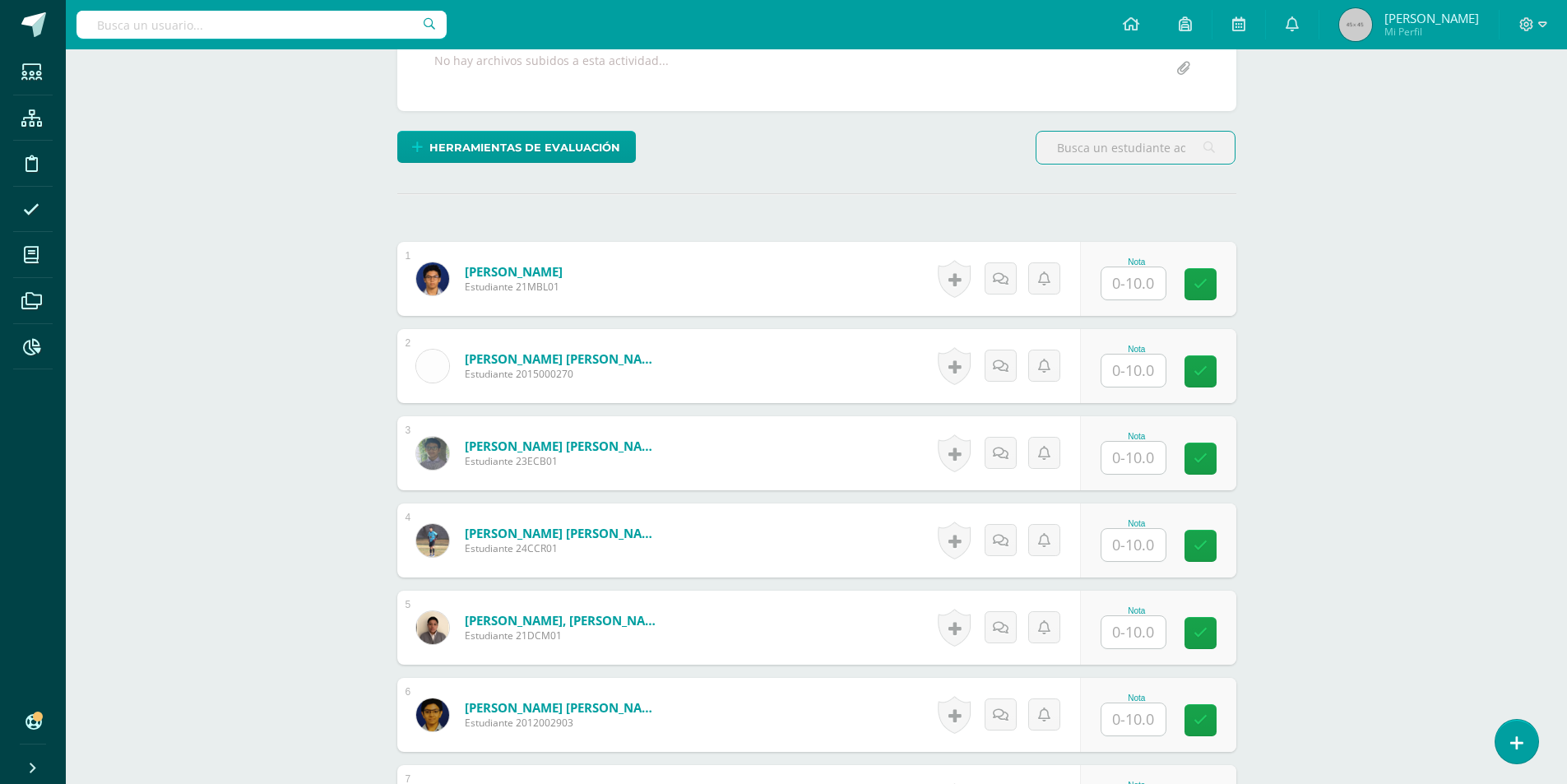
scroll to position [412, 0]
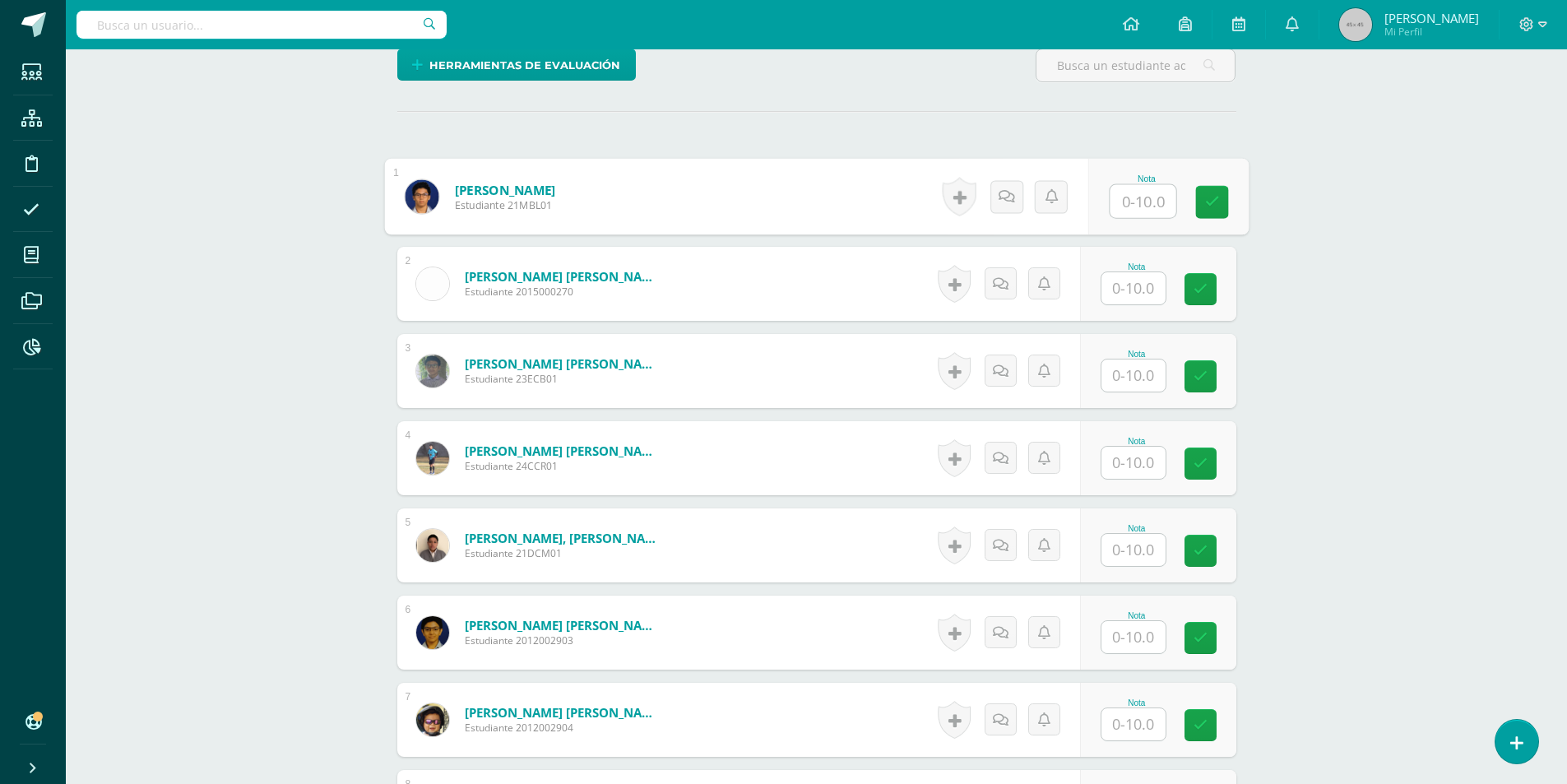
click at [1153, 199] on input "text" at bounding box center [1143, 201] width 66 height 33
type input "10"
type input "1"
type input "10"
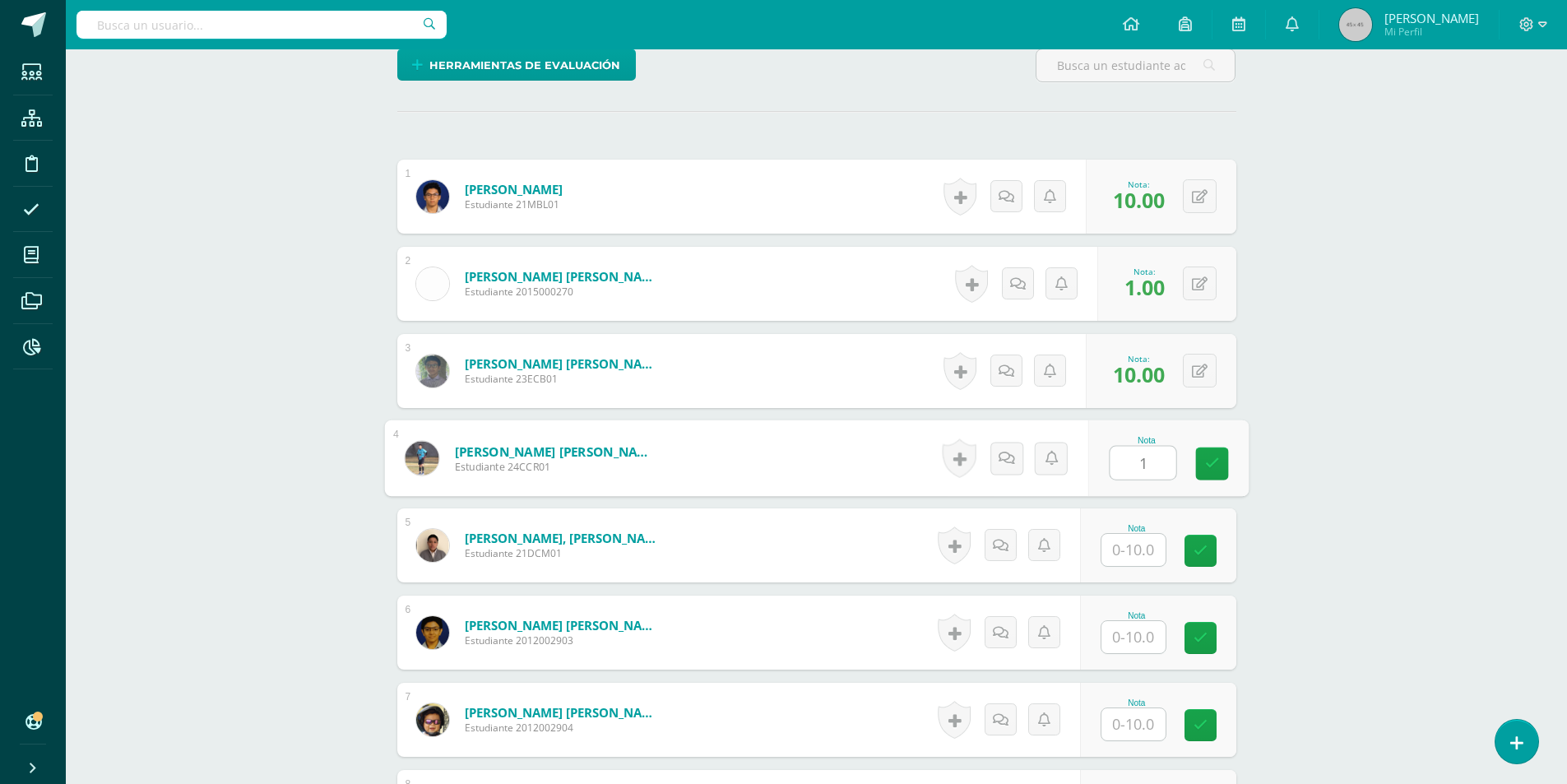
type input "1"
type input "0"
click at [1207, 283] on button at bounding box center [1200, 283] width 34 height 34
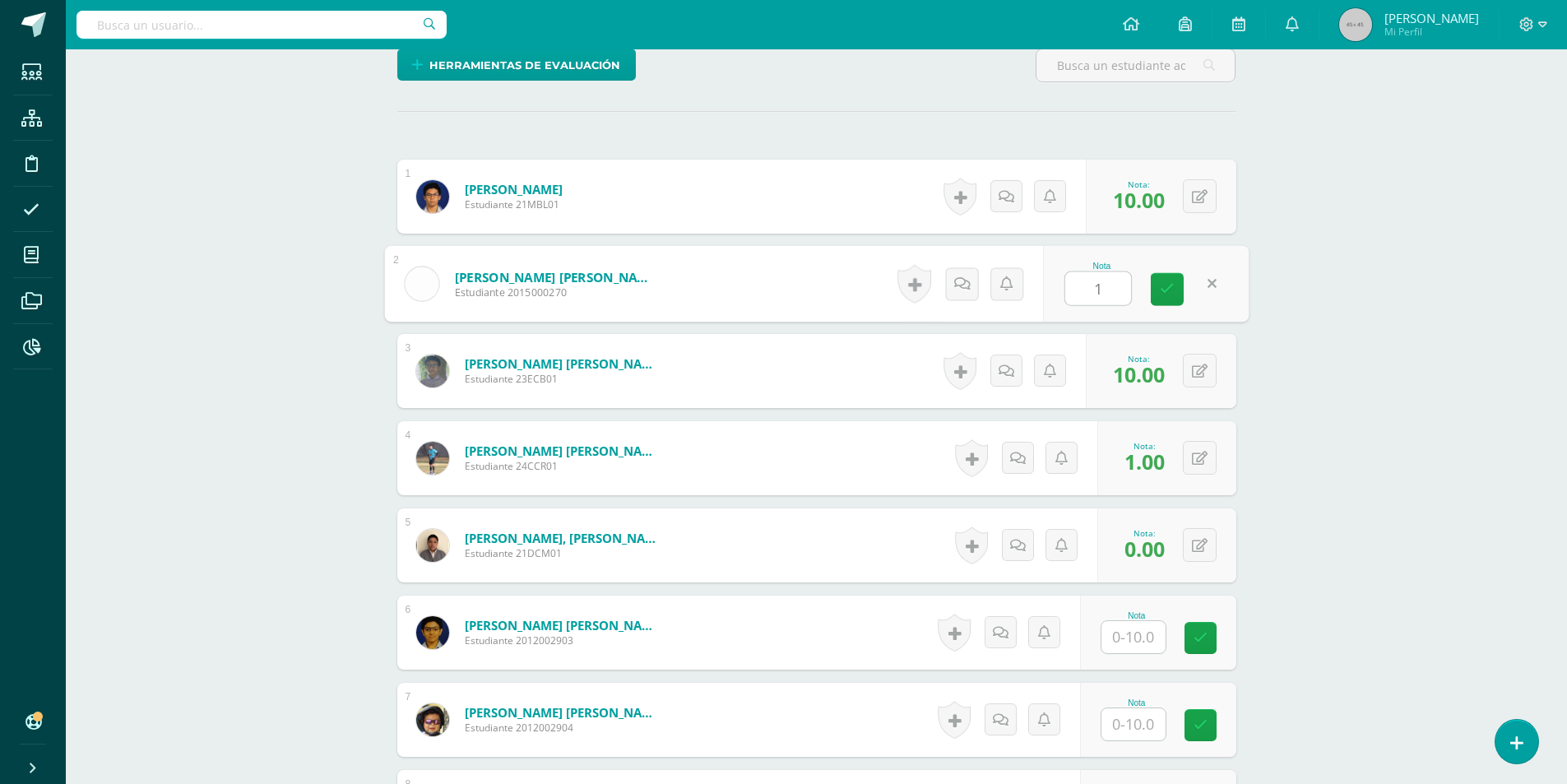
type input "10"
click at [1207, 460] on button at bounding box center [1211, 458] width 35 height 34
type input "101"
click at [1200, 550] on button at bounding box center [1211, 545] width 35 height 34
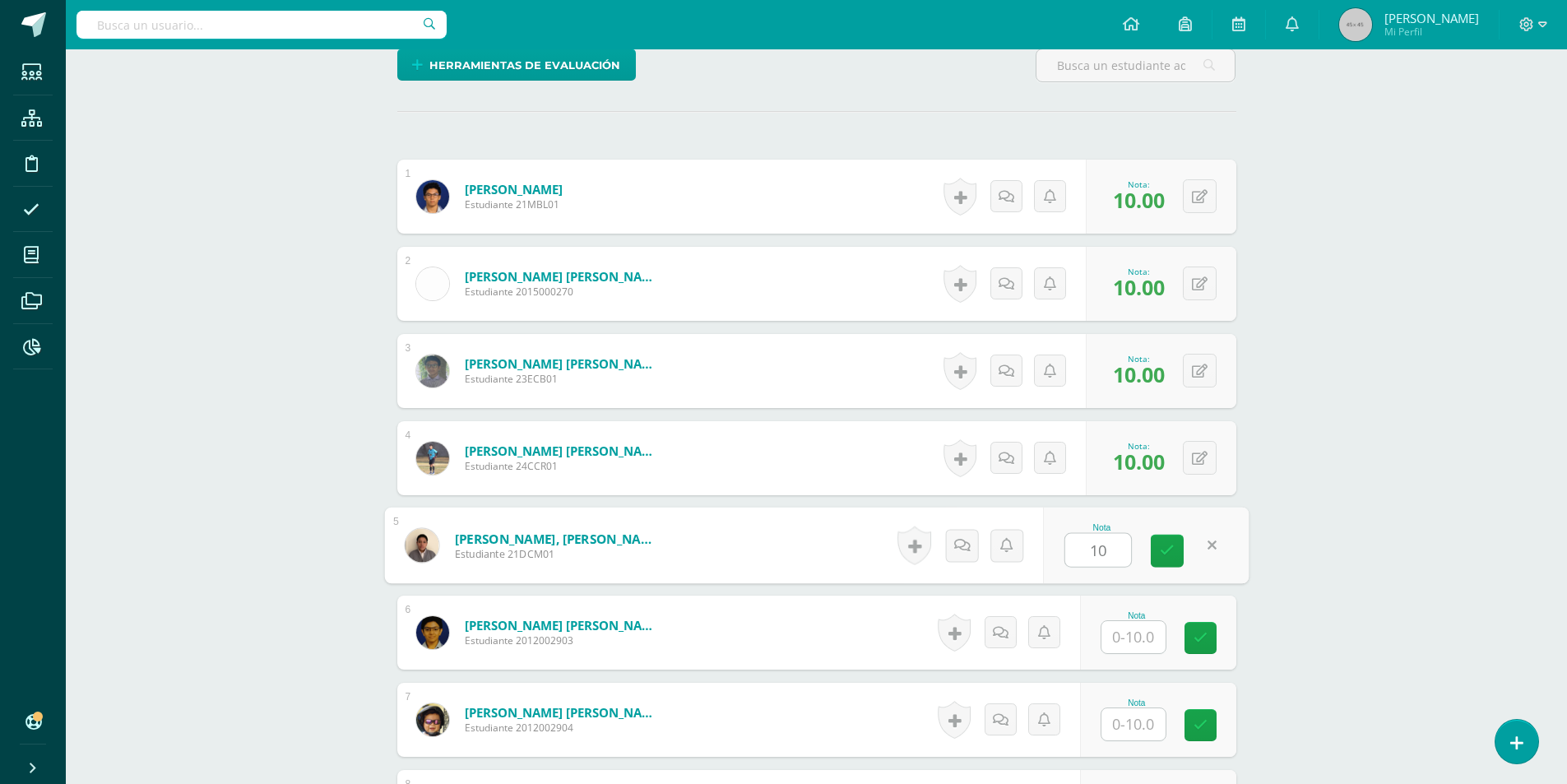
type input "10"
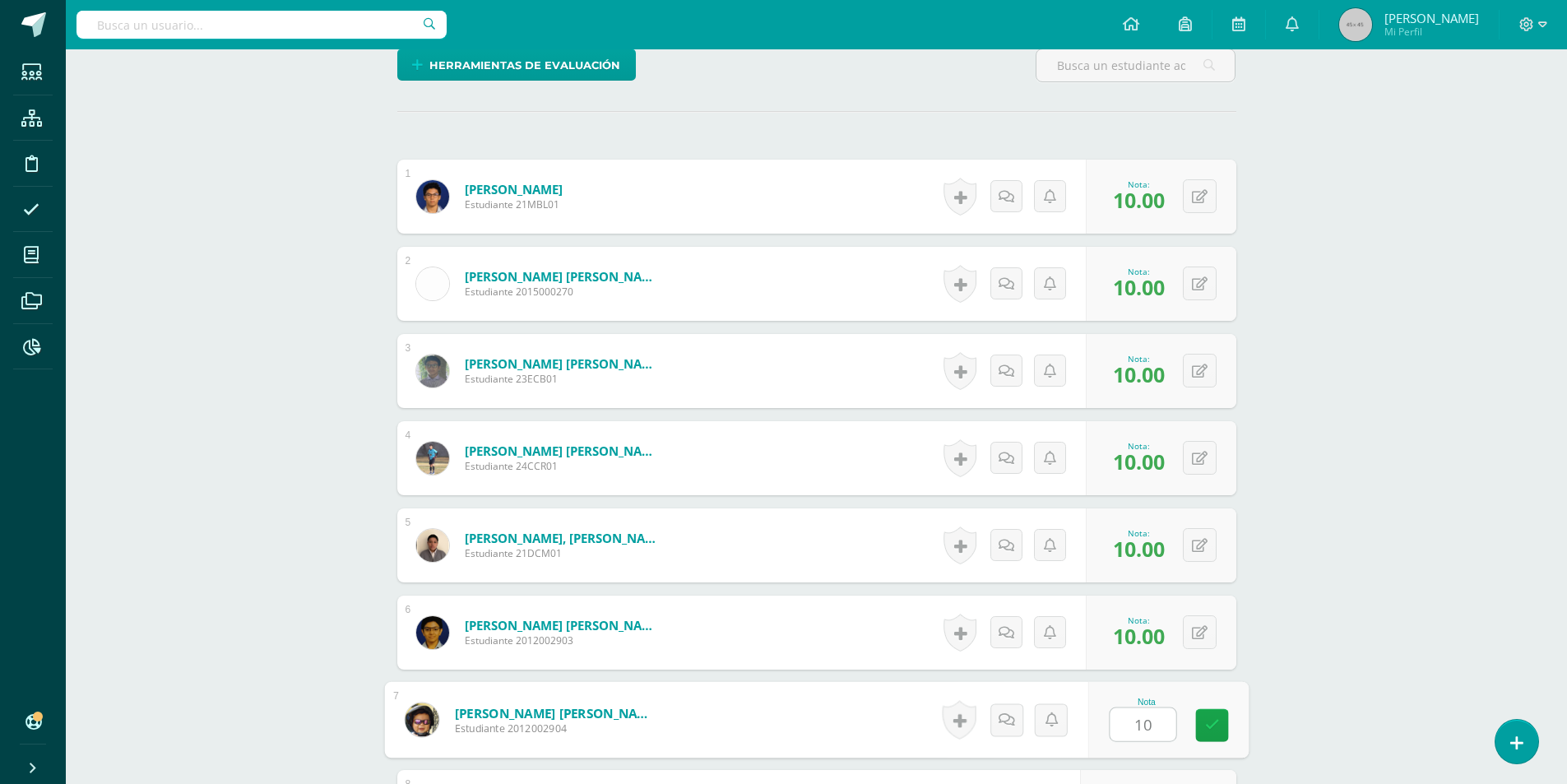
type input "10"
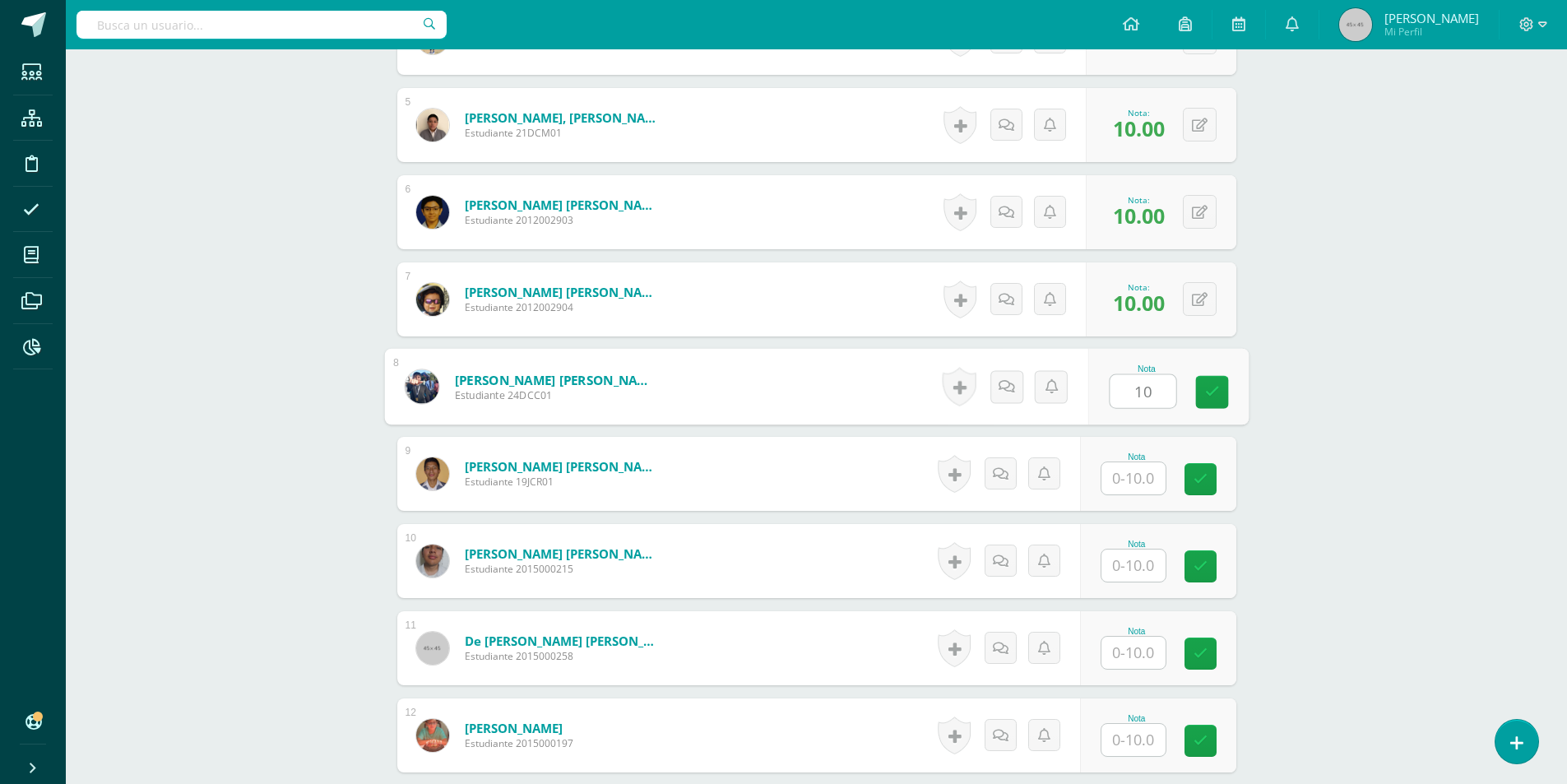
type input "10"
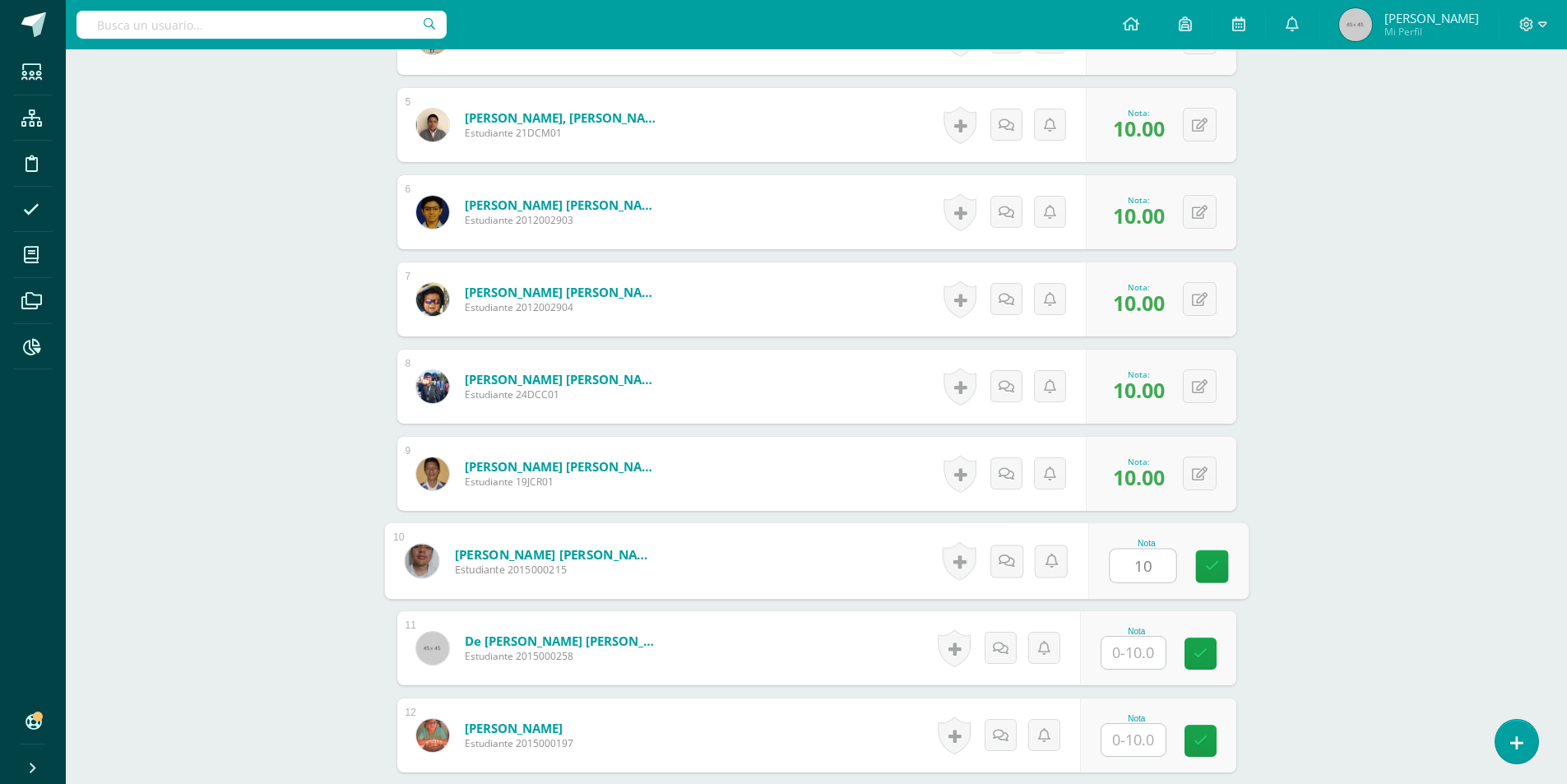
type input "10"
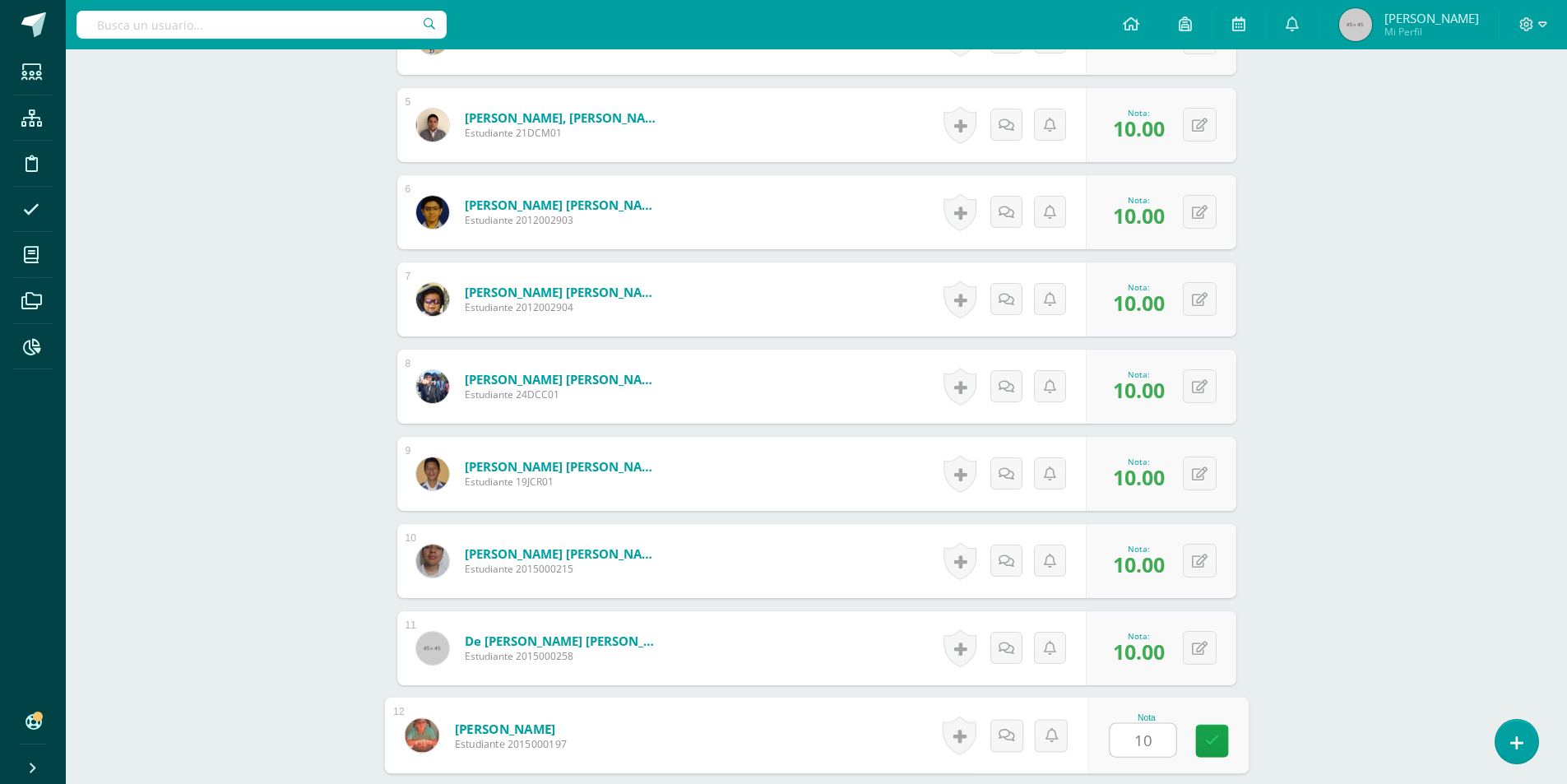
type input "10"
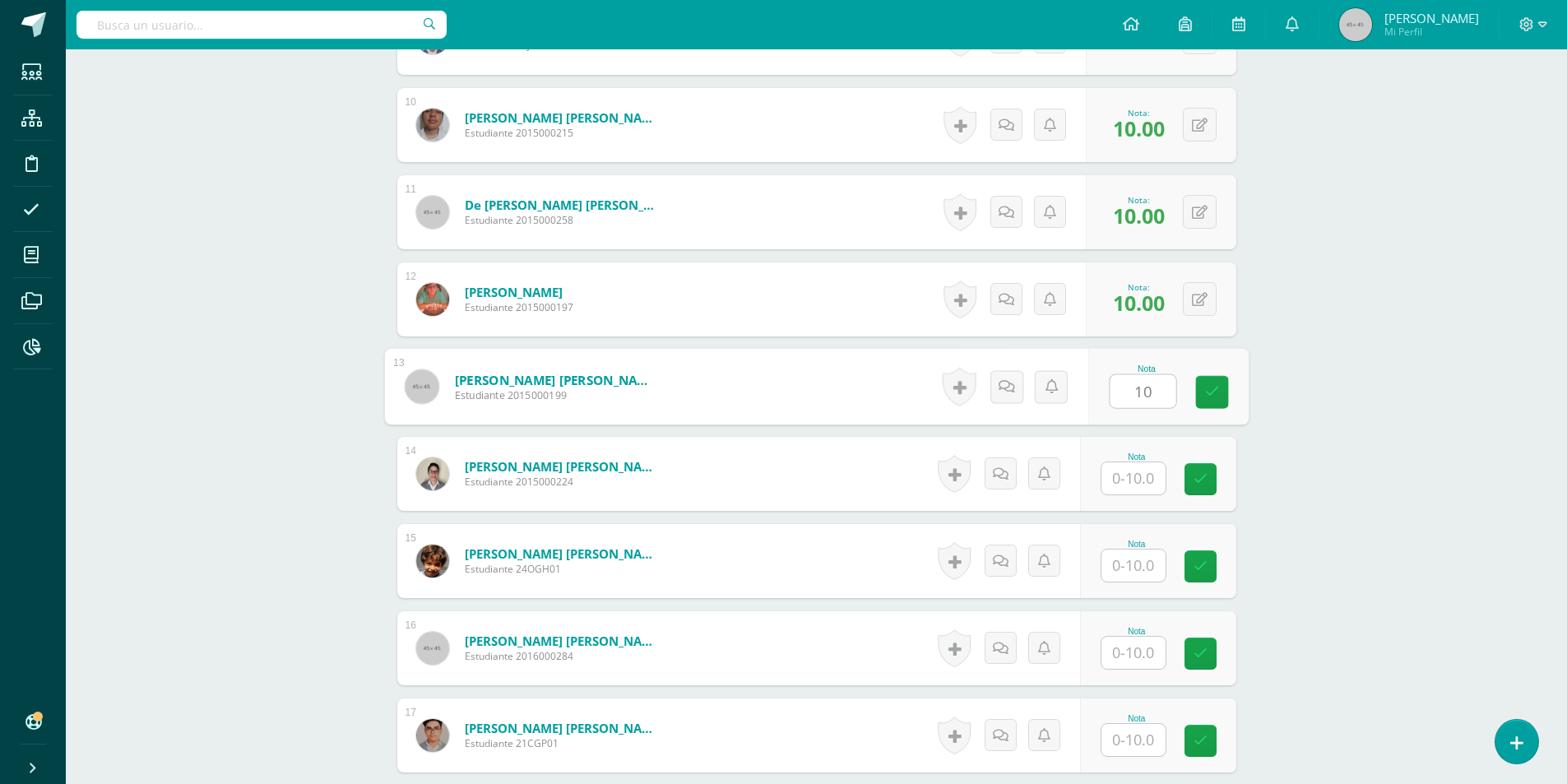
type input "10"
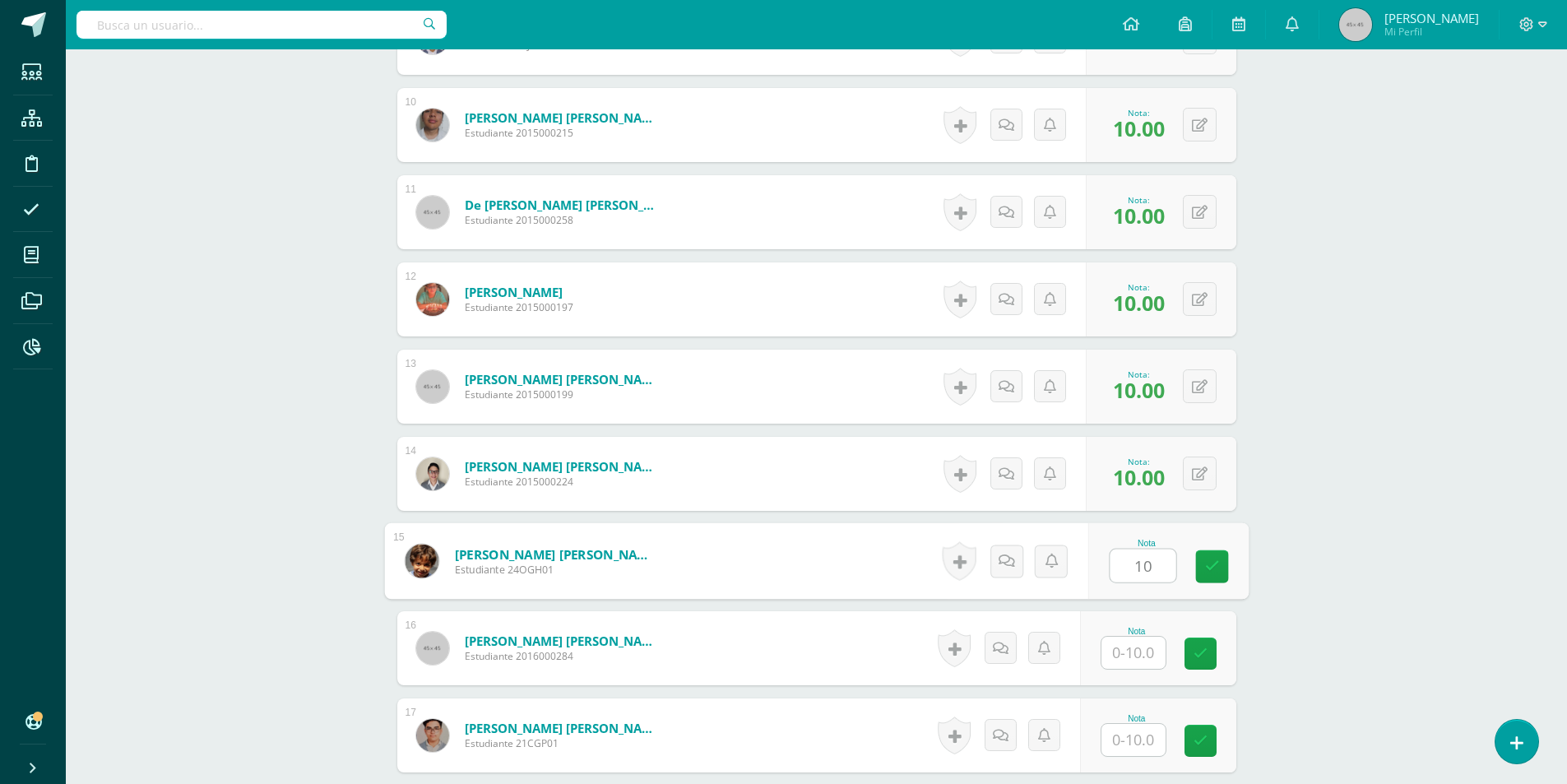
type input "10"
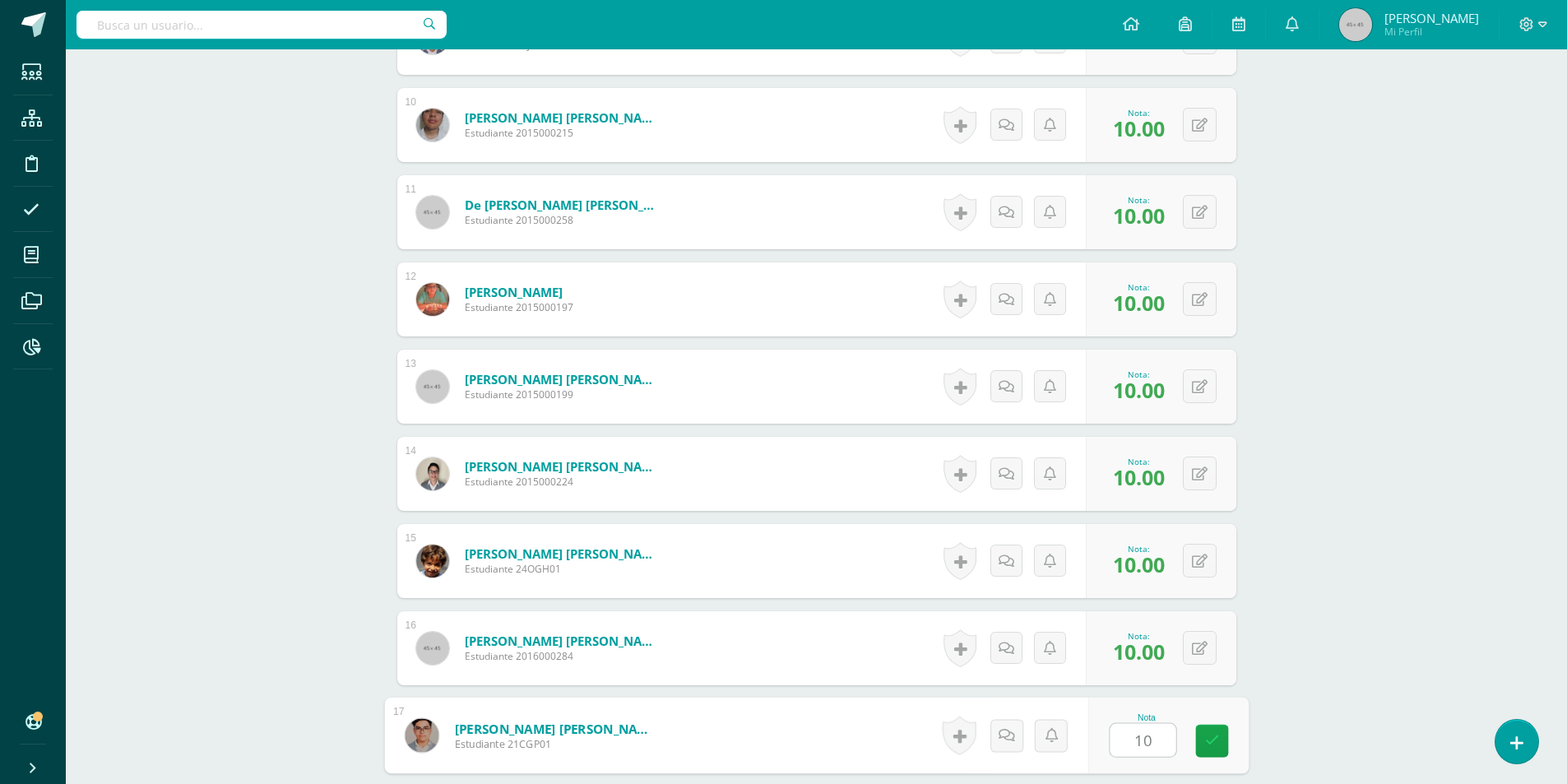
type input "10"
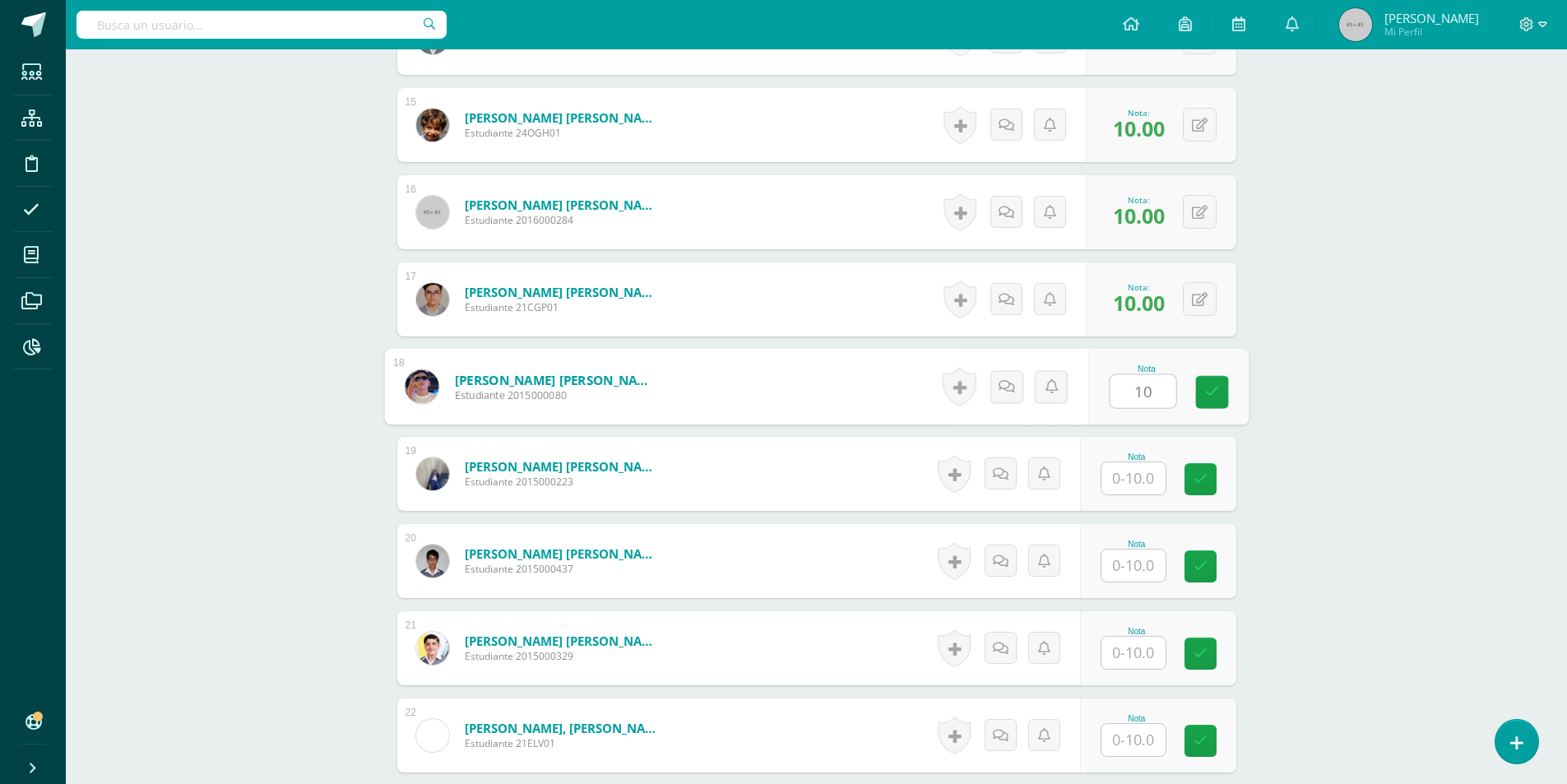
type input "10"
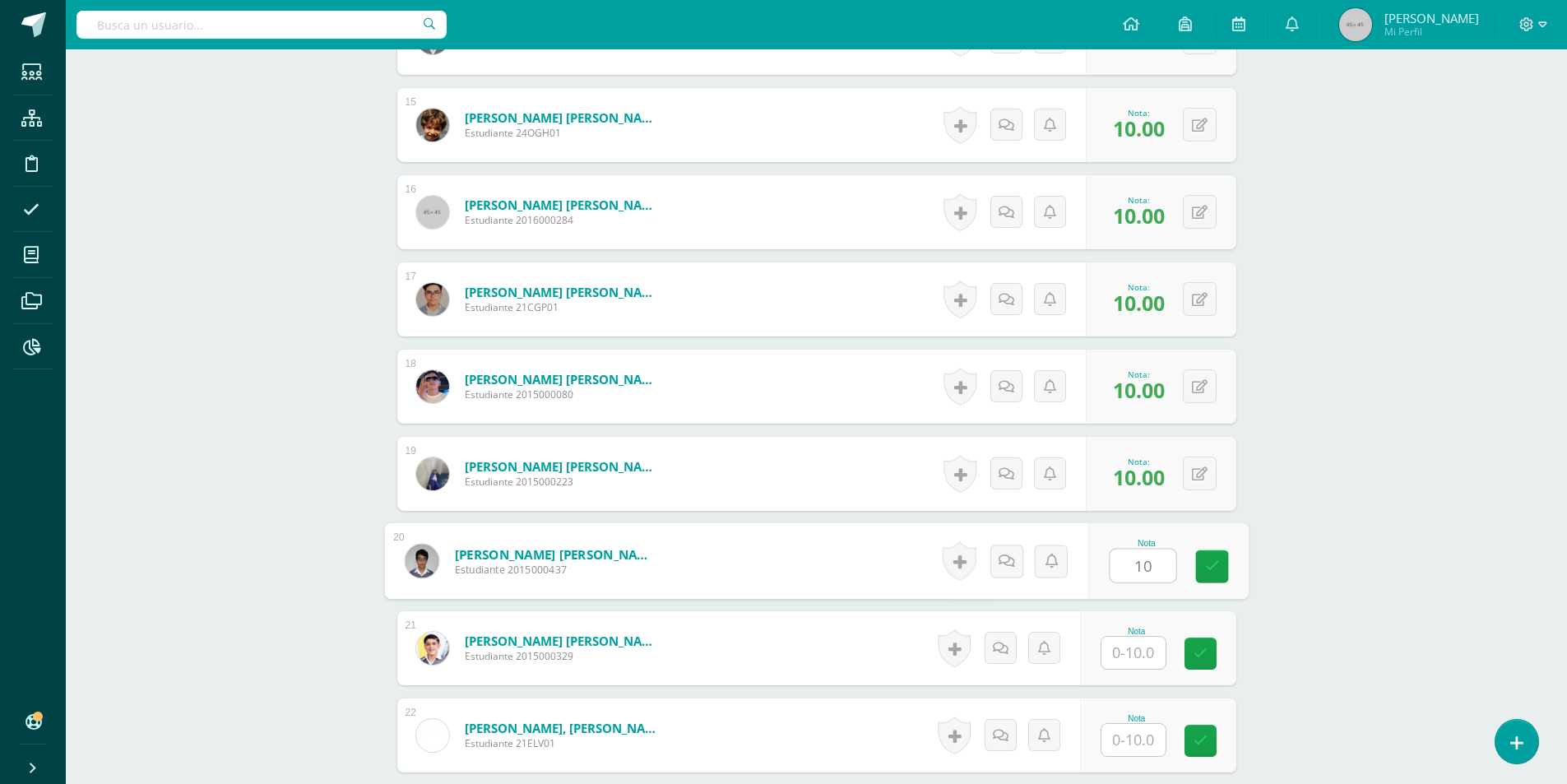
type input "10"
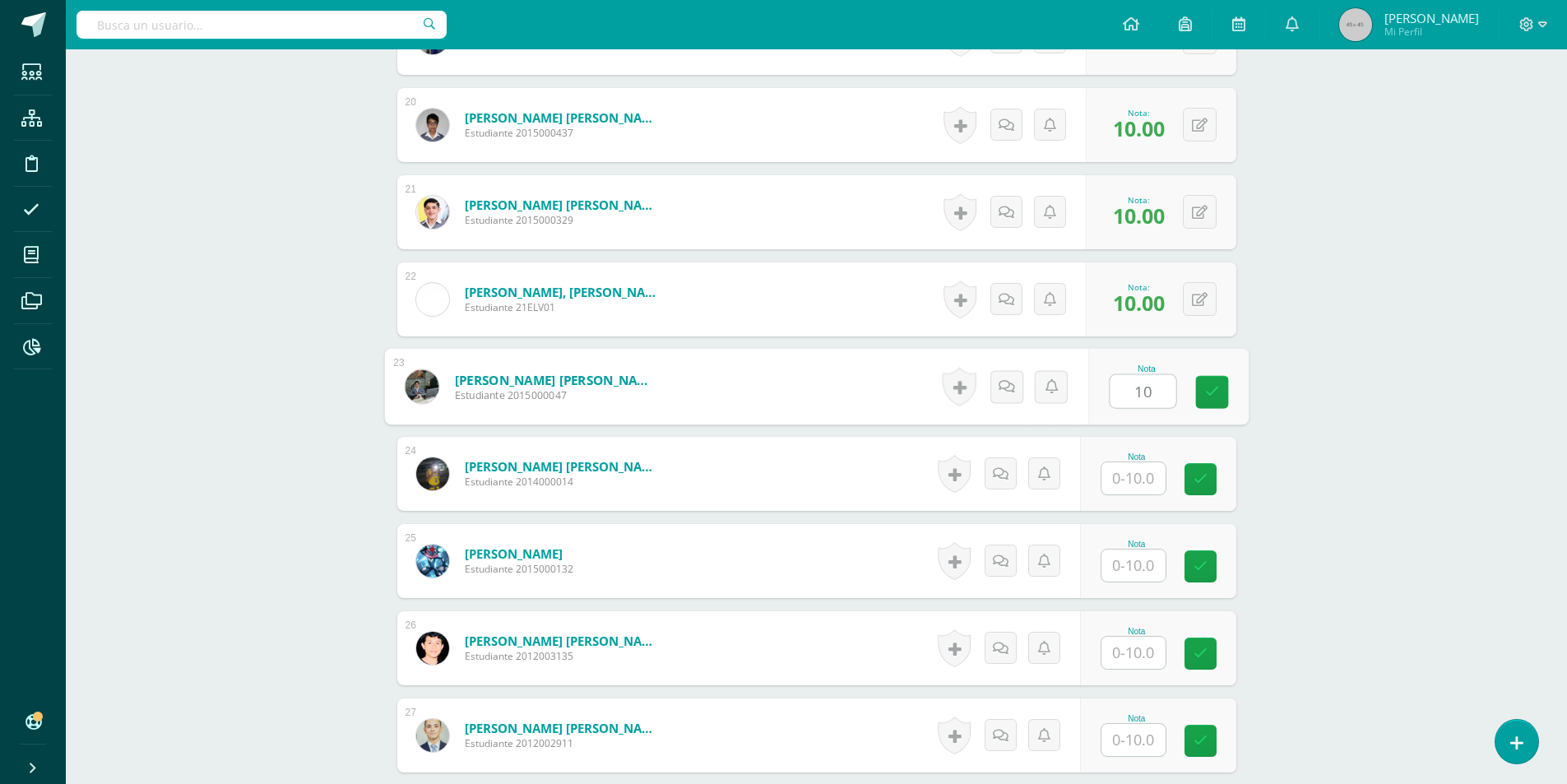
type input "10"
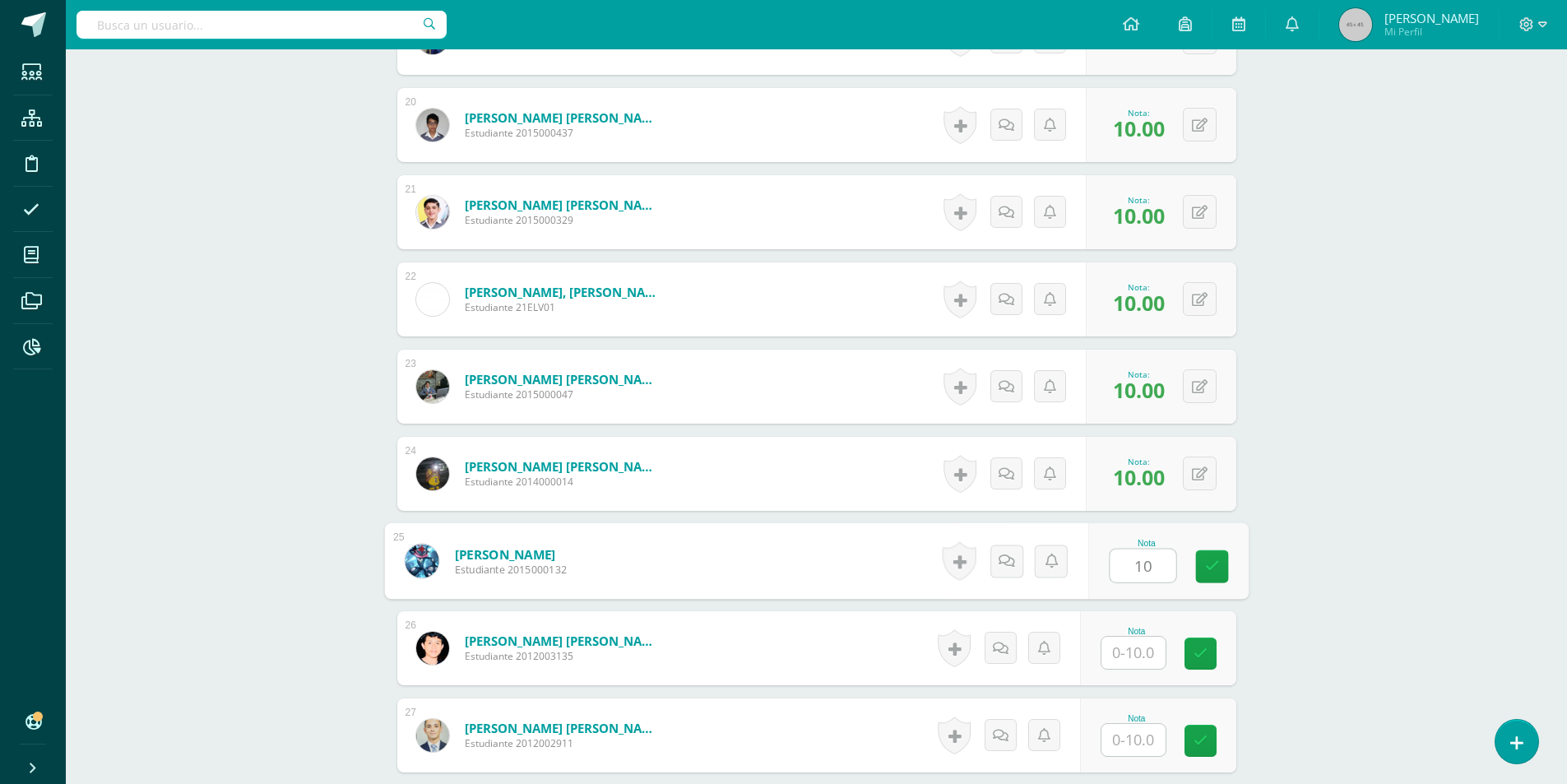
type input "10"
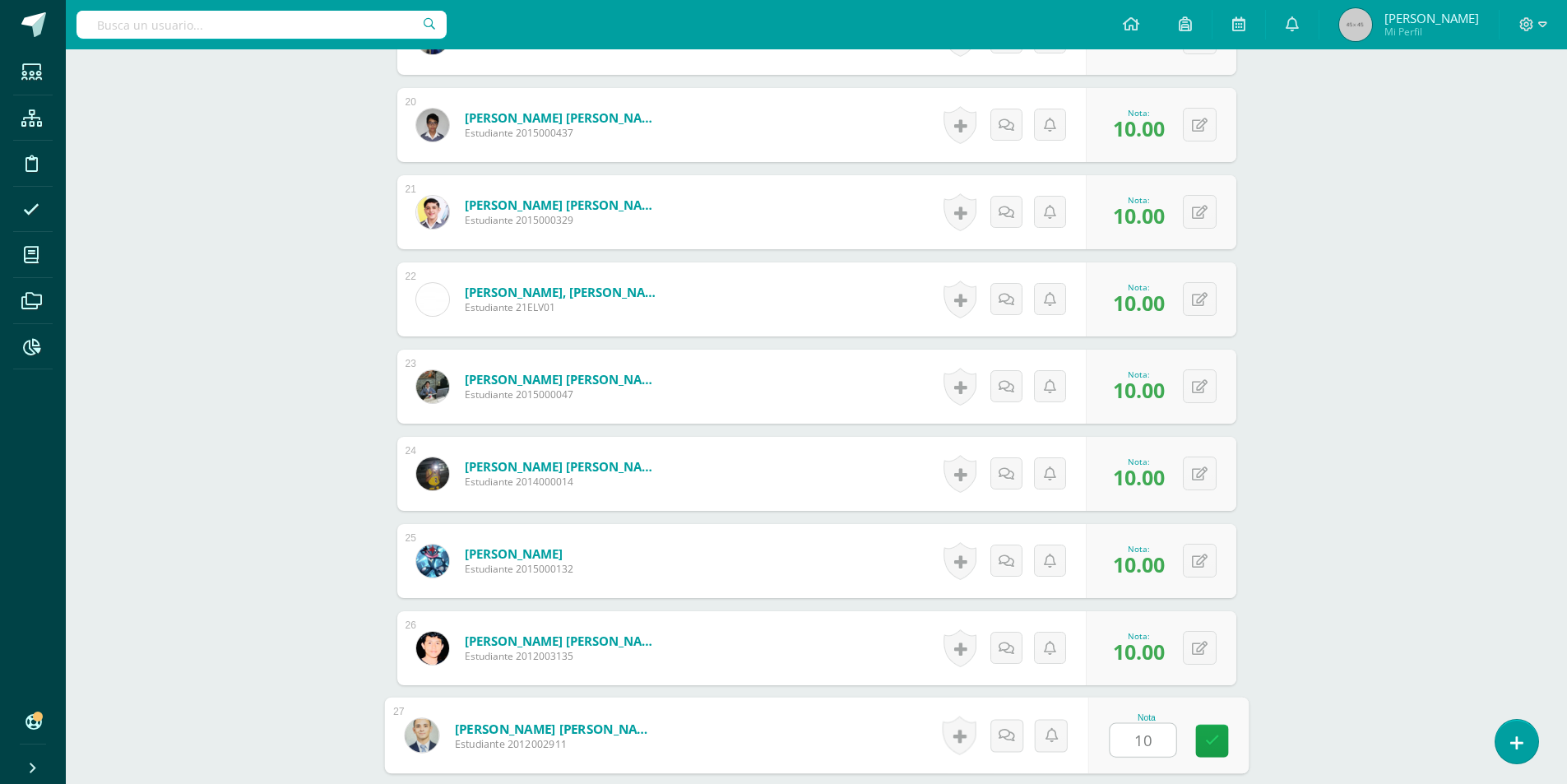
type input "10"
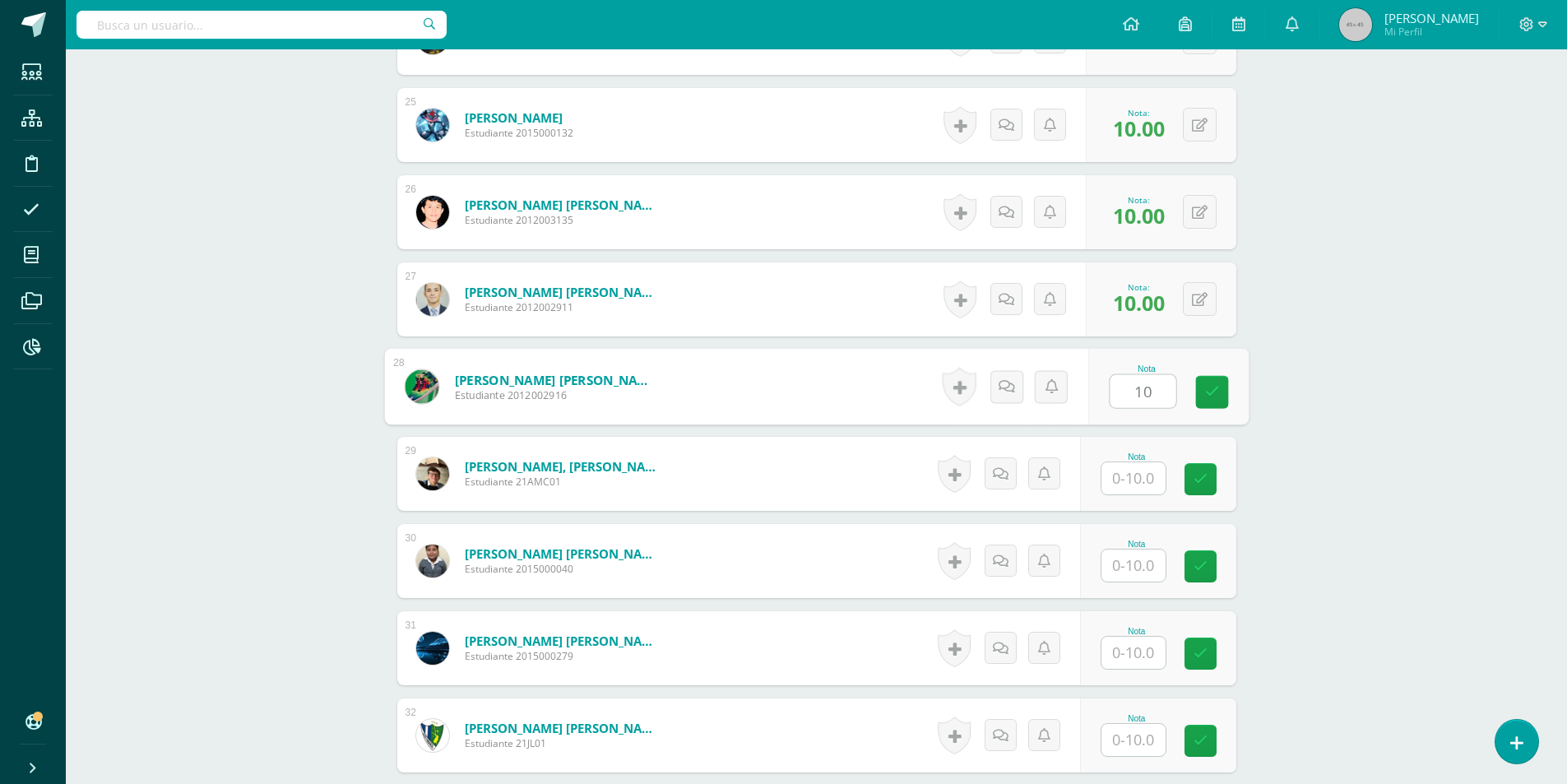
type input "10"
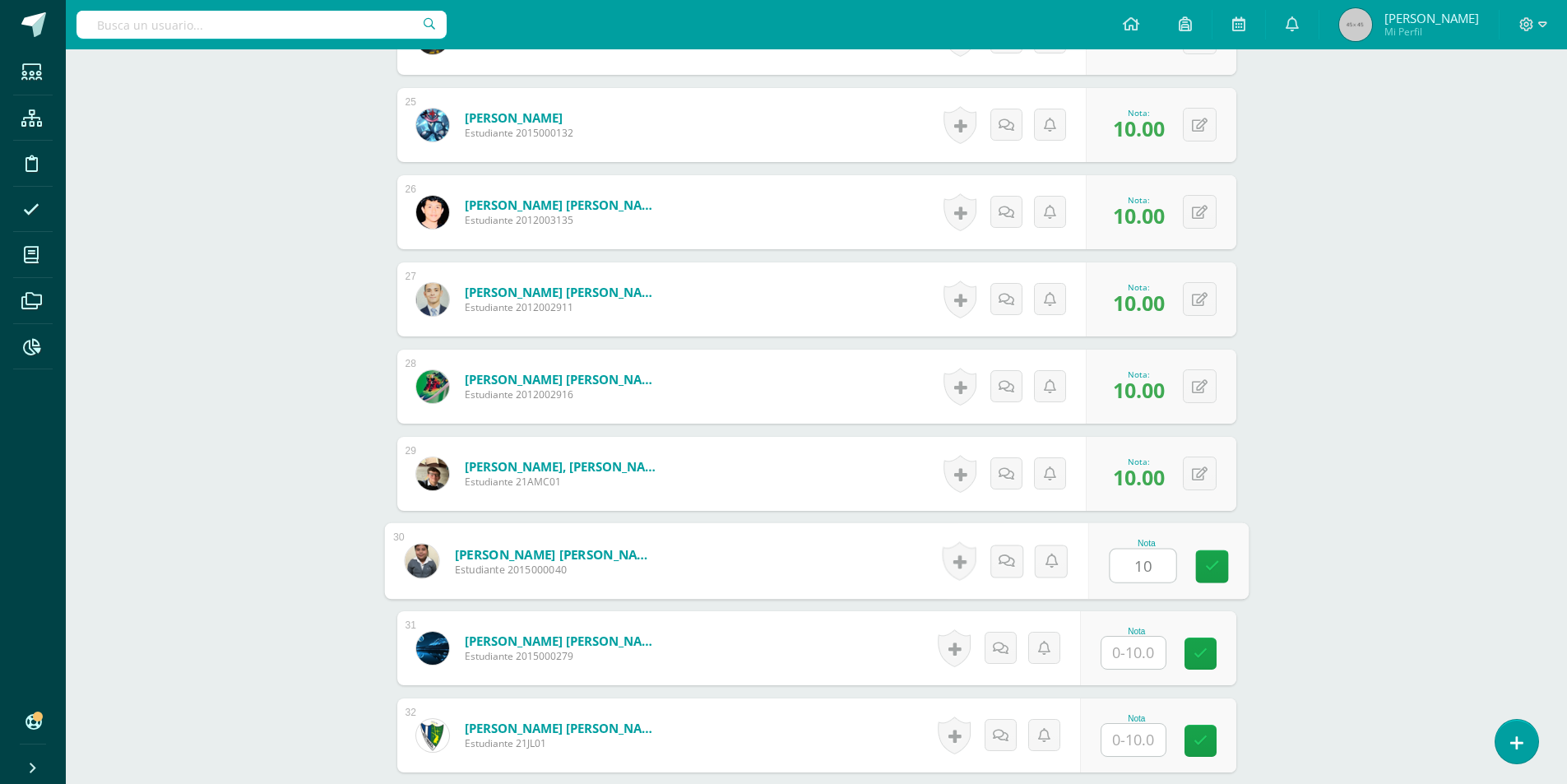
type input "10"
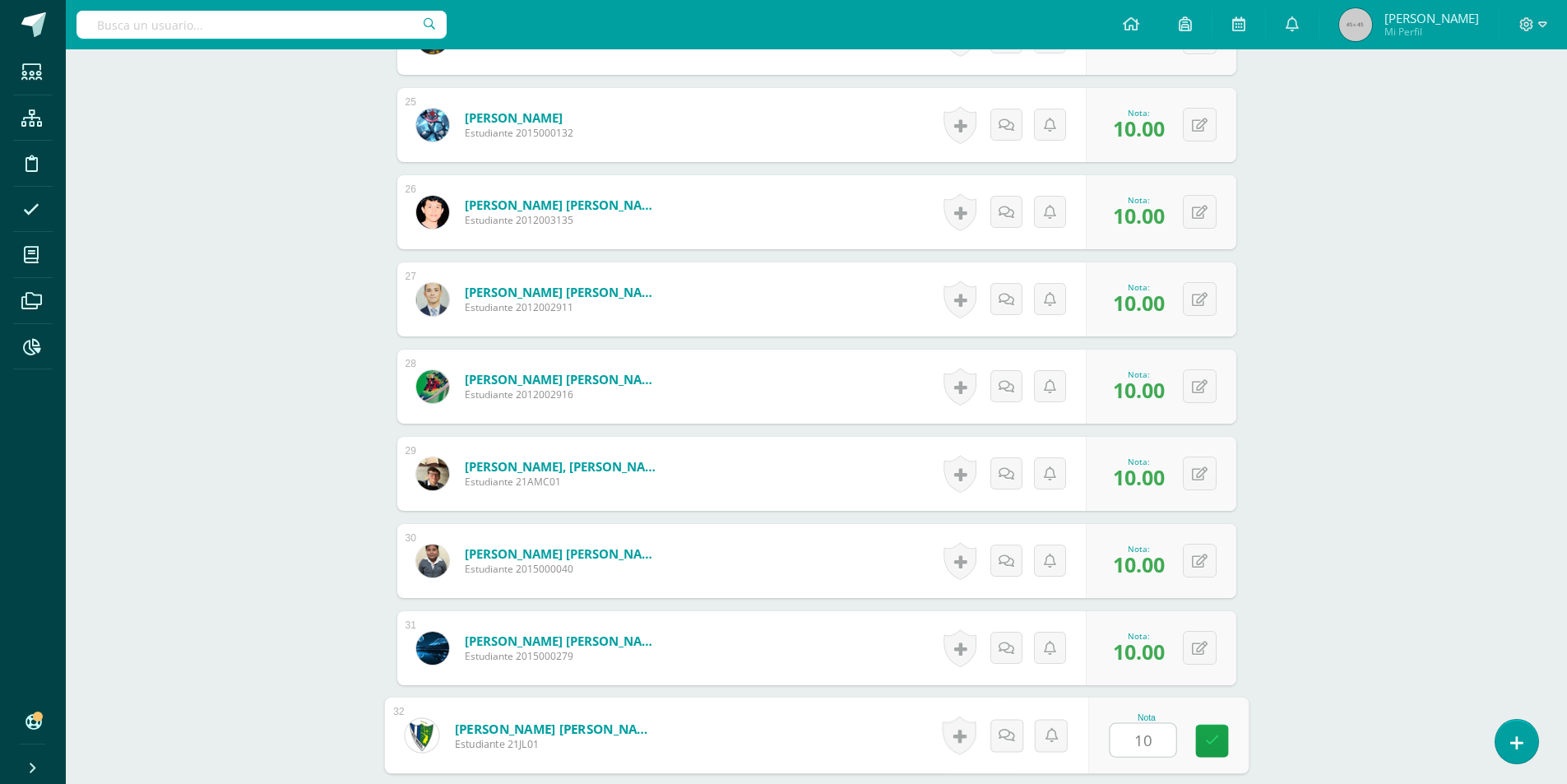
type input "10"
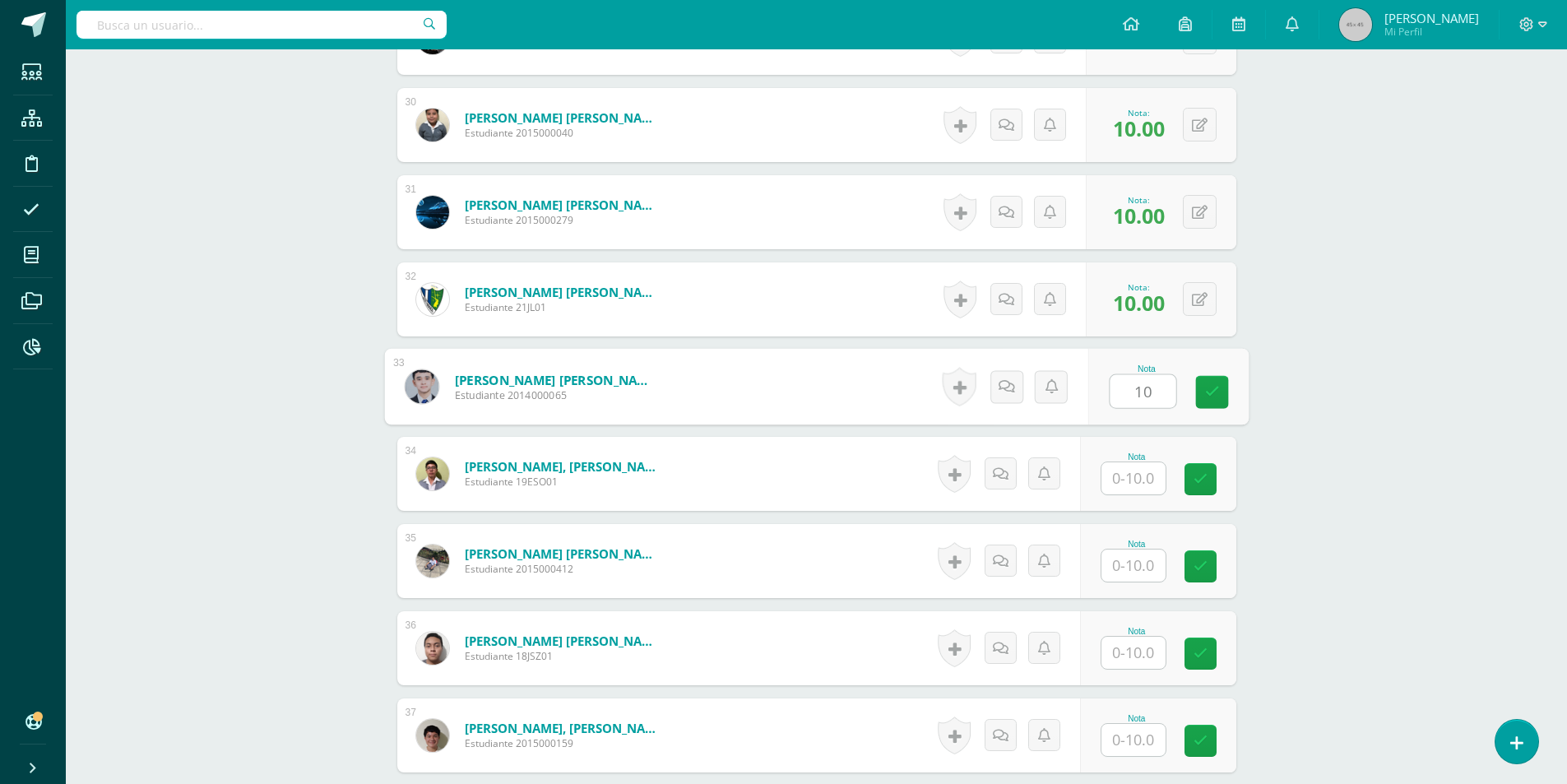
type input "10"
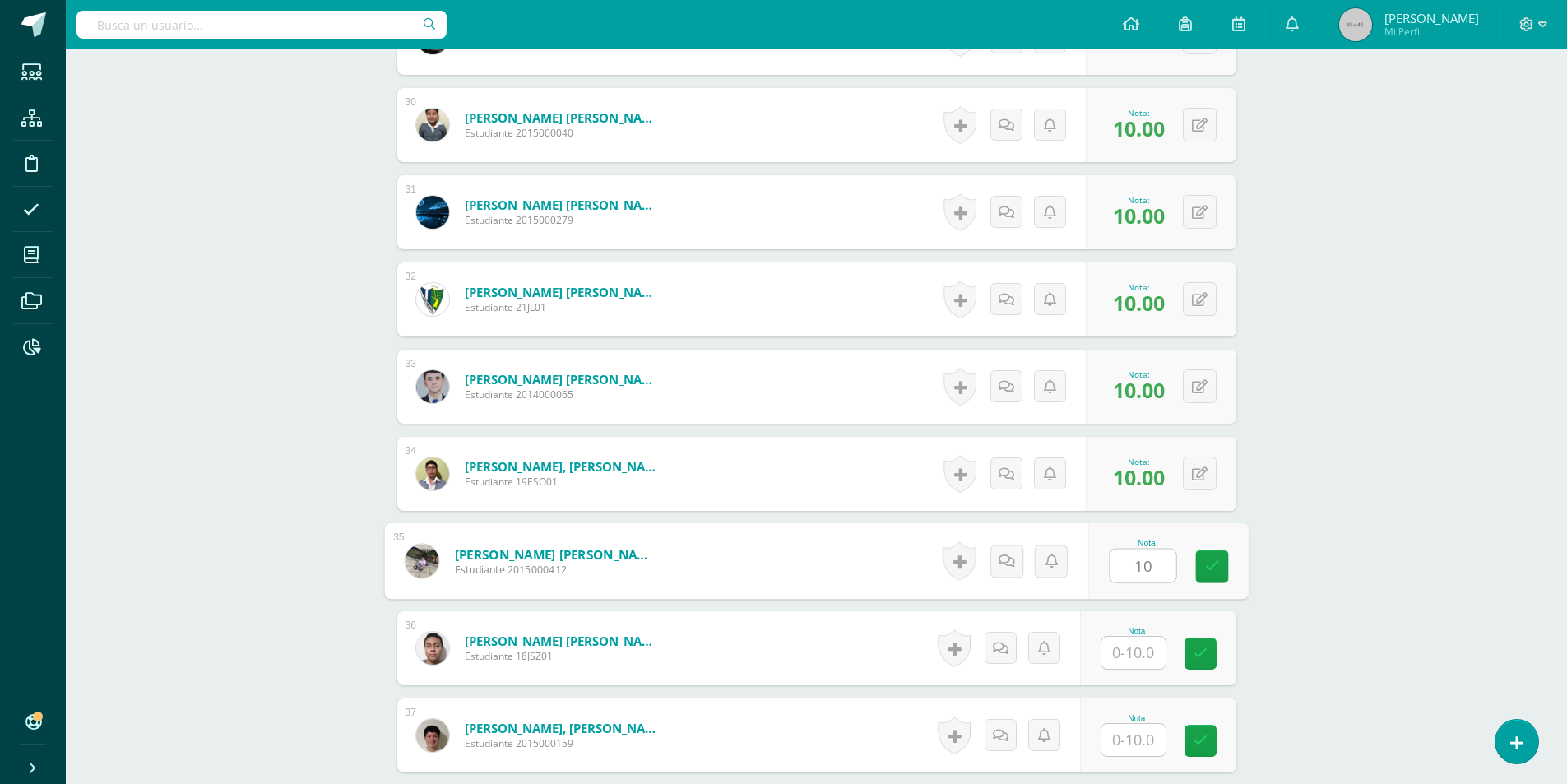
type input "10"
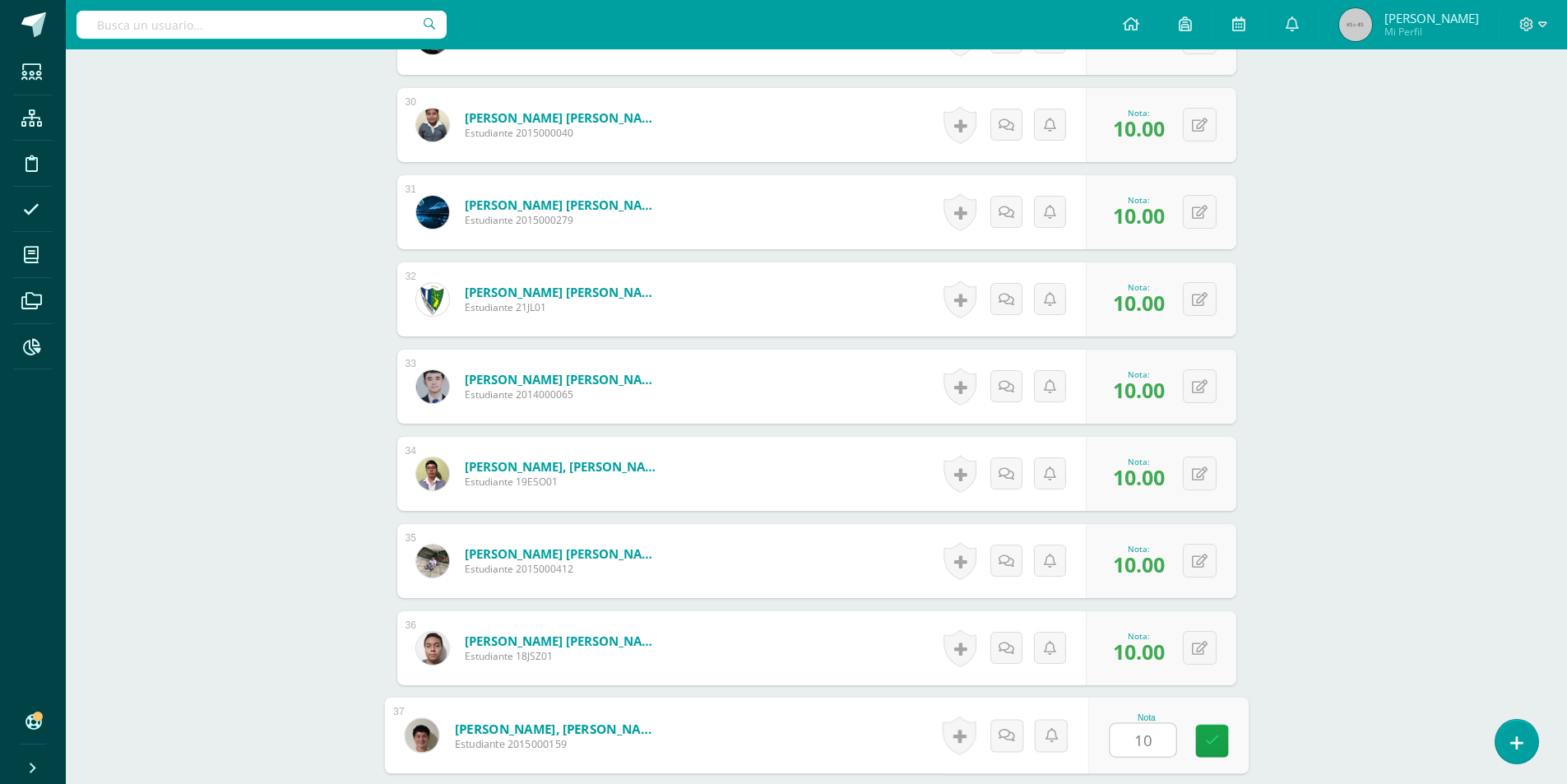
type input "10"
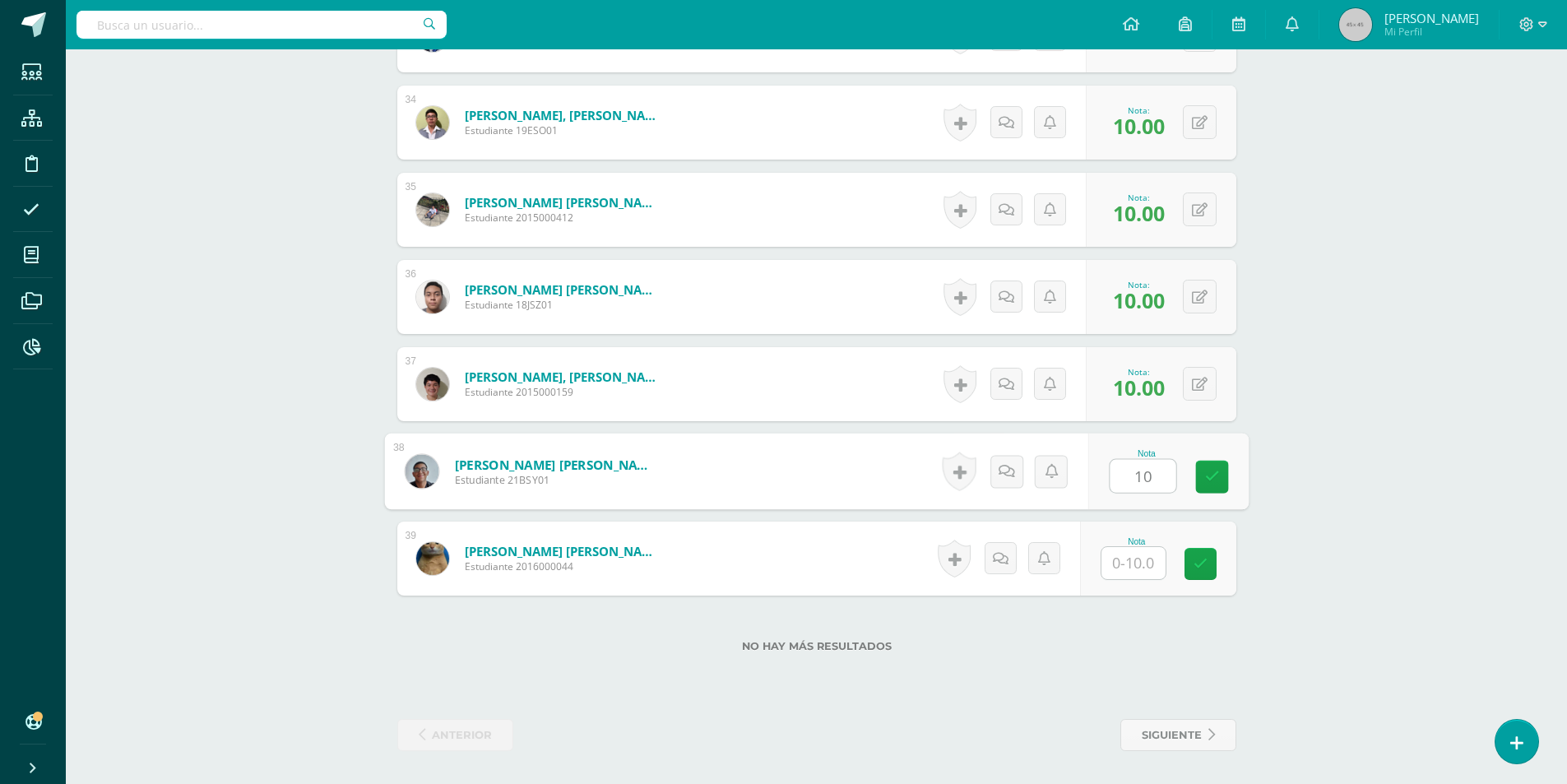
type input "10"
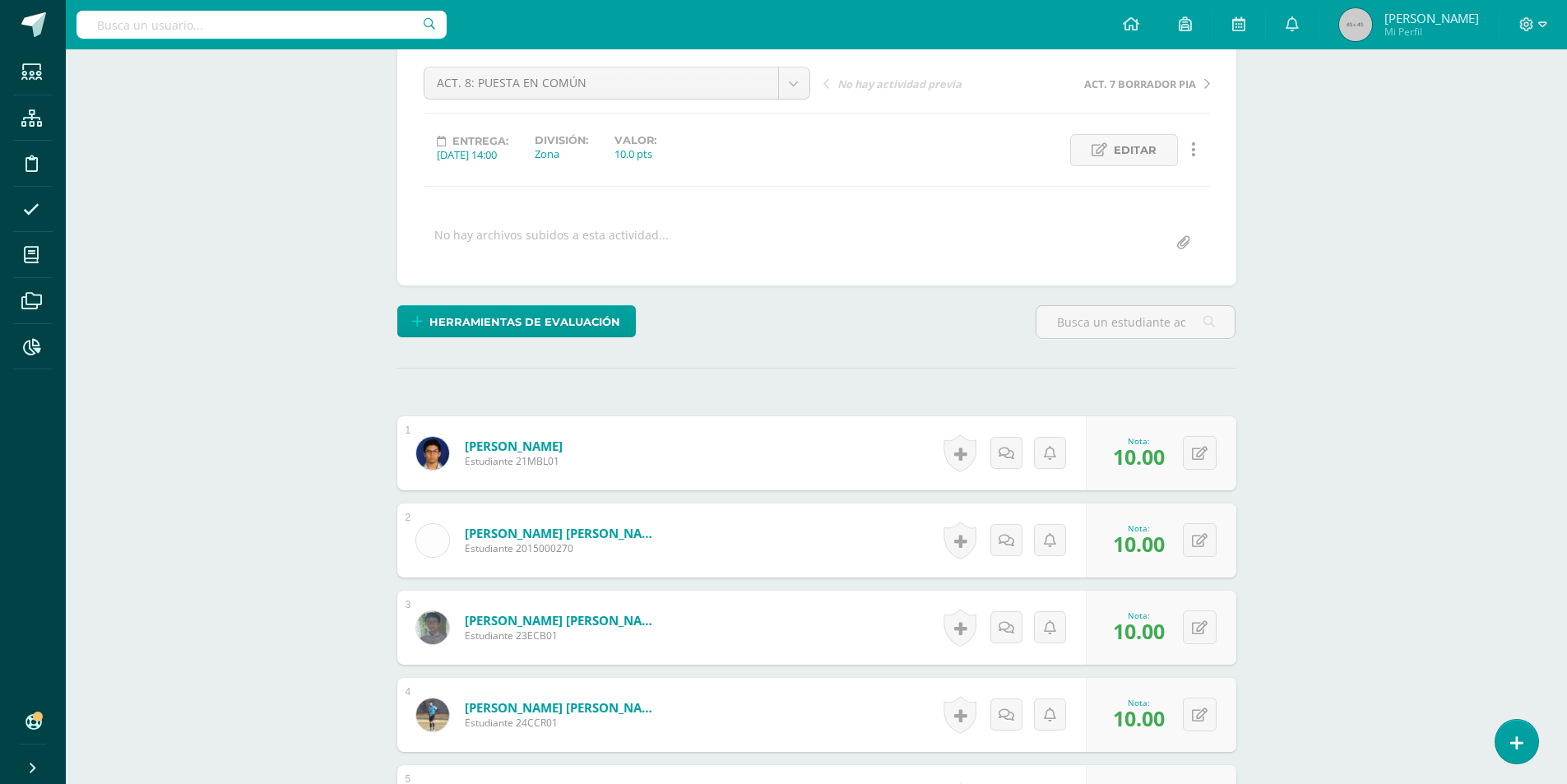
scroll to position [238, 0]
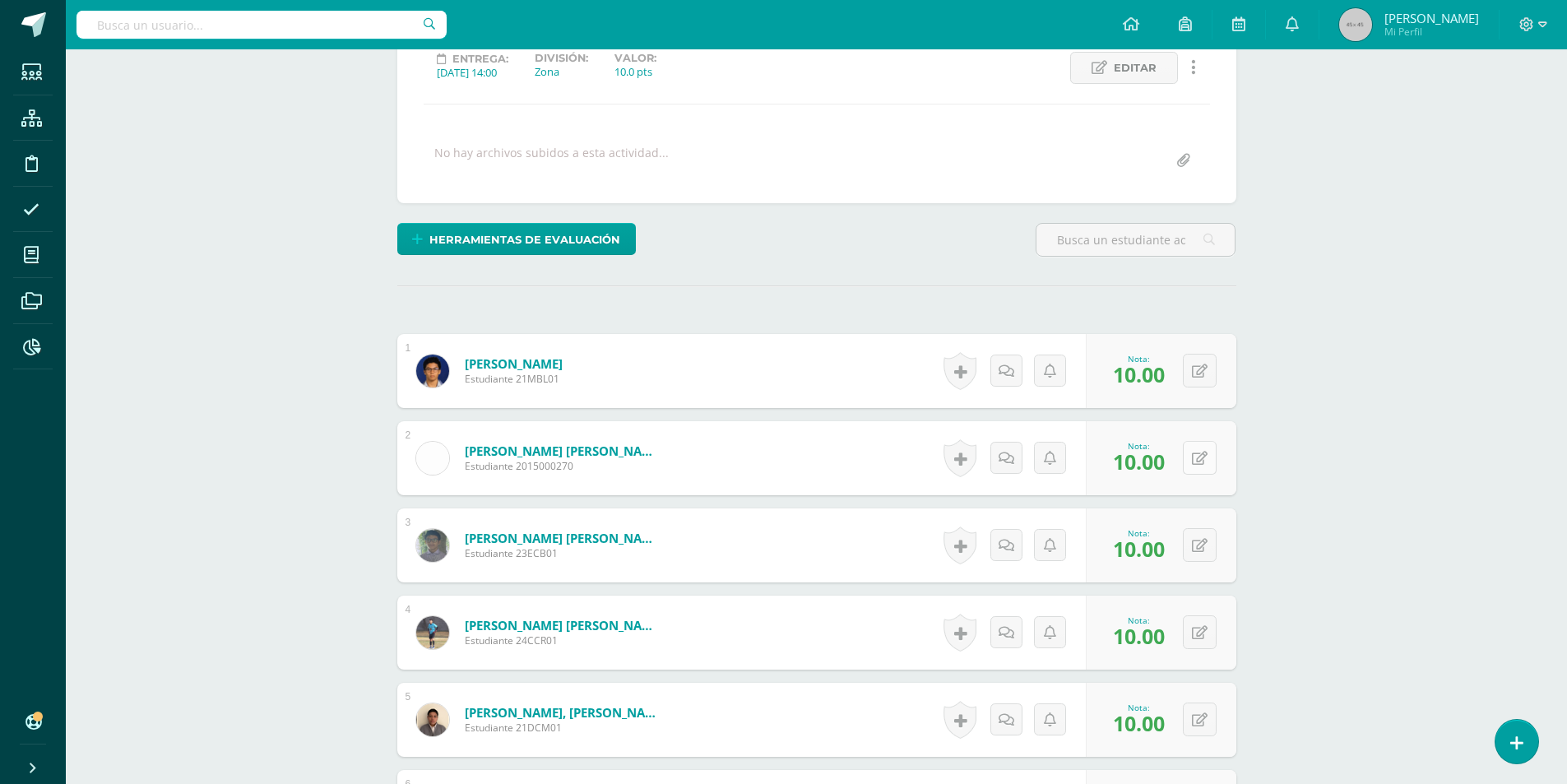
click at [1195, 449] on button at bounding box center [1200, 458] width 34 height 34
type input "8"
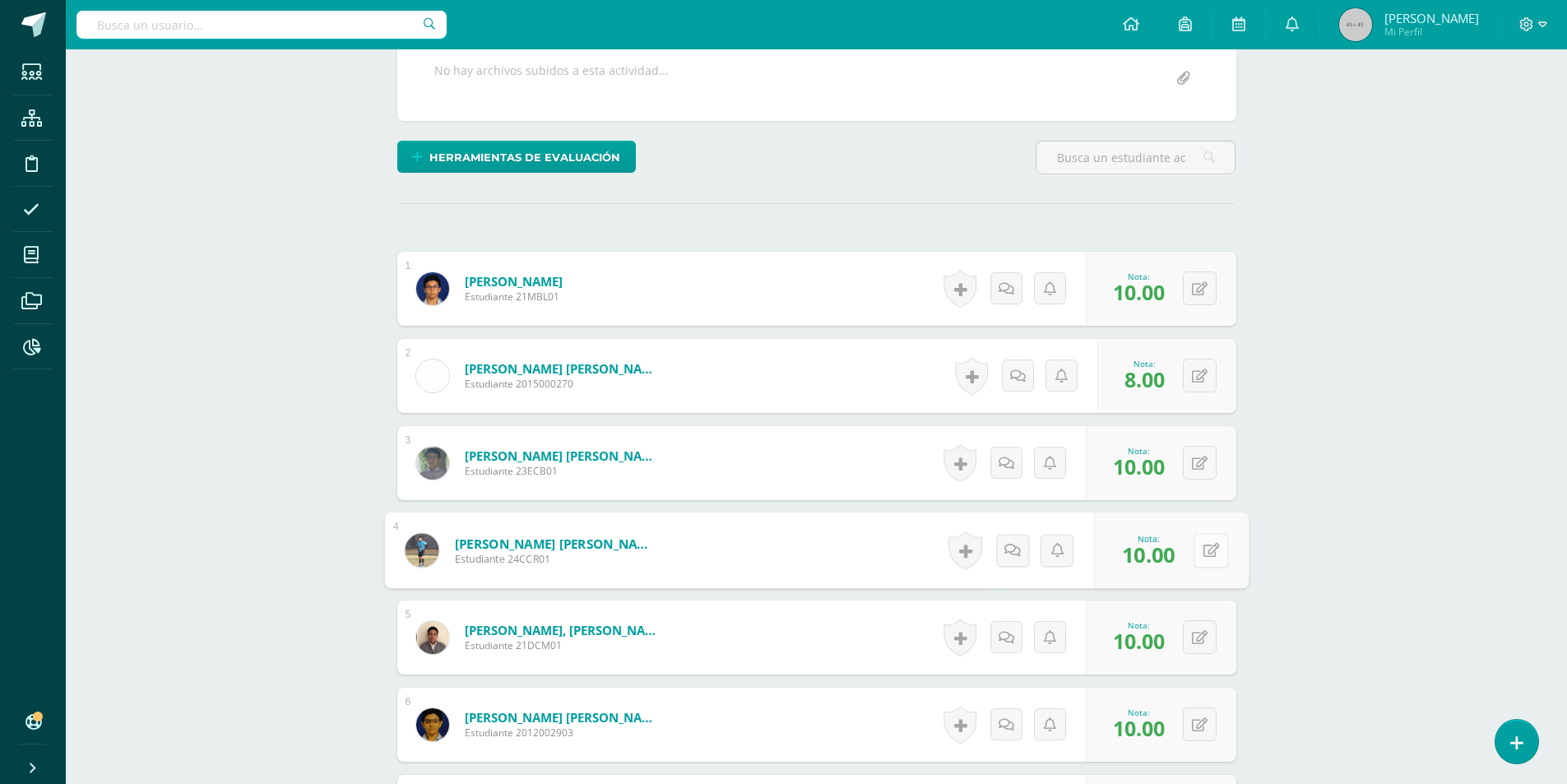
click at [1197, 563] on button at bounding box center [1211, 549] width 35 height 34
type input "8"
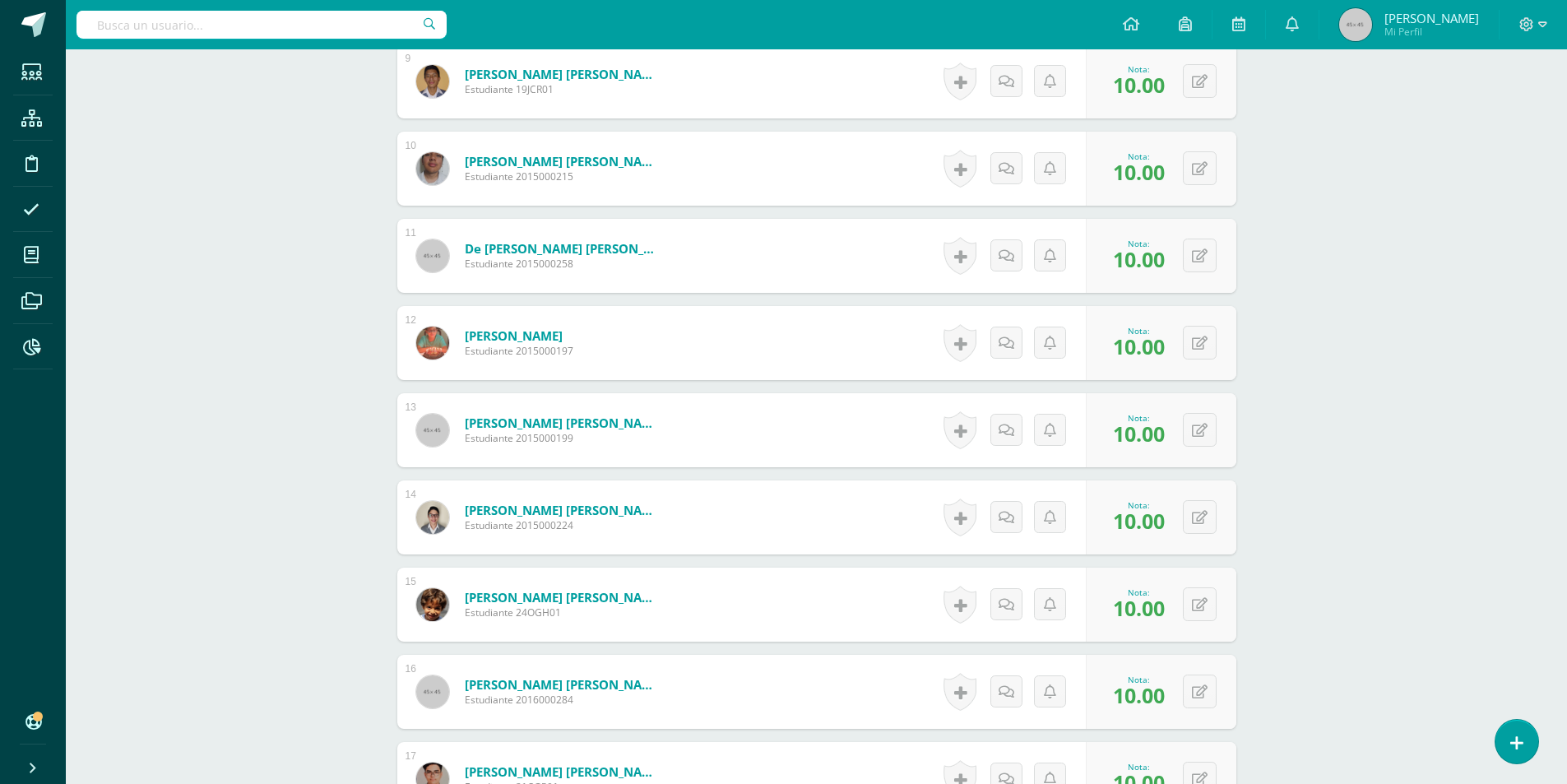
scroll to position [1306, 0]
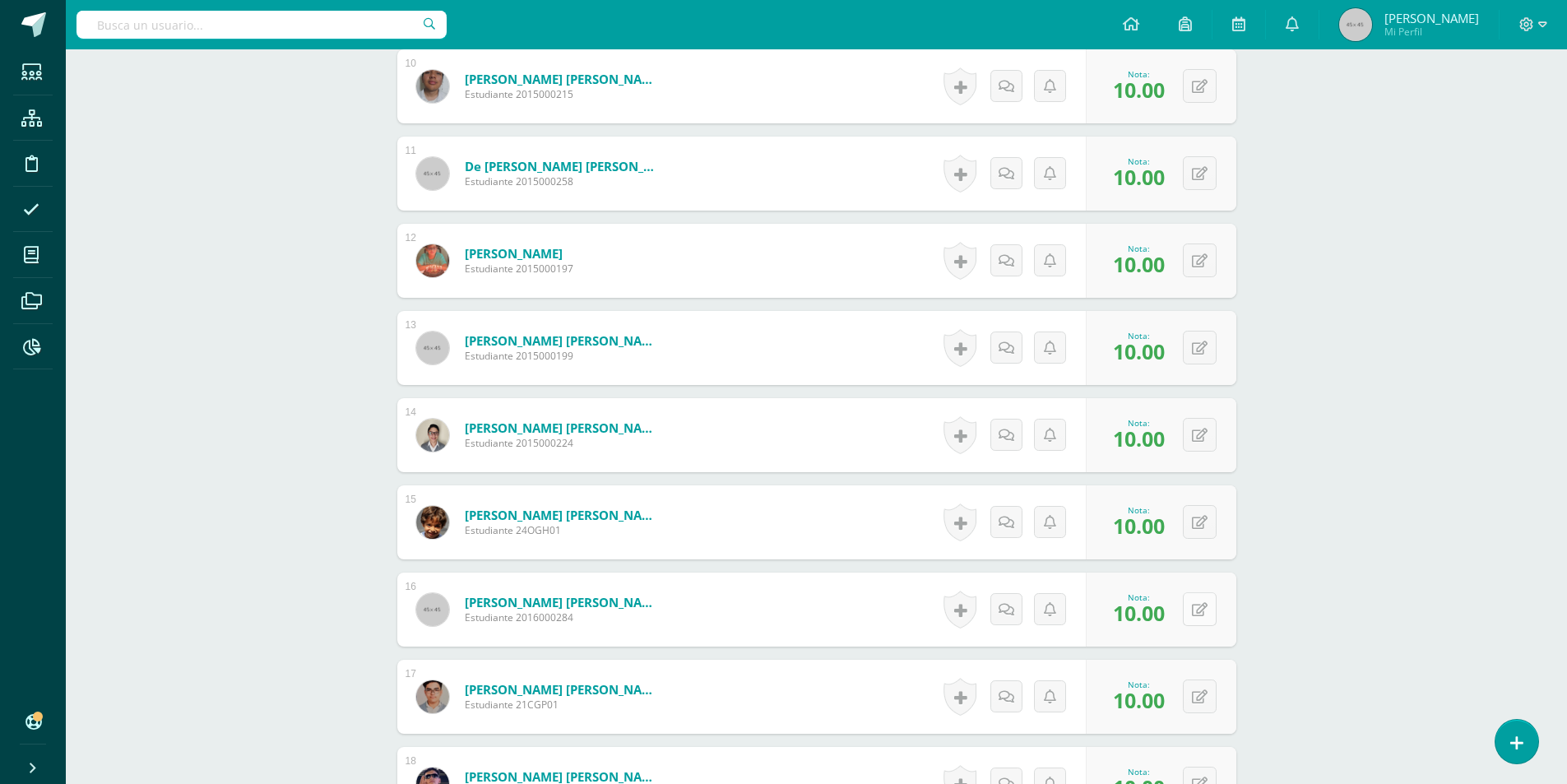
click at [1205, 604] on icon at bounding box center [1200, 610] width 16 height 14
type input "8"
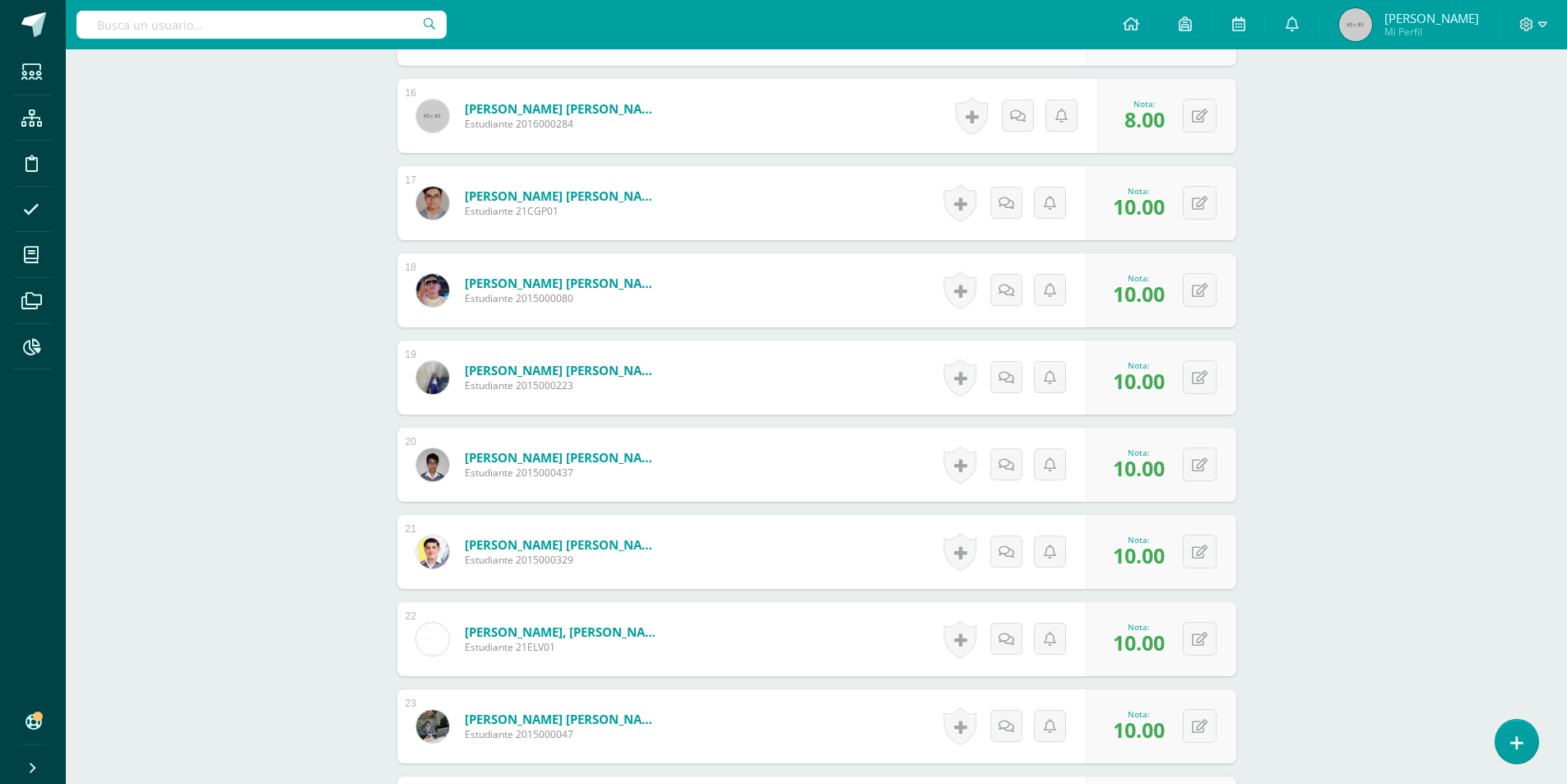
scroll to position [1883, 0]
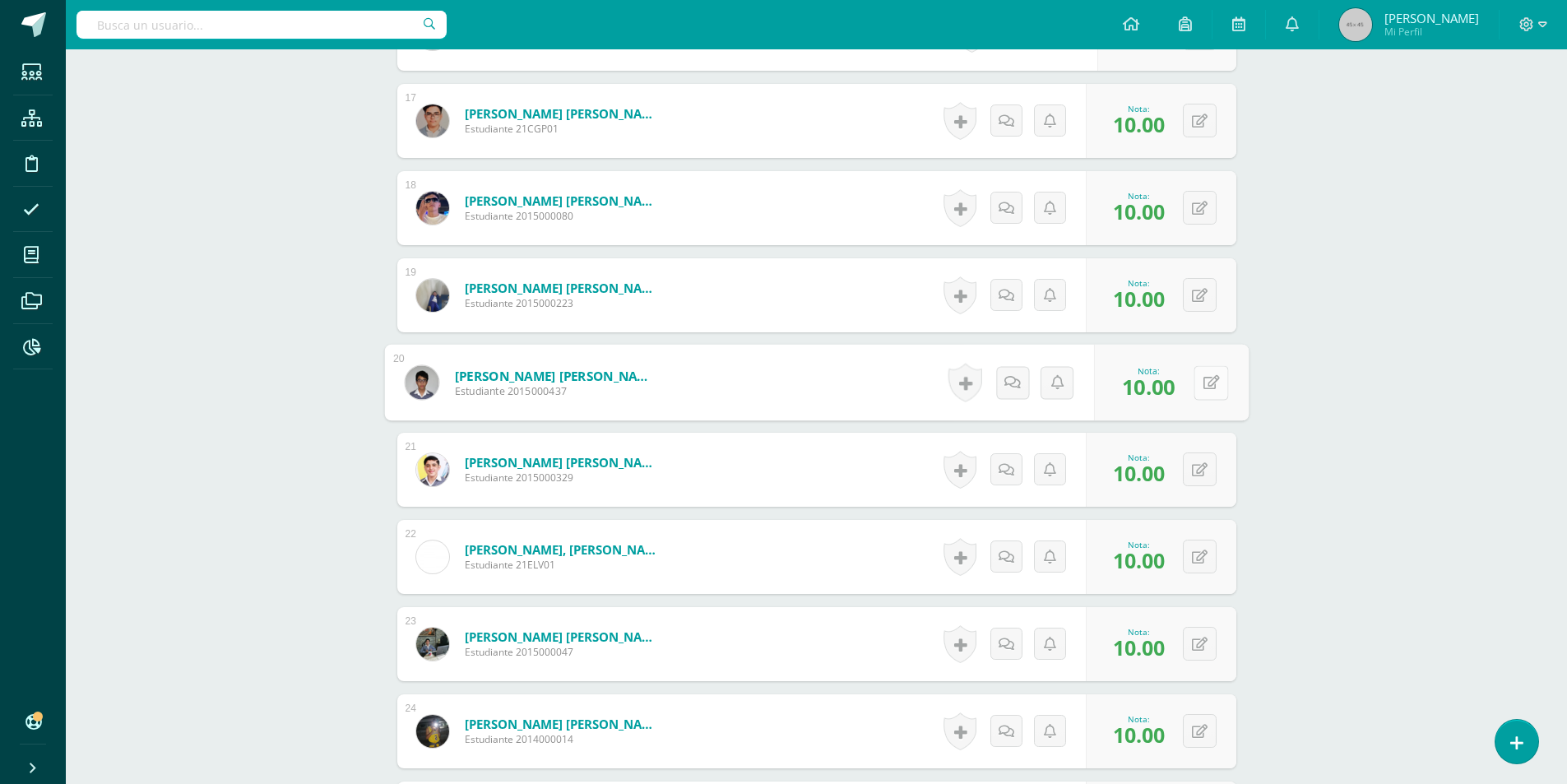
click at [1206, 382] on icon at bounding box center [1211, 382] width 17 height 14
type input "8"
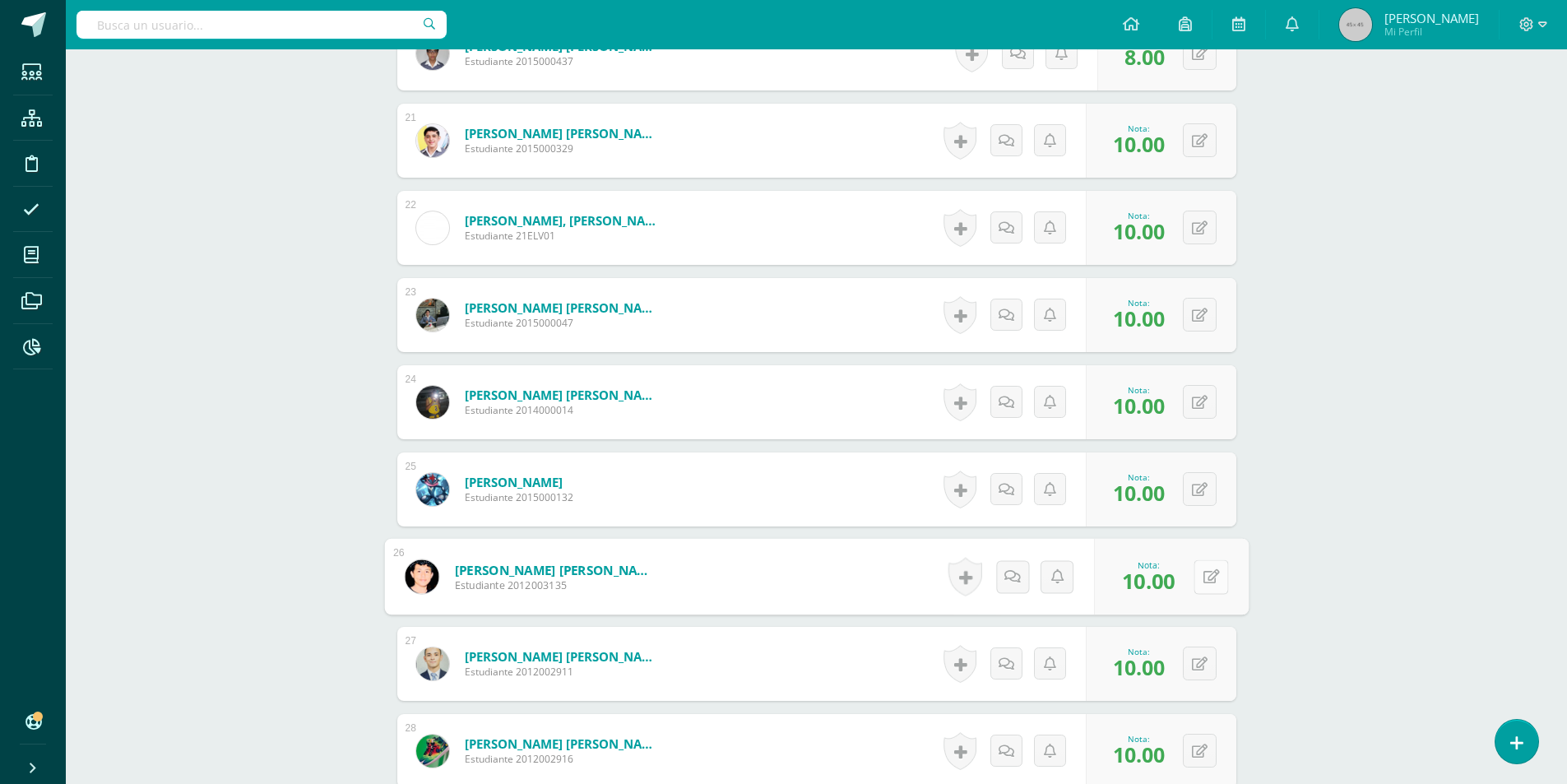
click at [1210, 576] on button at bounding box center [1211, 576] width 35 height 34
type input "8"
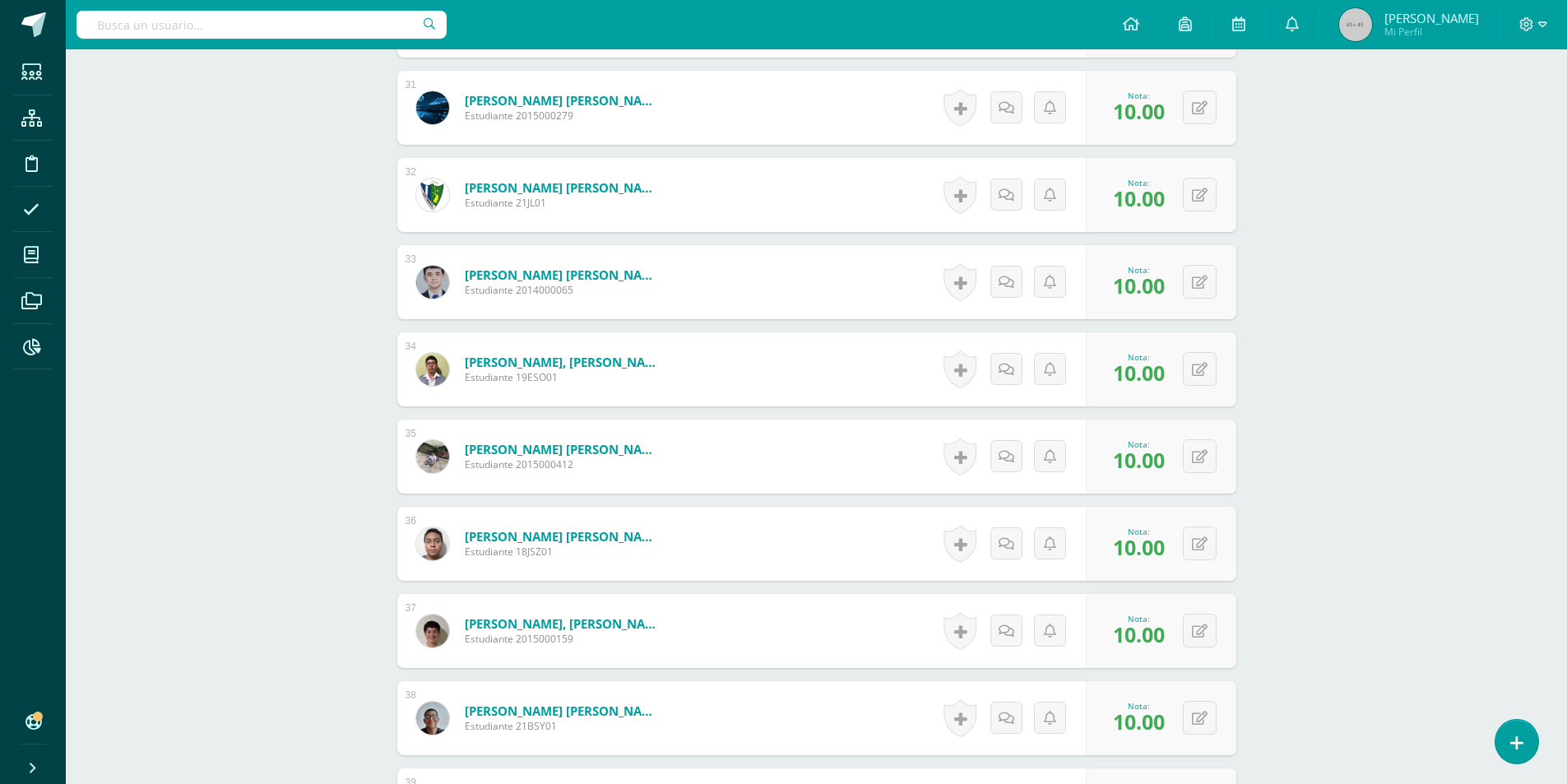
scroll to position [3362, 0]
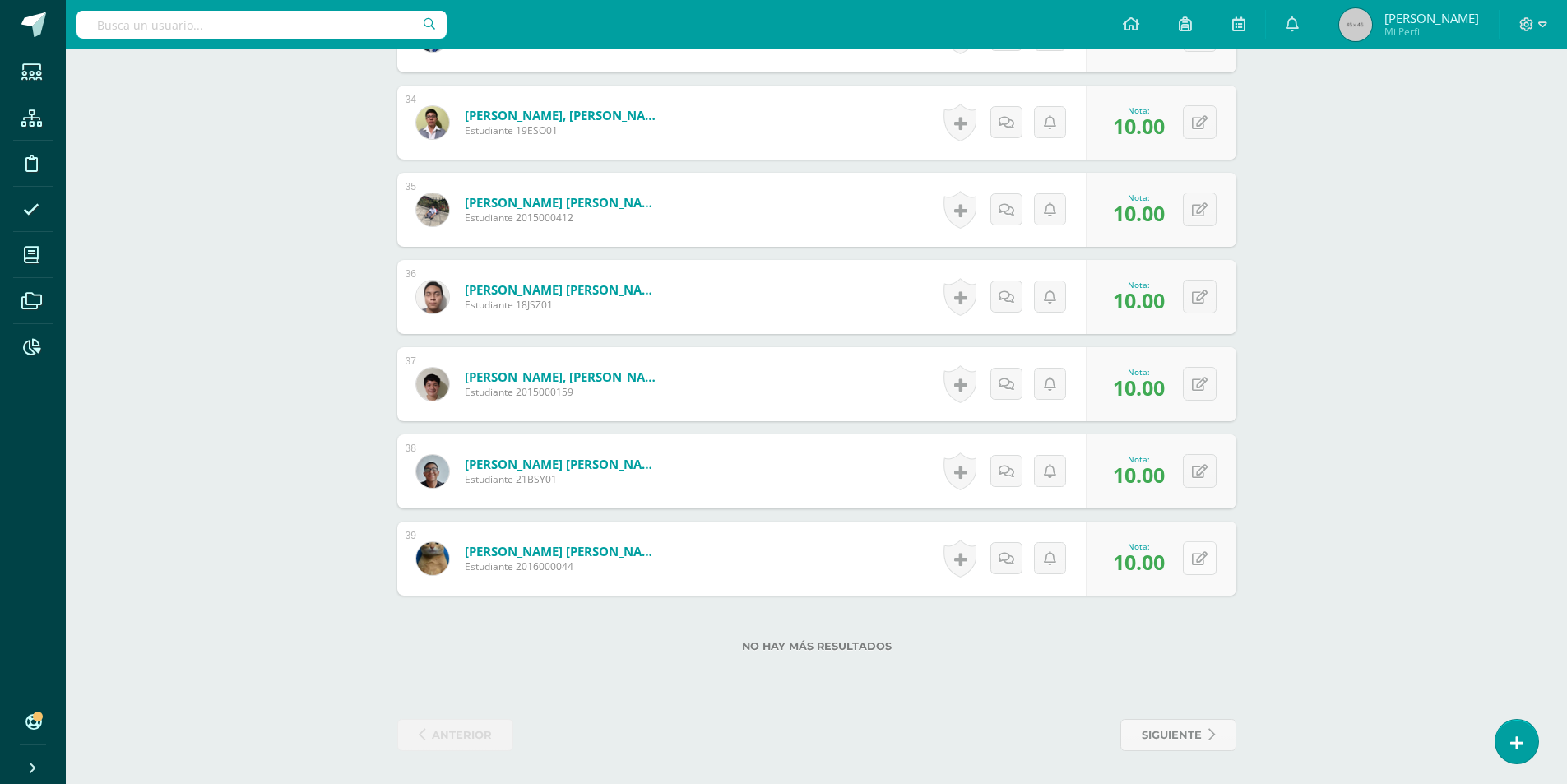
click at [1205, 565] on icon at bounding box center [1200, 559] width 16 height 14
type input "8"
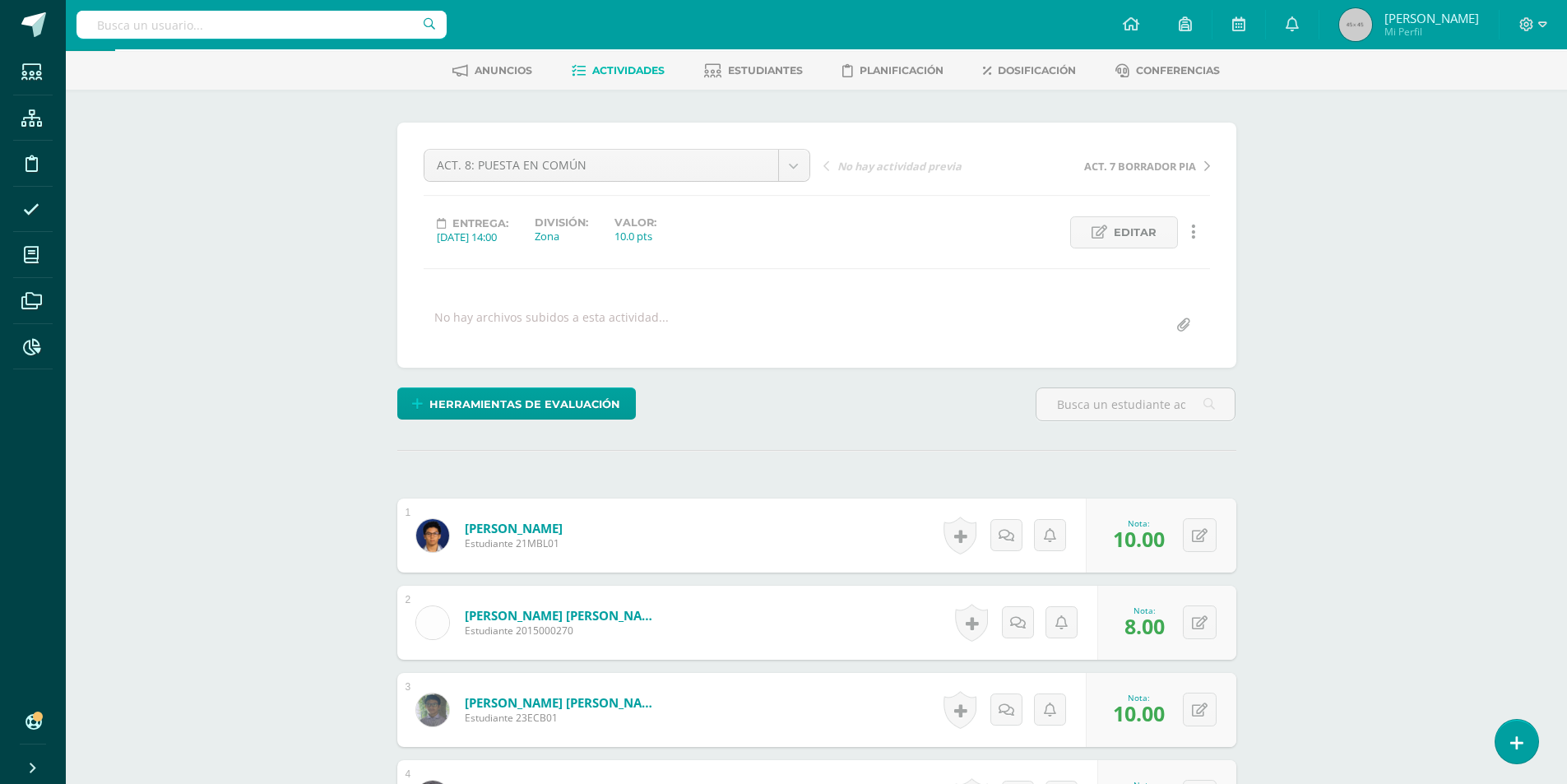
scroll to position [0, 0]
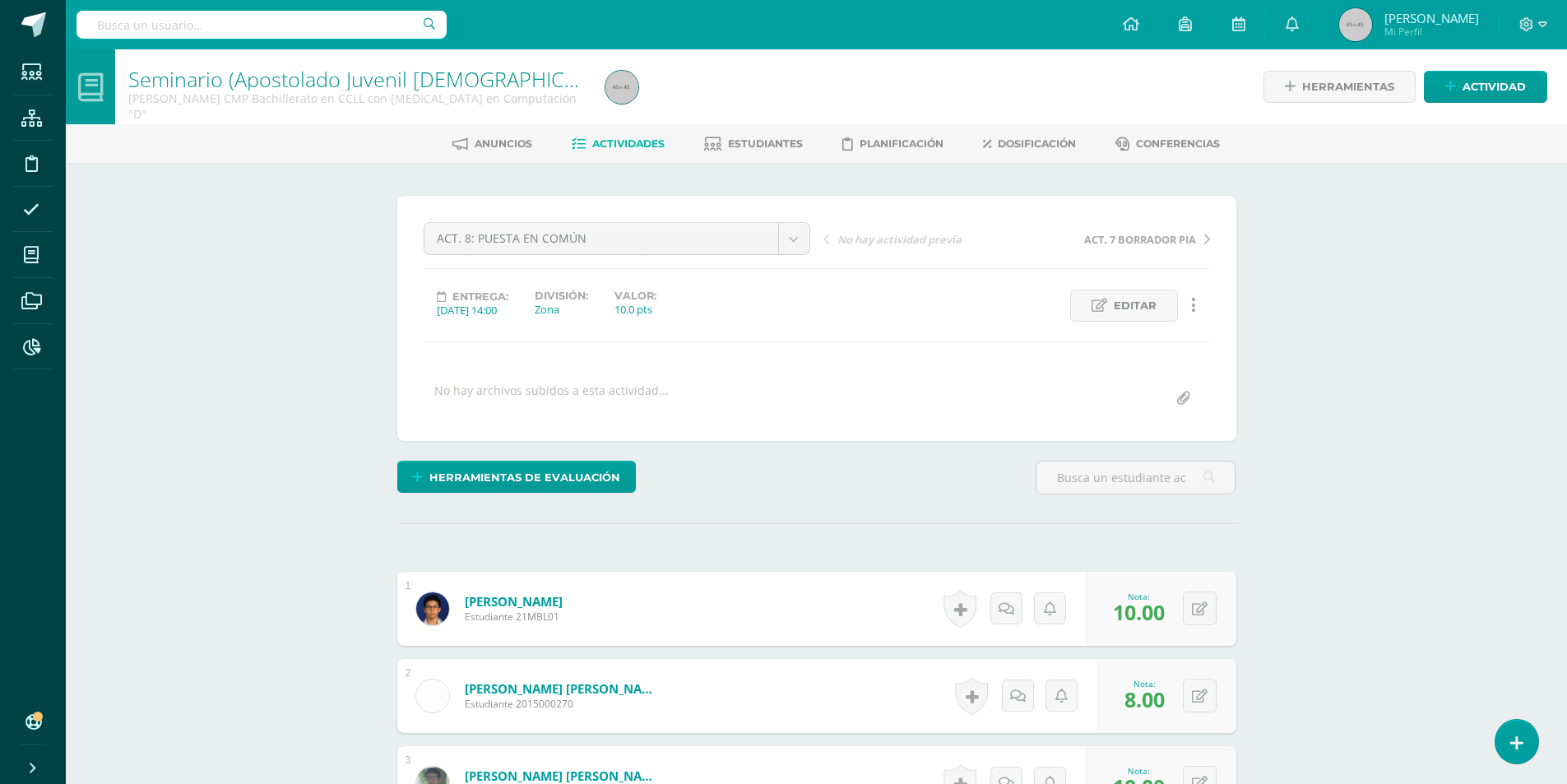
click at [650, 137] on link "Actividades" at bounding box center [618, 143] width 93 height 26
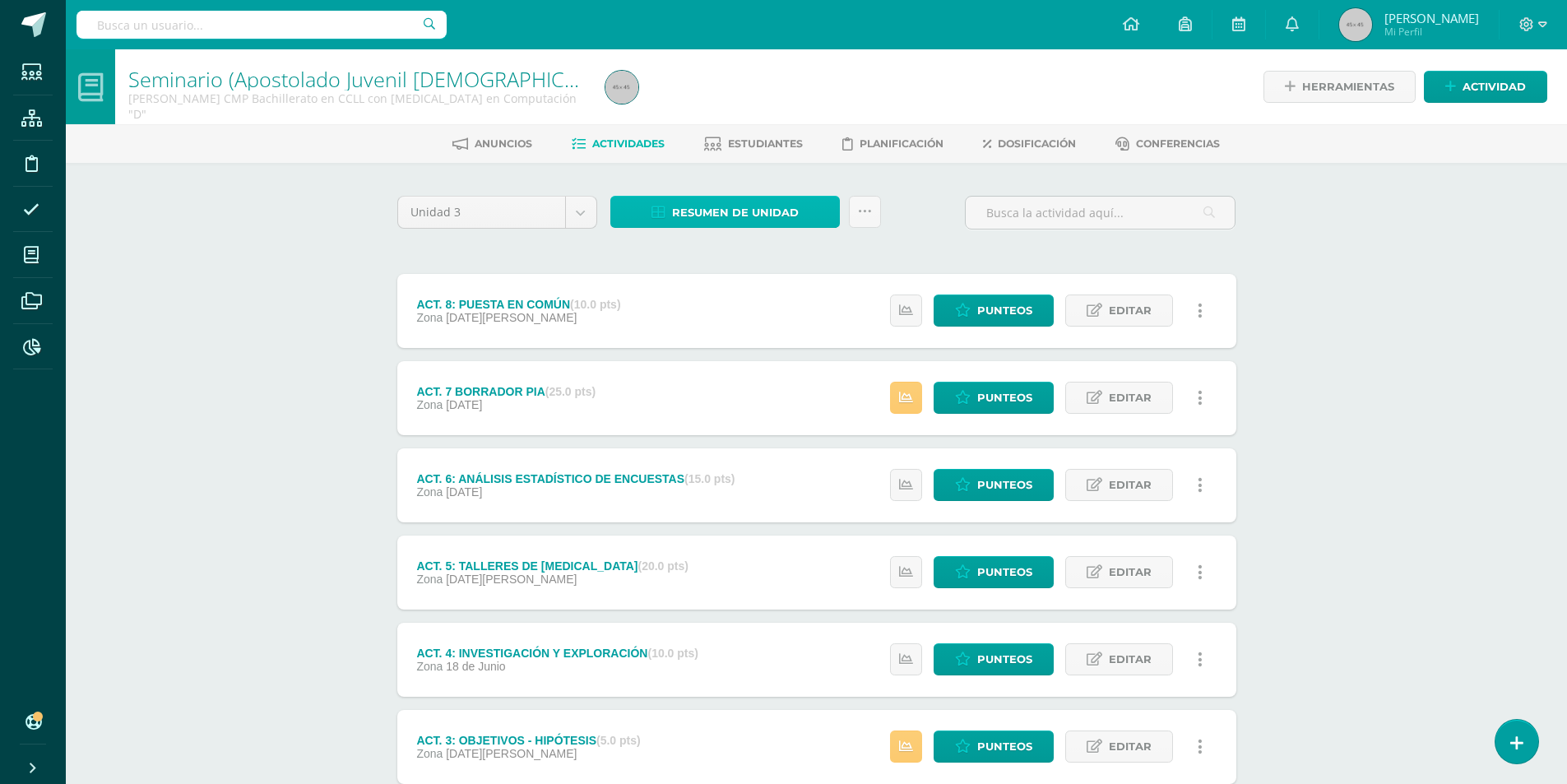
click at [773, 209] on span "Resumen de unidad" at bounding box center [736, 213] width 127 height 30
click at [725, 103] on link "Descargar como HTML" at bounding box center [725, 105] width 175 height 25
click at [281, 23] on input "text" at bounding box center [262, 24] width 370 height 28
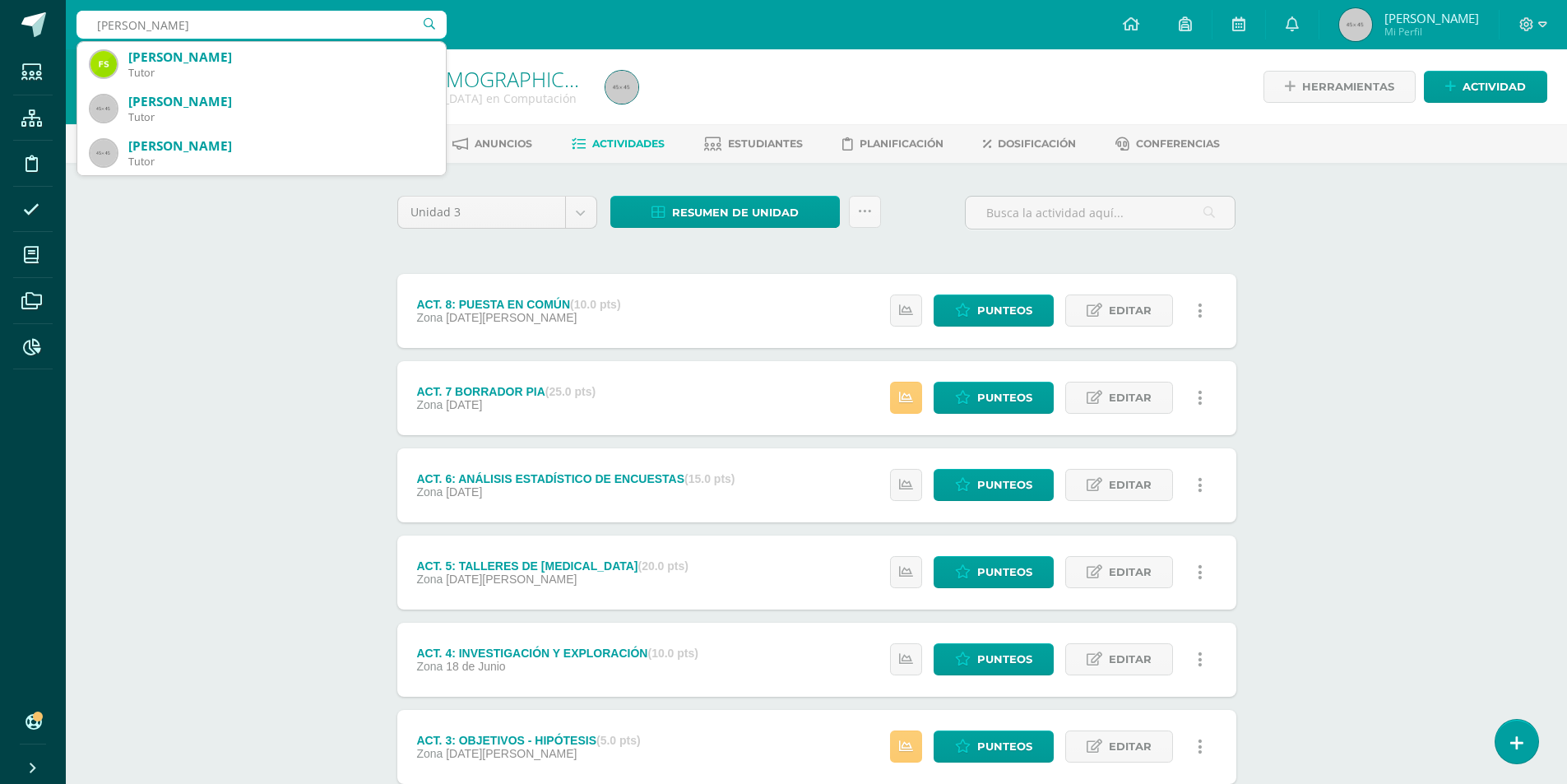
type input "Dante Rivas"
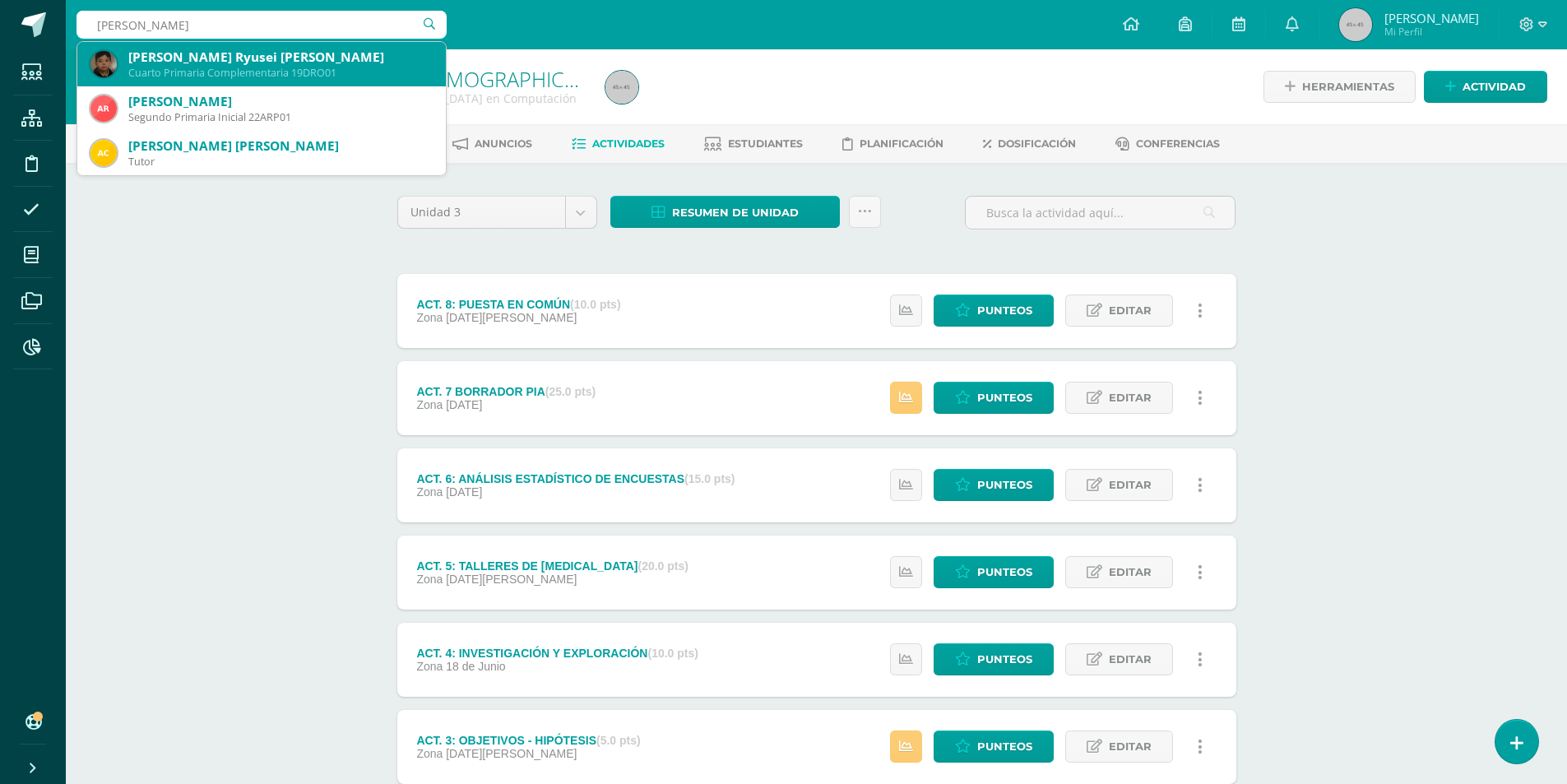
click at [177, 55] on div "Dante Damián Ryusei Rivas Orozco" at bounding box center [281, 57] width 305 height 18
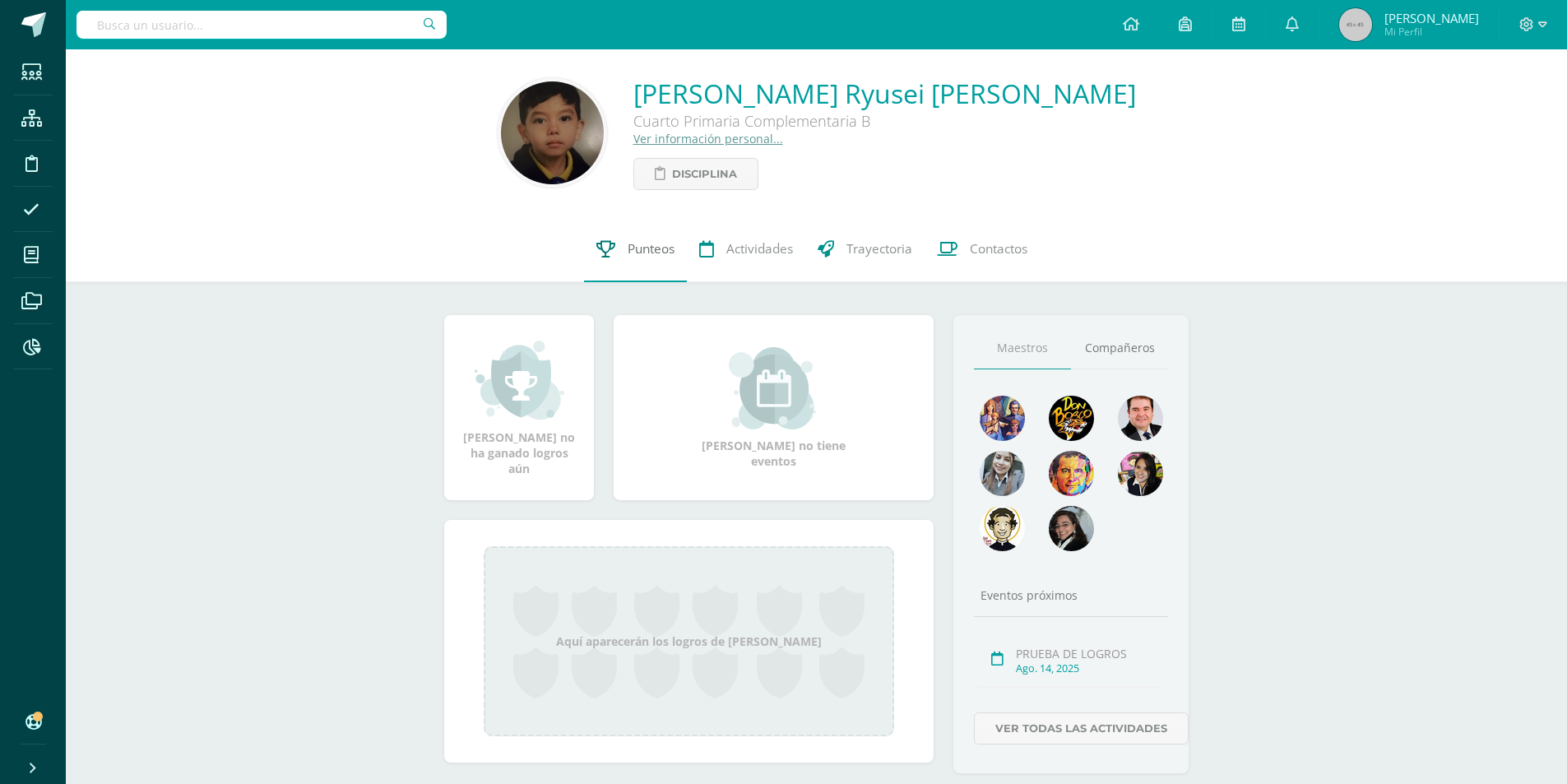
click at [622, 247] on link "Punteos" at bounding box center [635, 249] width 103 height 66
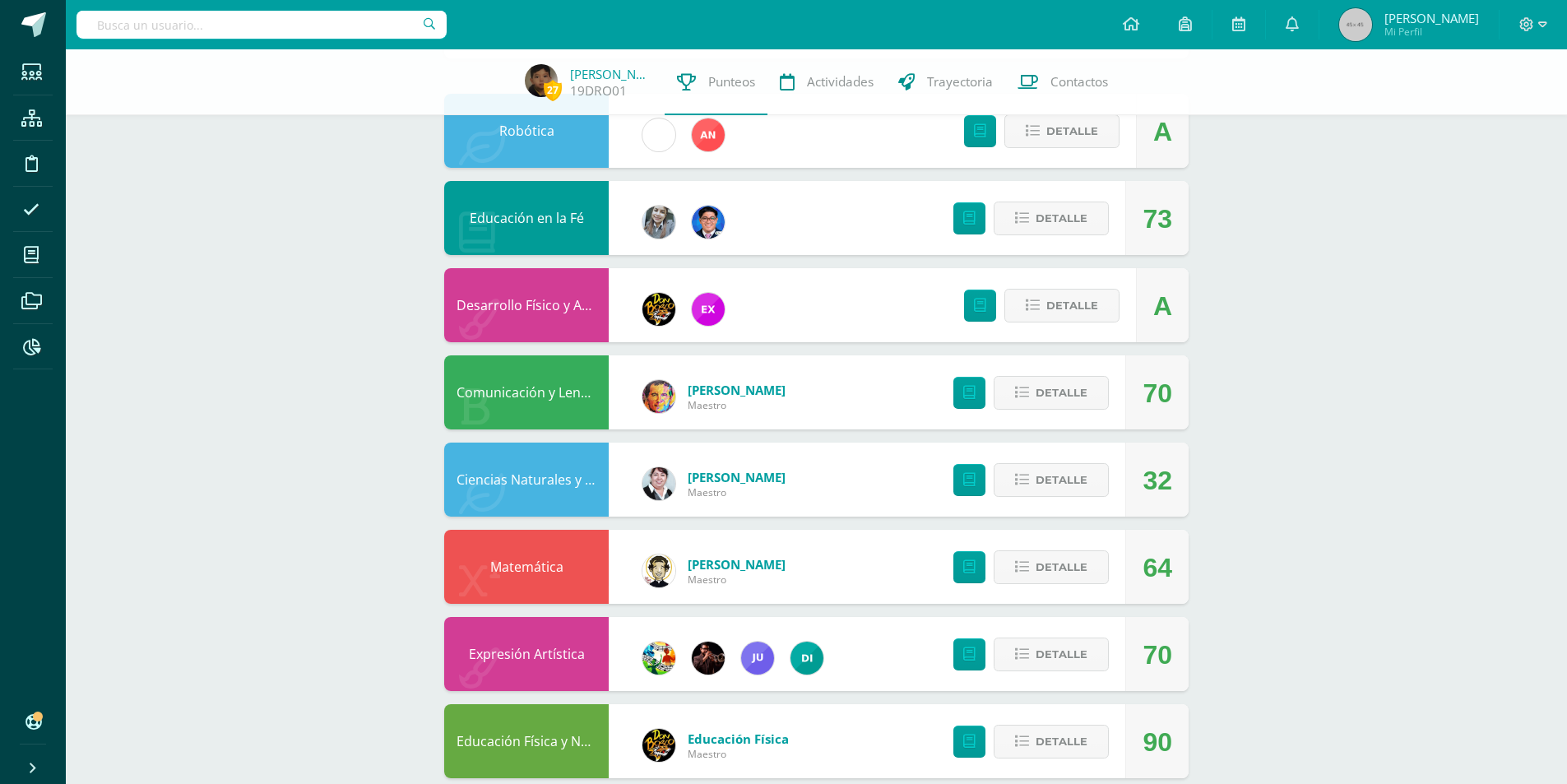
scroll to position [246, 0]
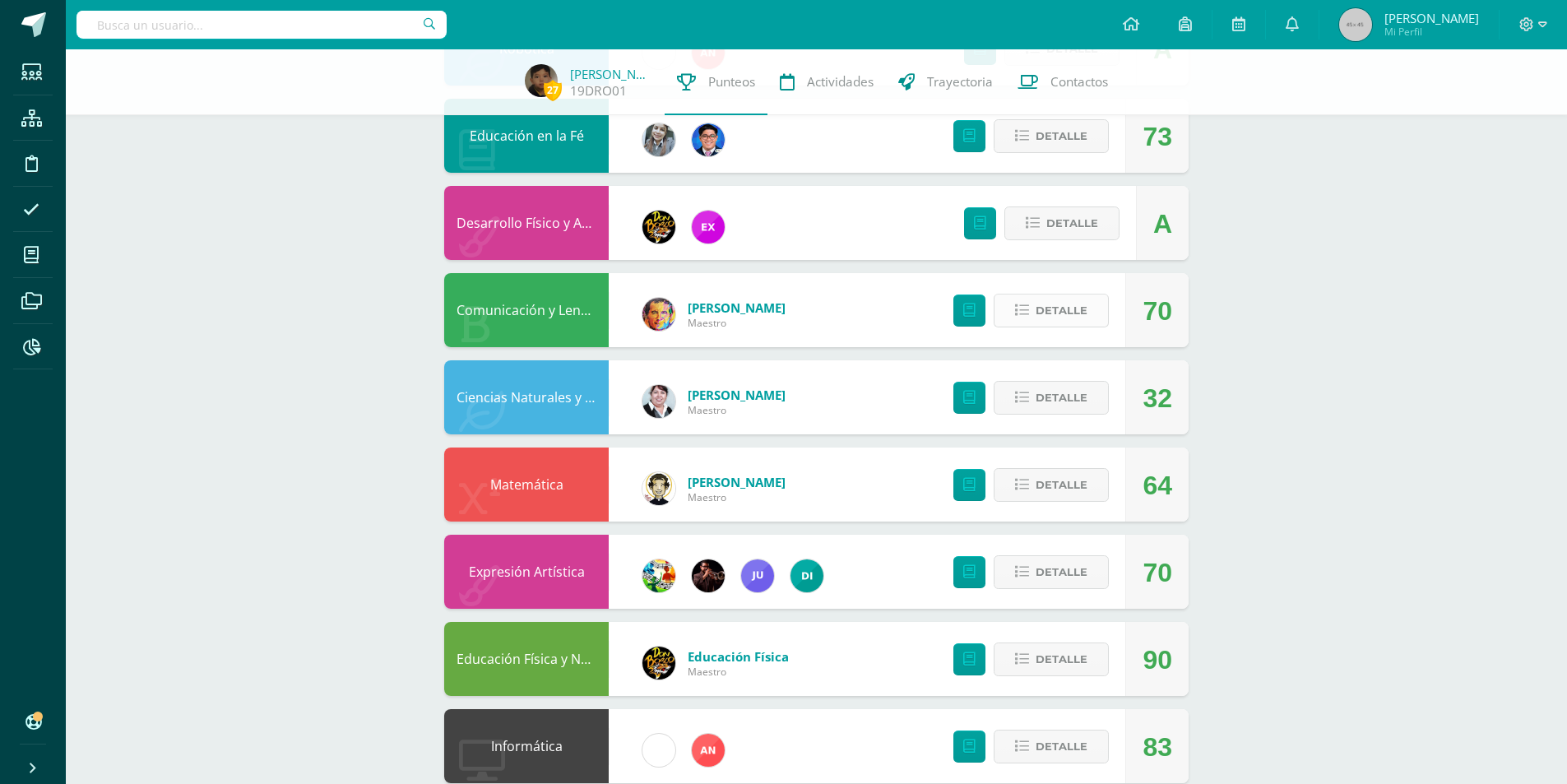
click at [1010, 306] on button "Detalle" at bounding box center [1051, 310] width 115 height 34
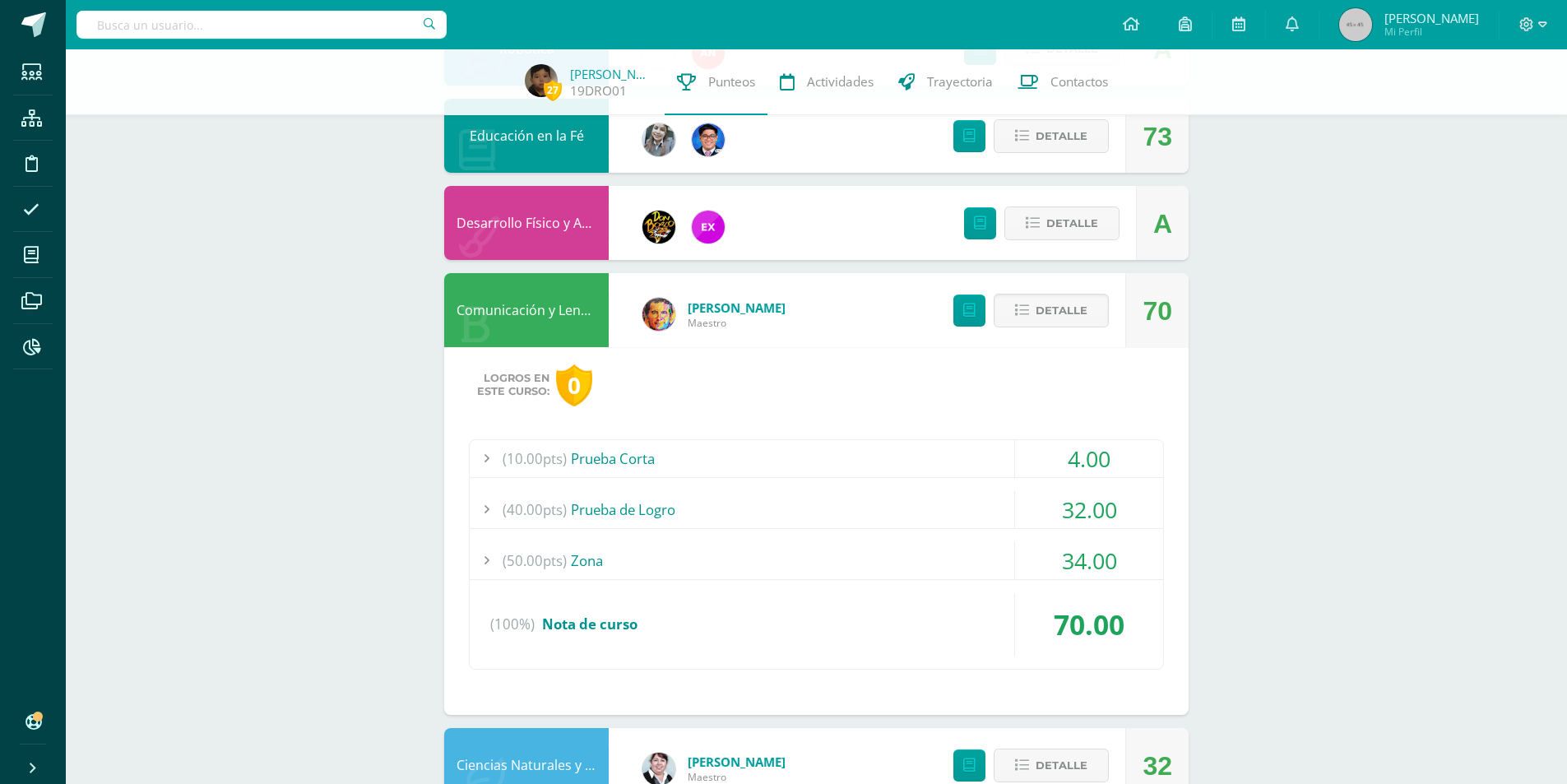
scroll to position [494, 0]
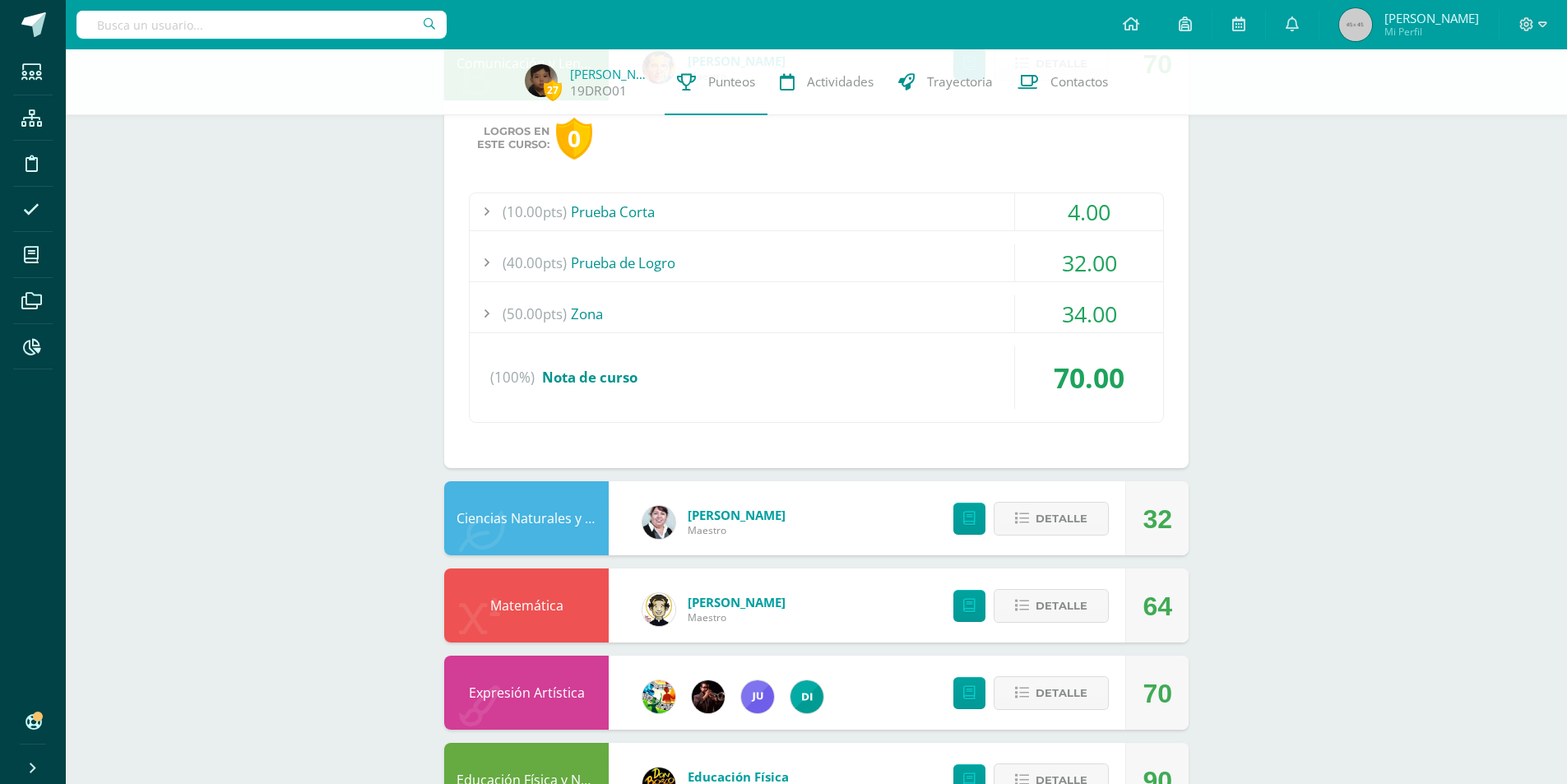
click at [1333, 392] on div "27 Dante Rivas 19DRO01 Punteos Actividades Trayectoria Contactos Pendiente Unid…" at bounding box center [816, 507] width 1501 height 1904
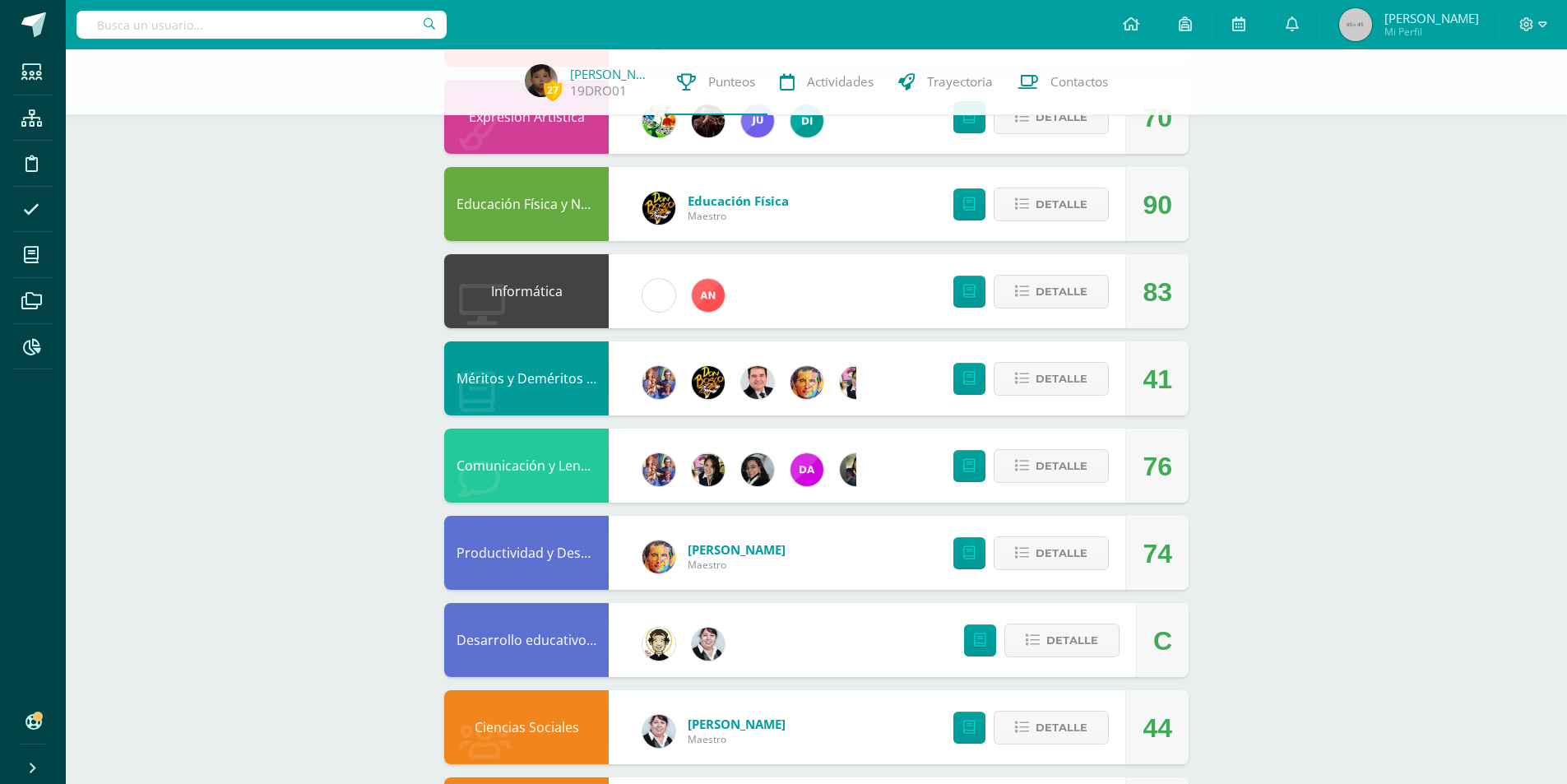
scroll to position [1169, 0]
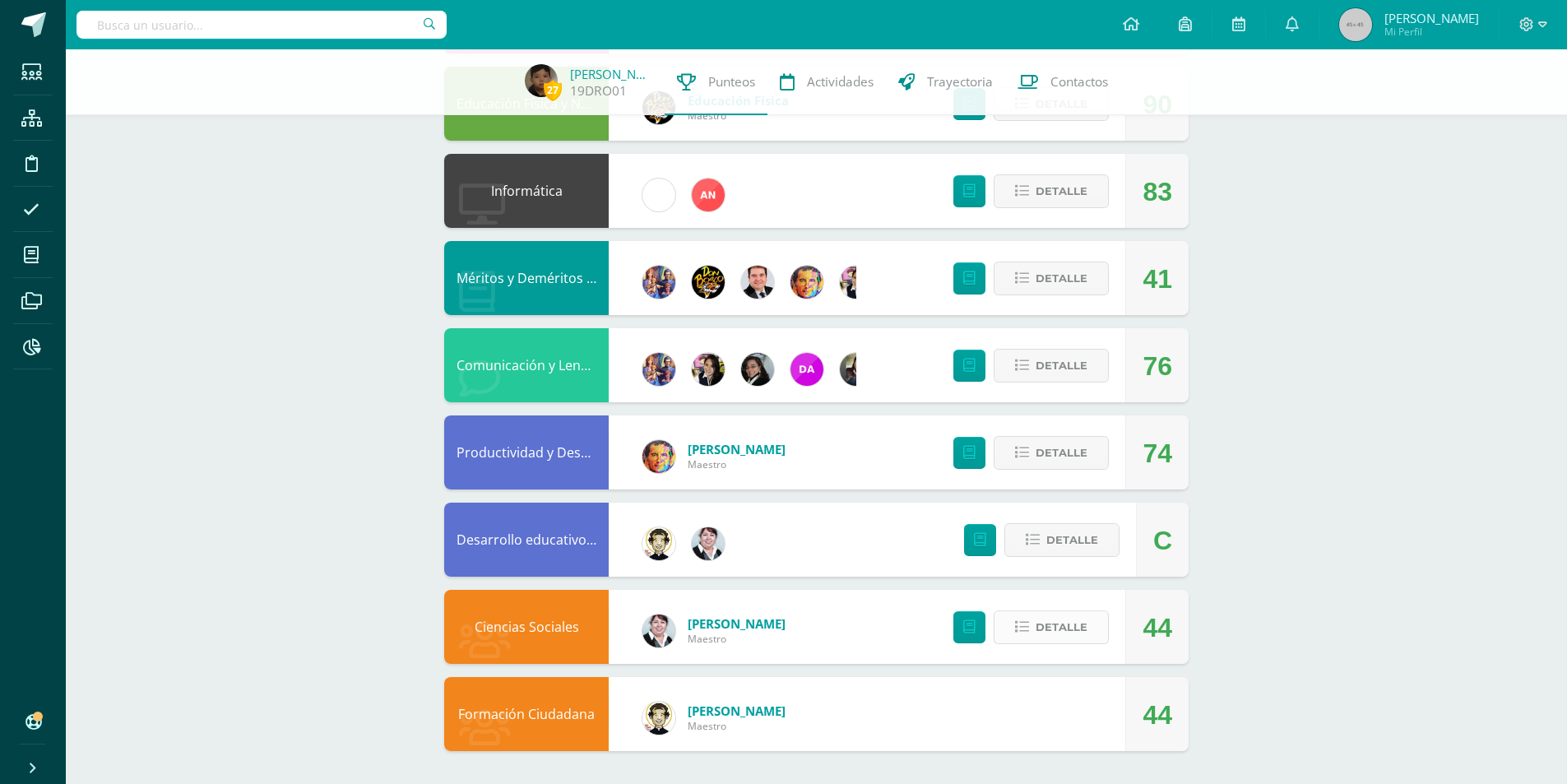
click at [1049, 633] on span "Detalle" at bounding box center [1062, 627] width 52 height 30
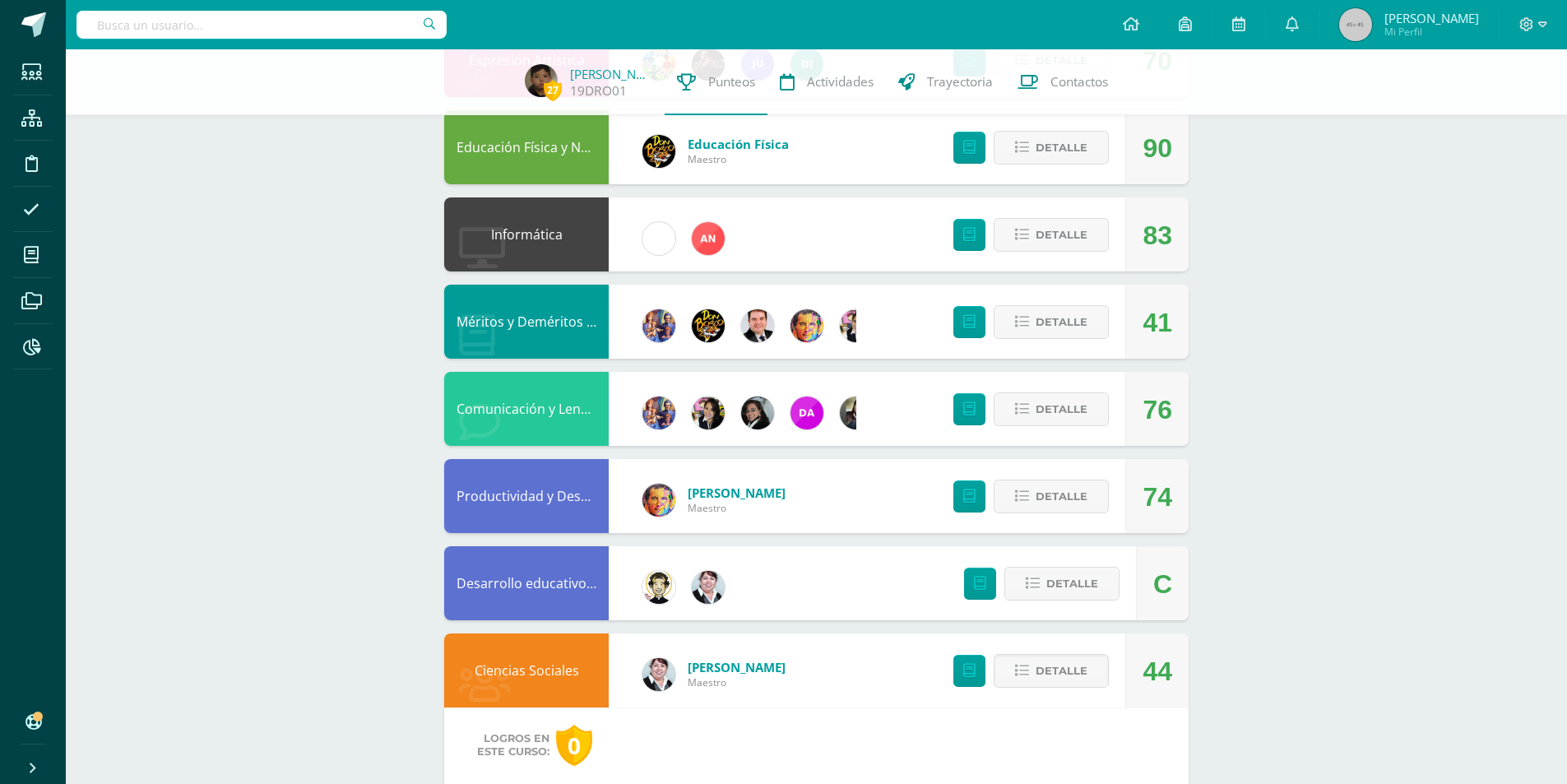
scroll to position [715, 0]
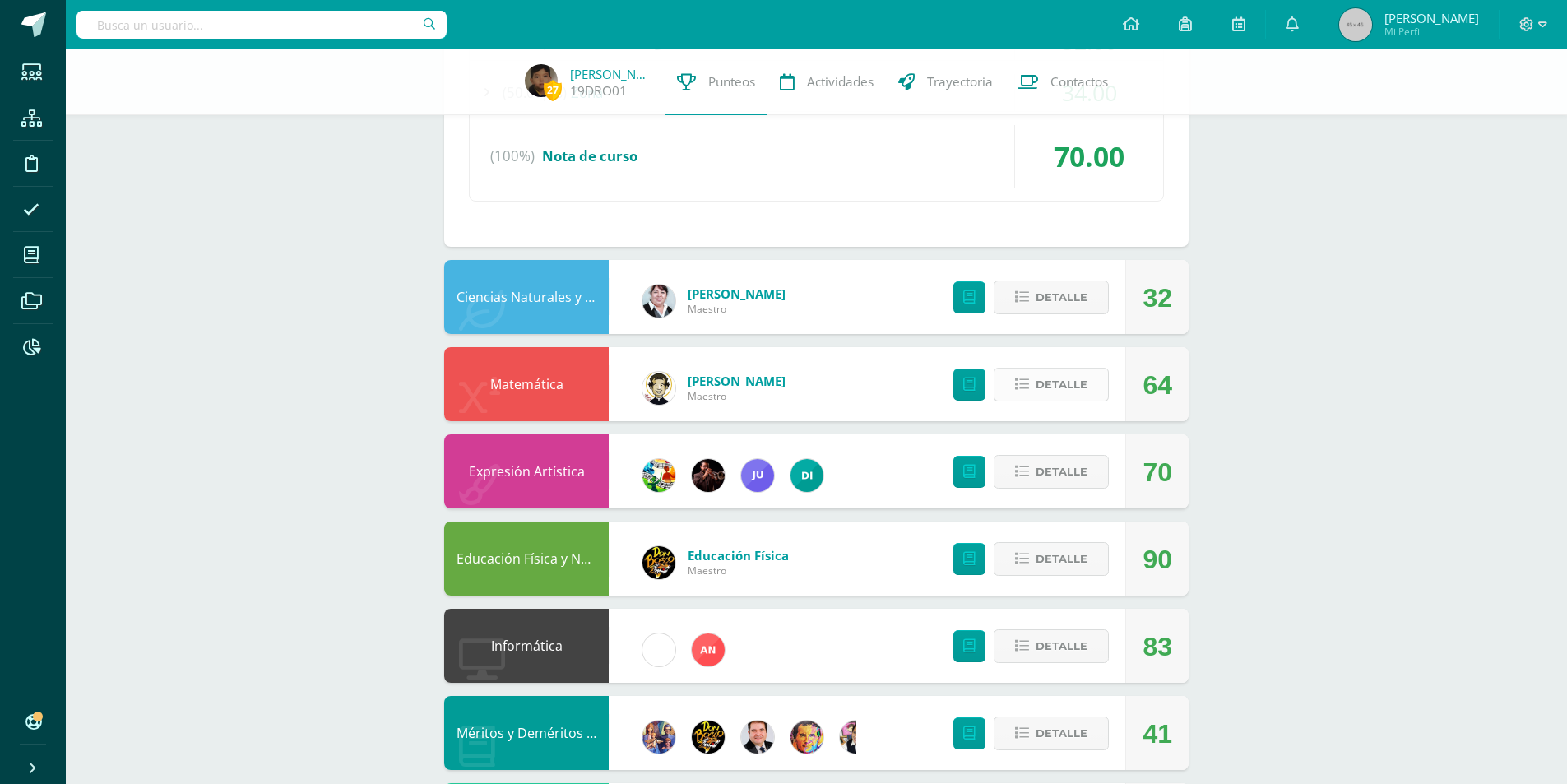
click at [1062, 390] on span "Detalle" at bounding box center [1062, 384] width 52 height 30
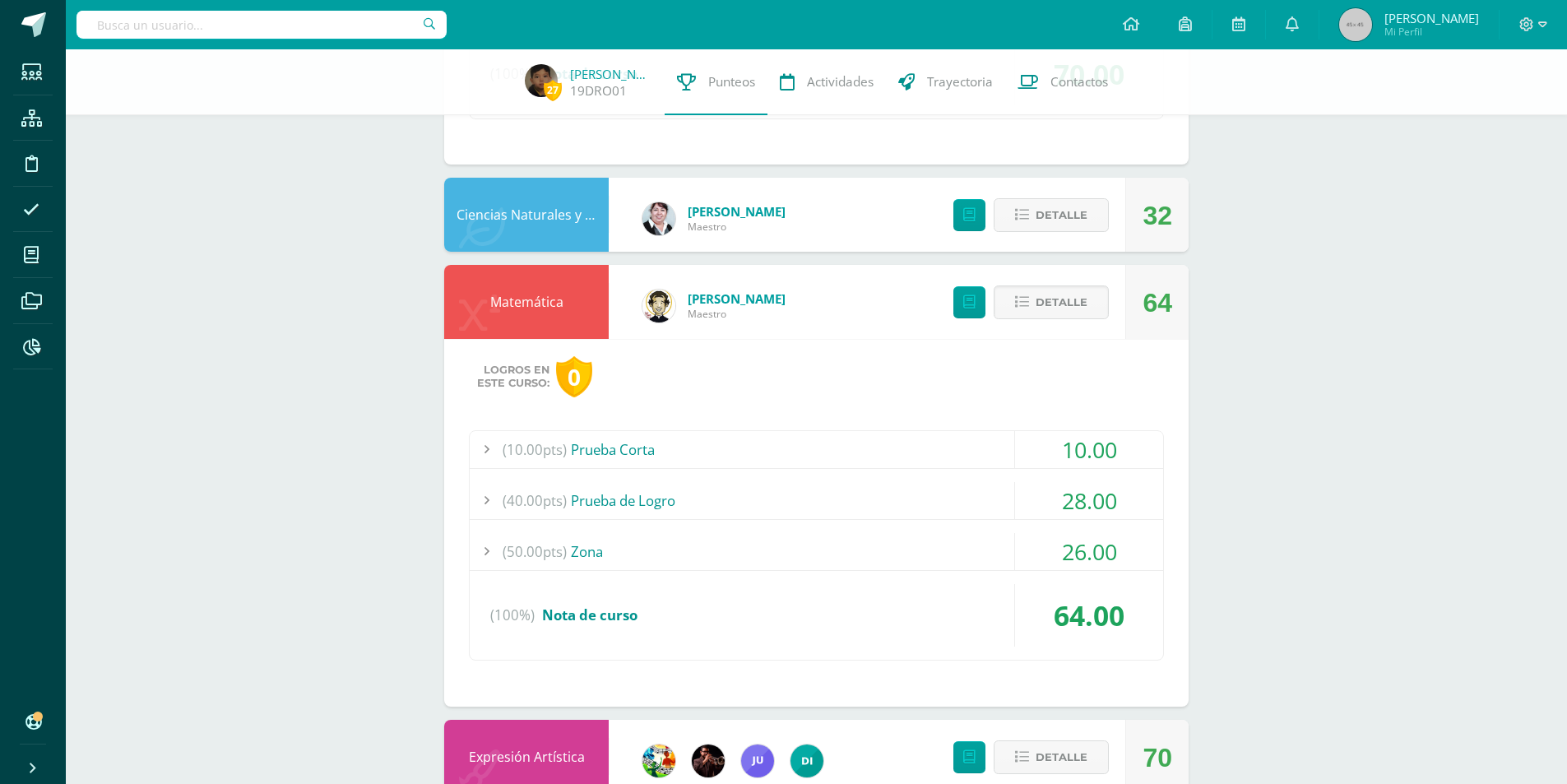
scroll to position [879, 0]
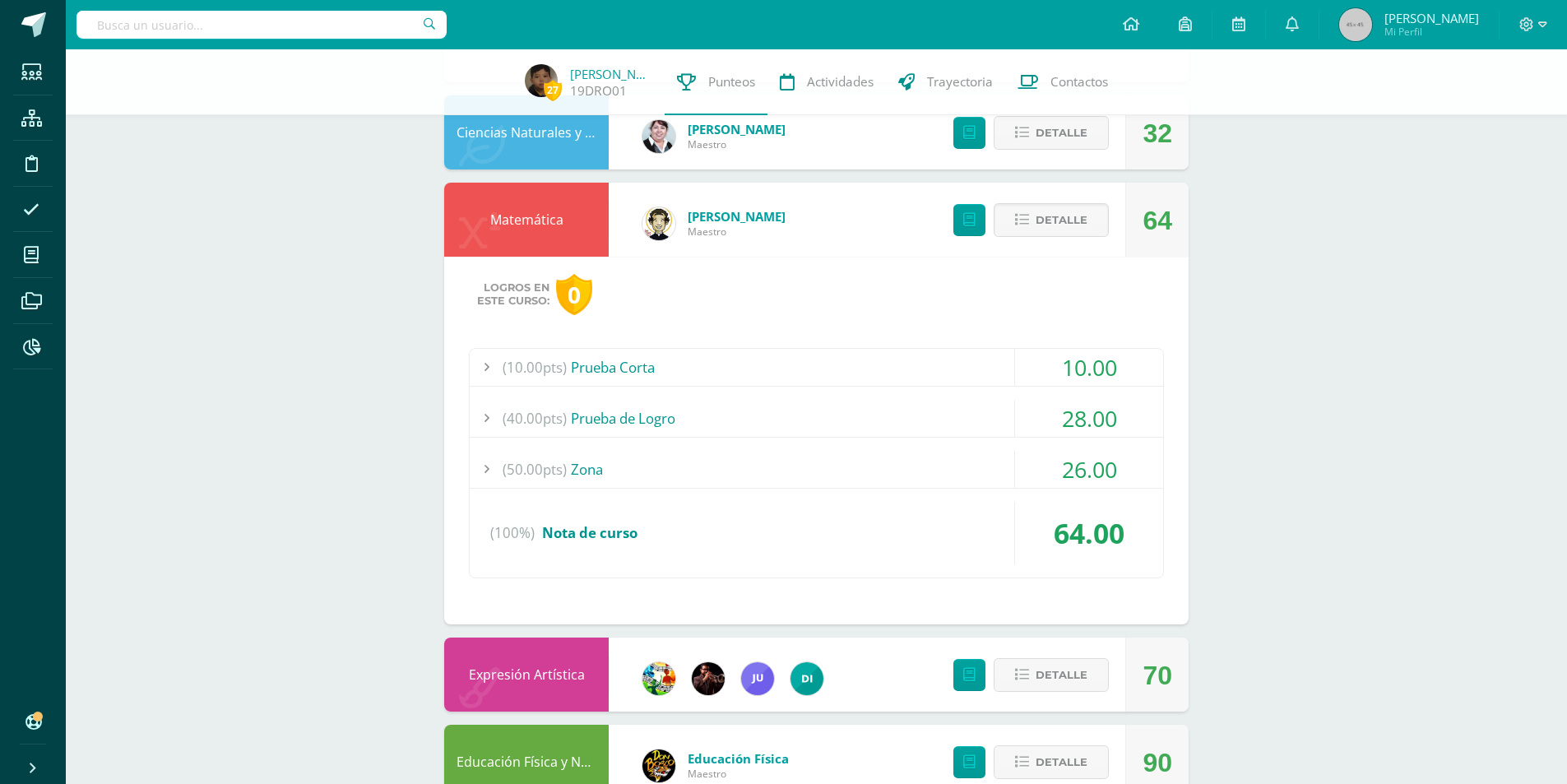
click at [1518, 448] on div "27 Dante Rivas 19DRO01 Punteos Actividades Trayectoria Contactos Pendiente Unid…" at bounding box center [816, 490] width 1501 height 2638
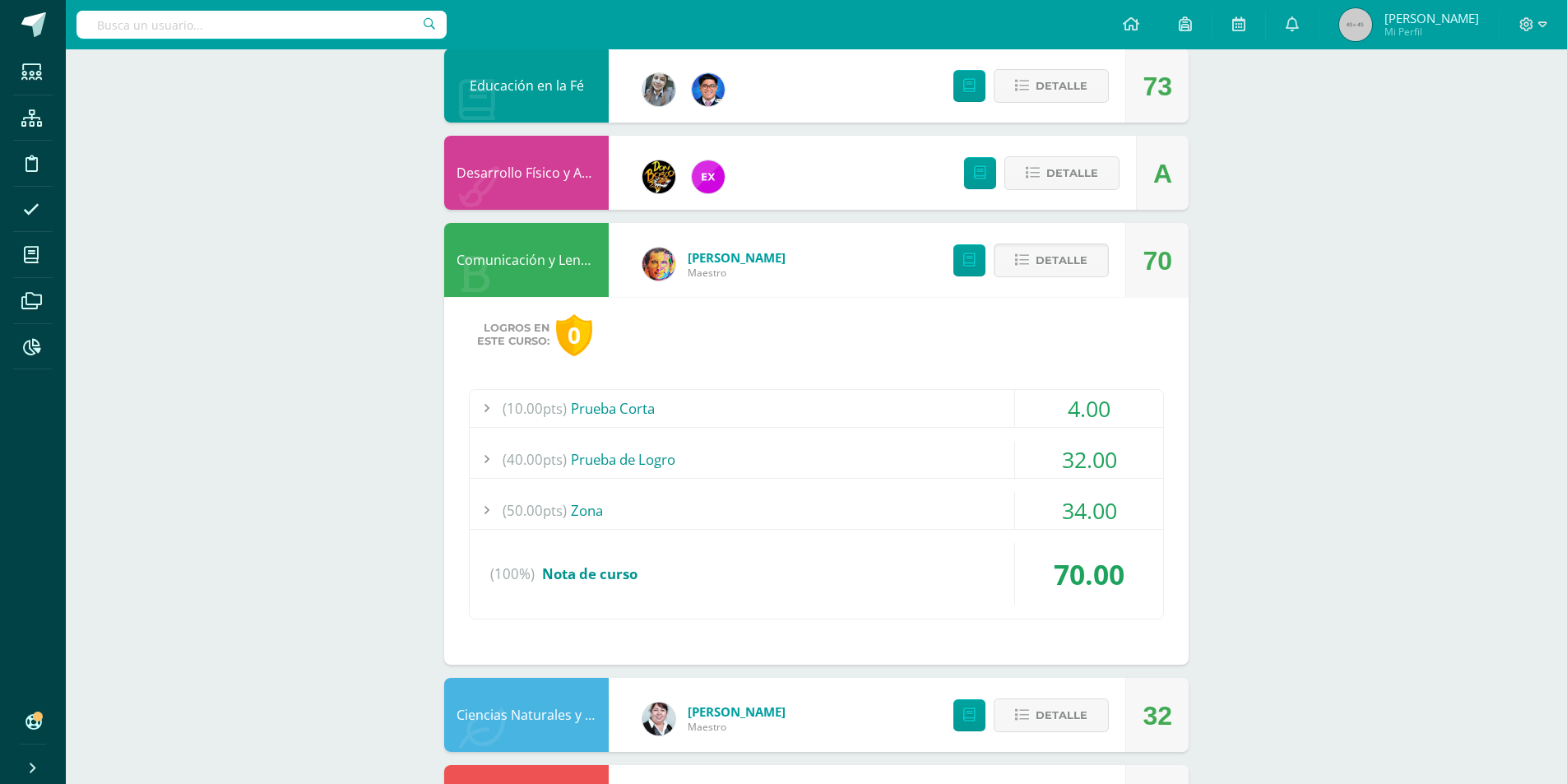
scroll to position [0, 0]
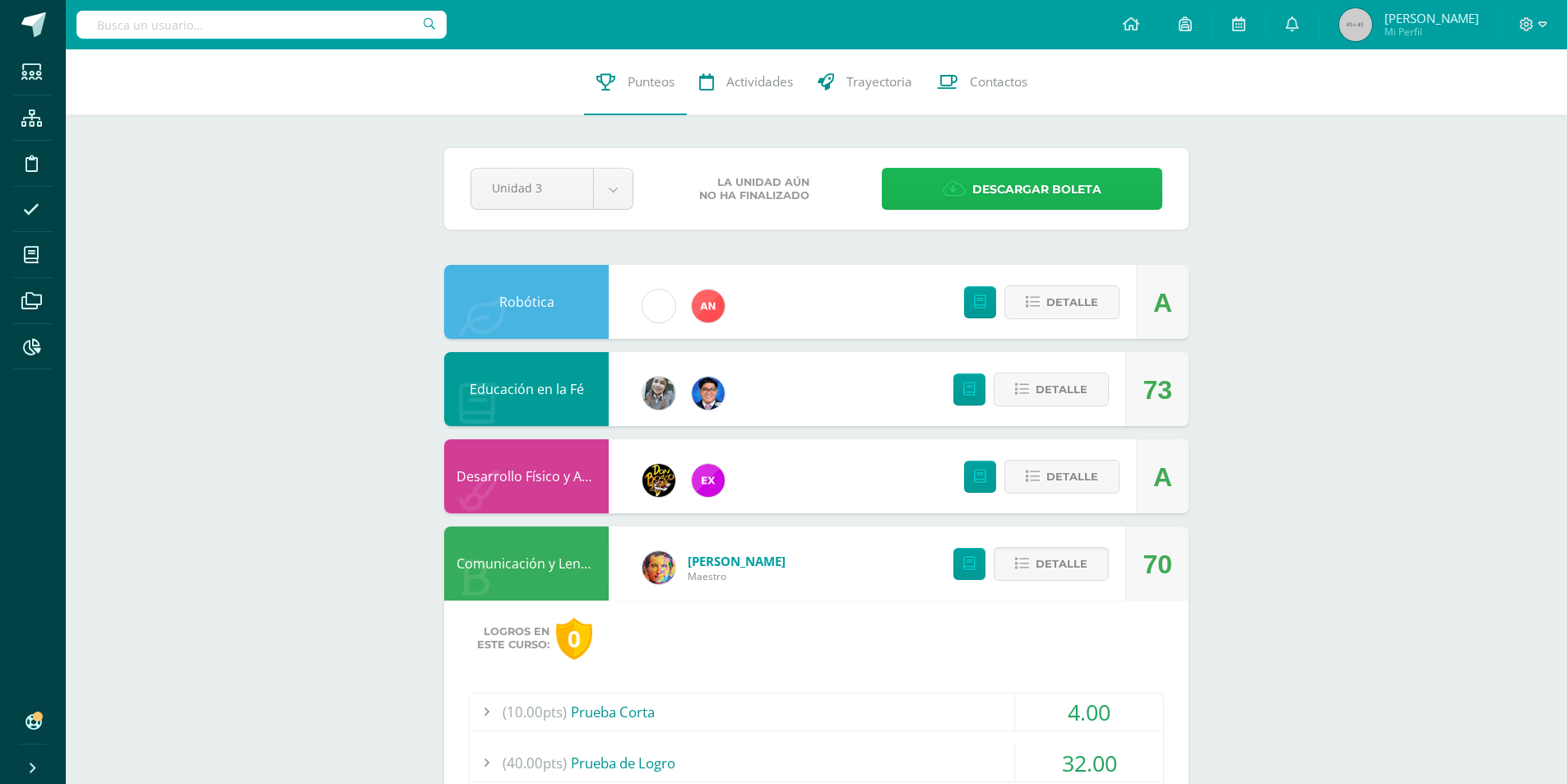
click at [985, 199] on span "Descargar boleta" at bounding box center [1037, 189] width 129 height 40
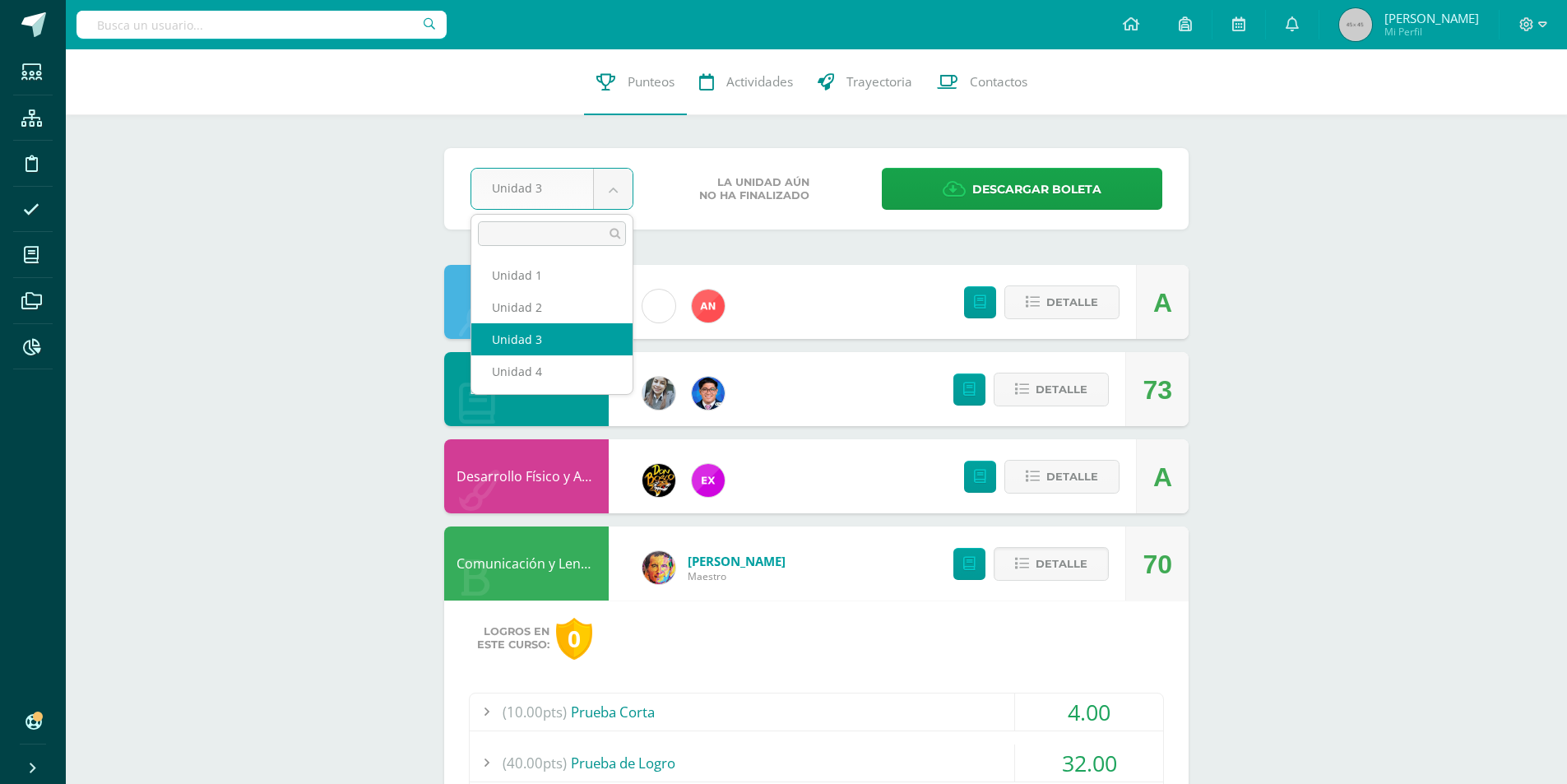
select select "Unidad 2"
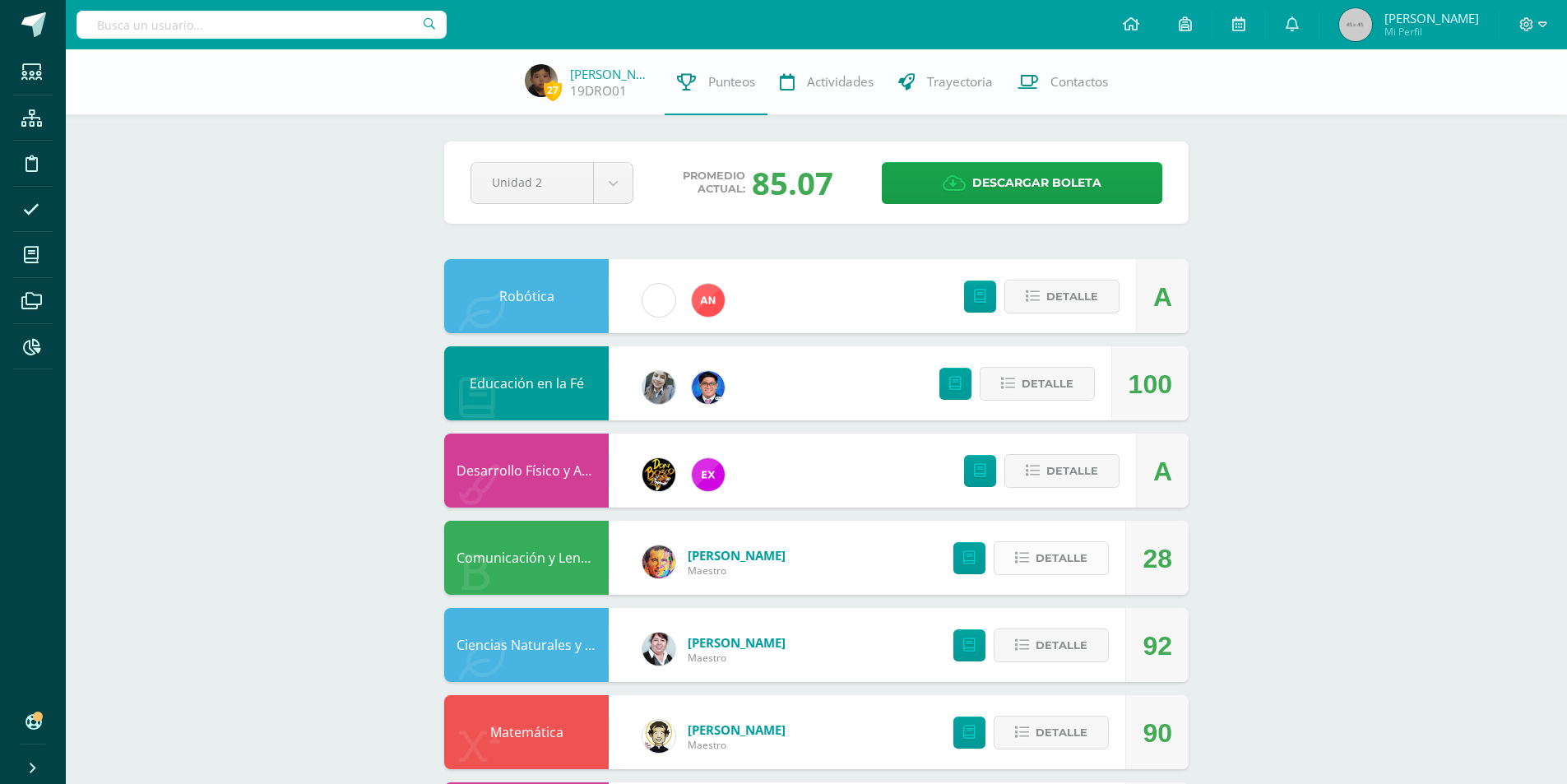
click at [1061, 567] on span "Detalle" at bounding box center [1062, 558] width 52 height 30
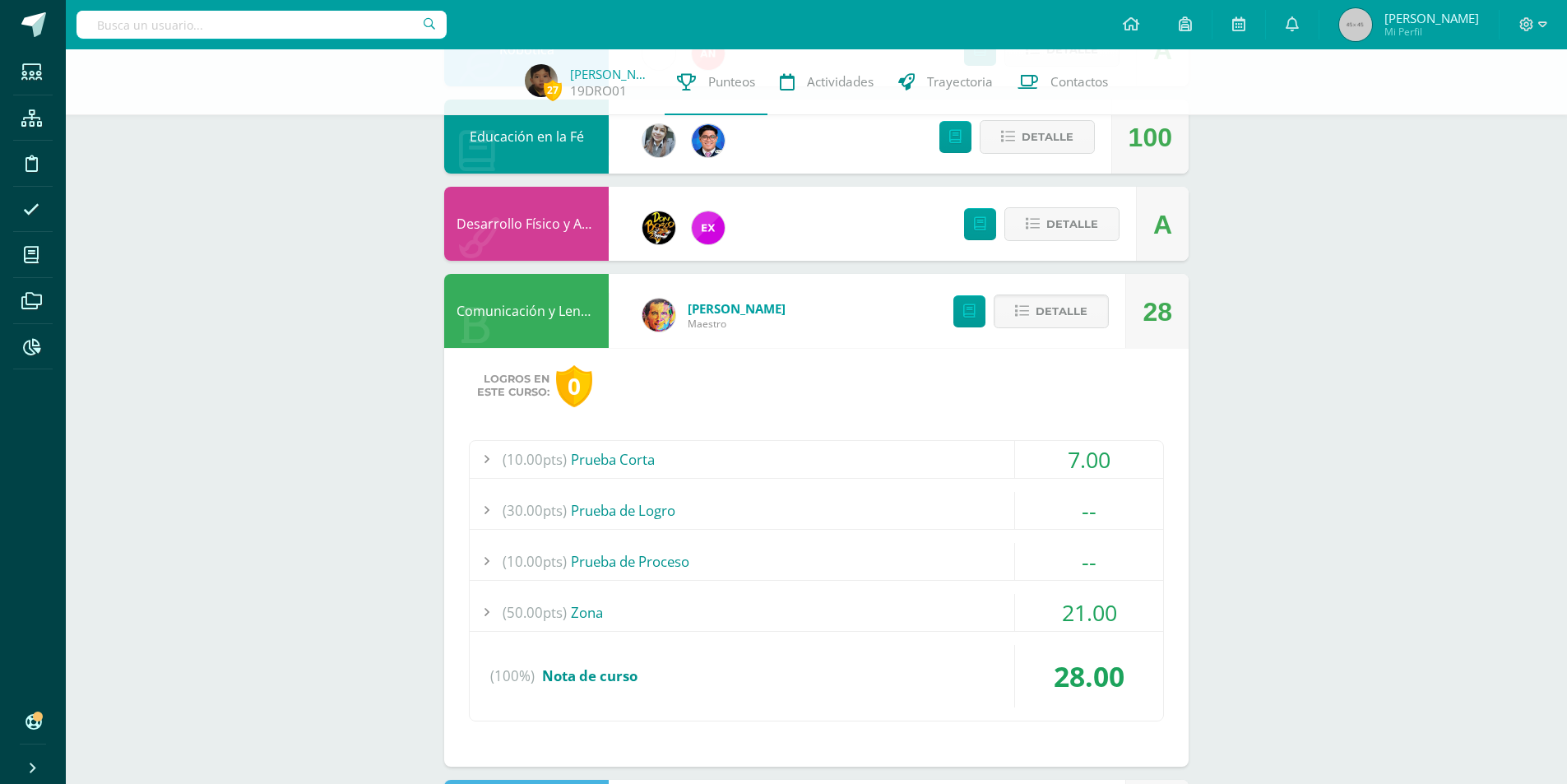
scroll to position [329, 0]
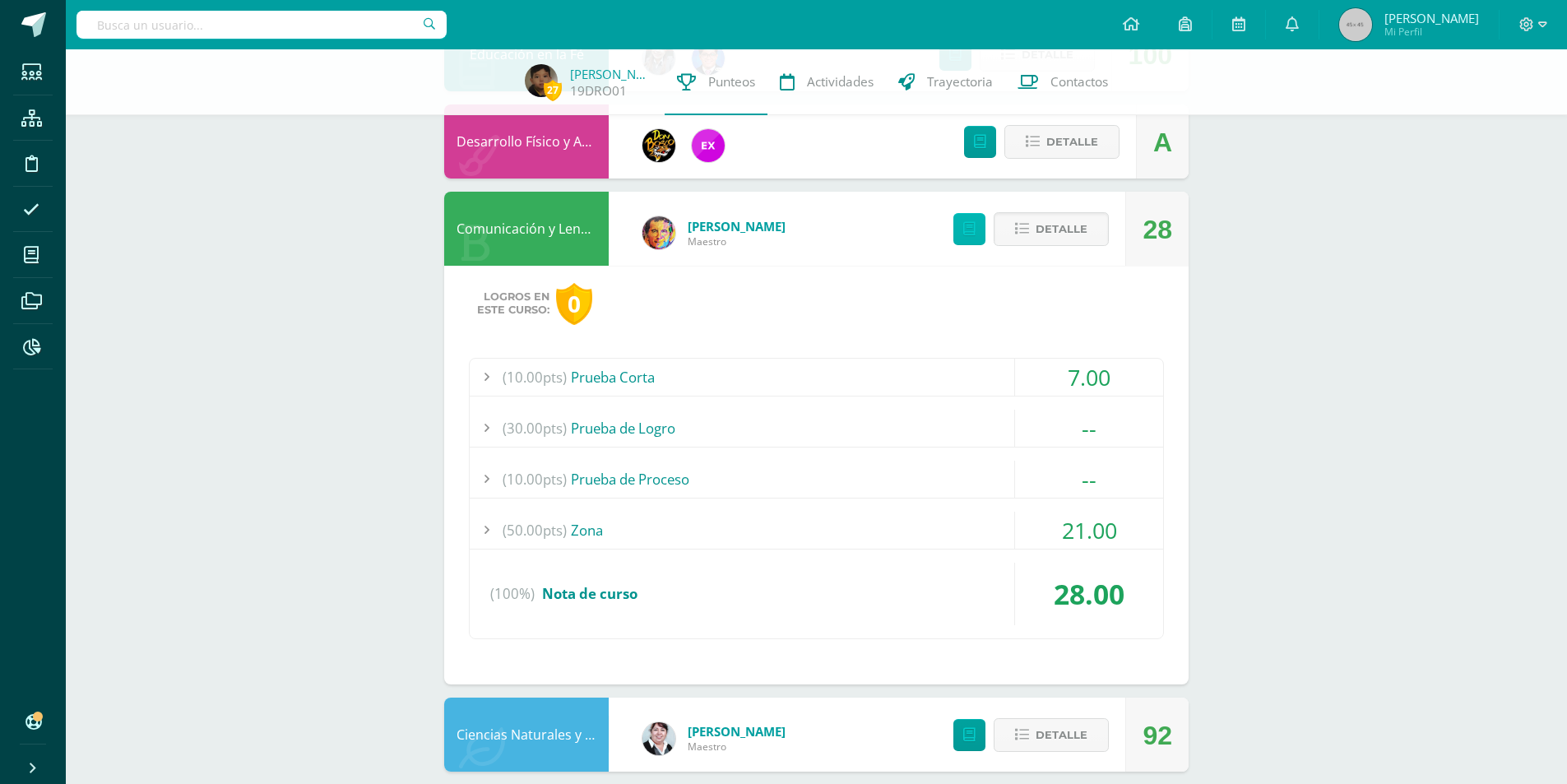
click at [977, 230] on link at bounding box center [969, 229] width 32 height 32
click at [340, 24] on input "text" at bounding box center [262, 24] width 370 height 28
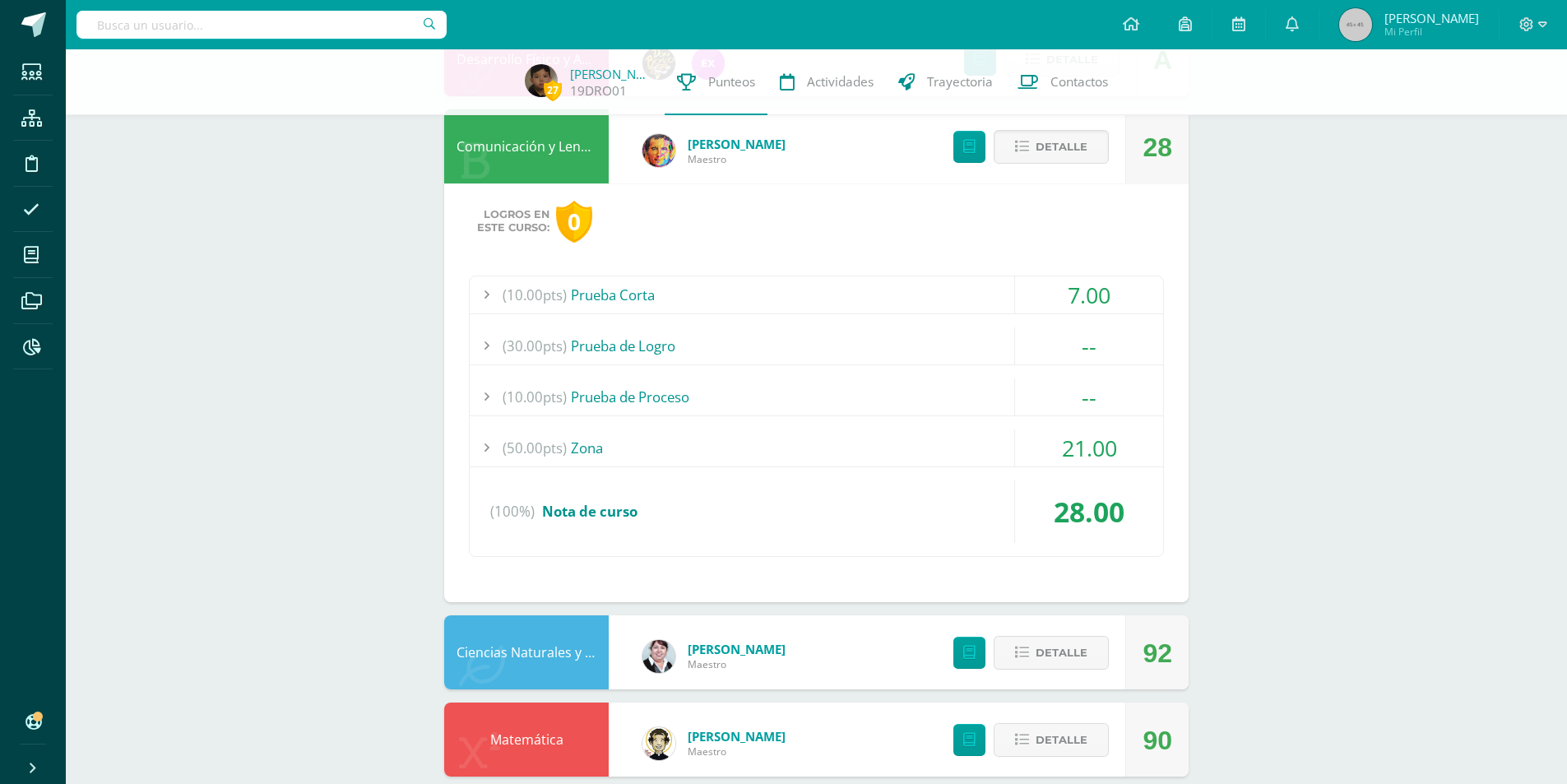
scroll to position [0, 0]
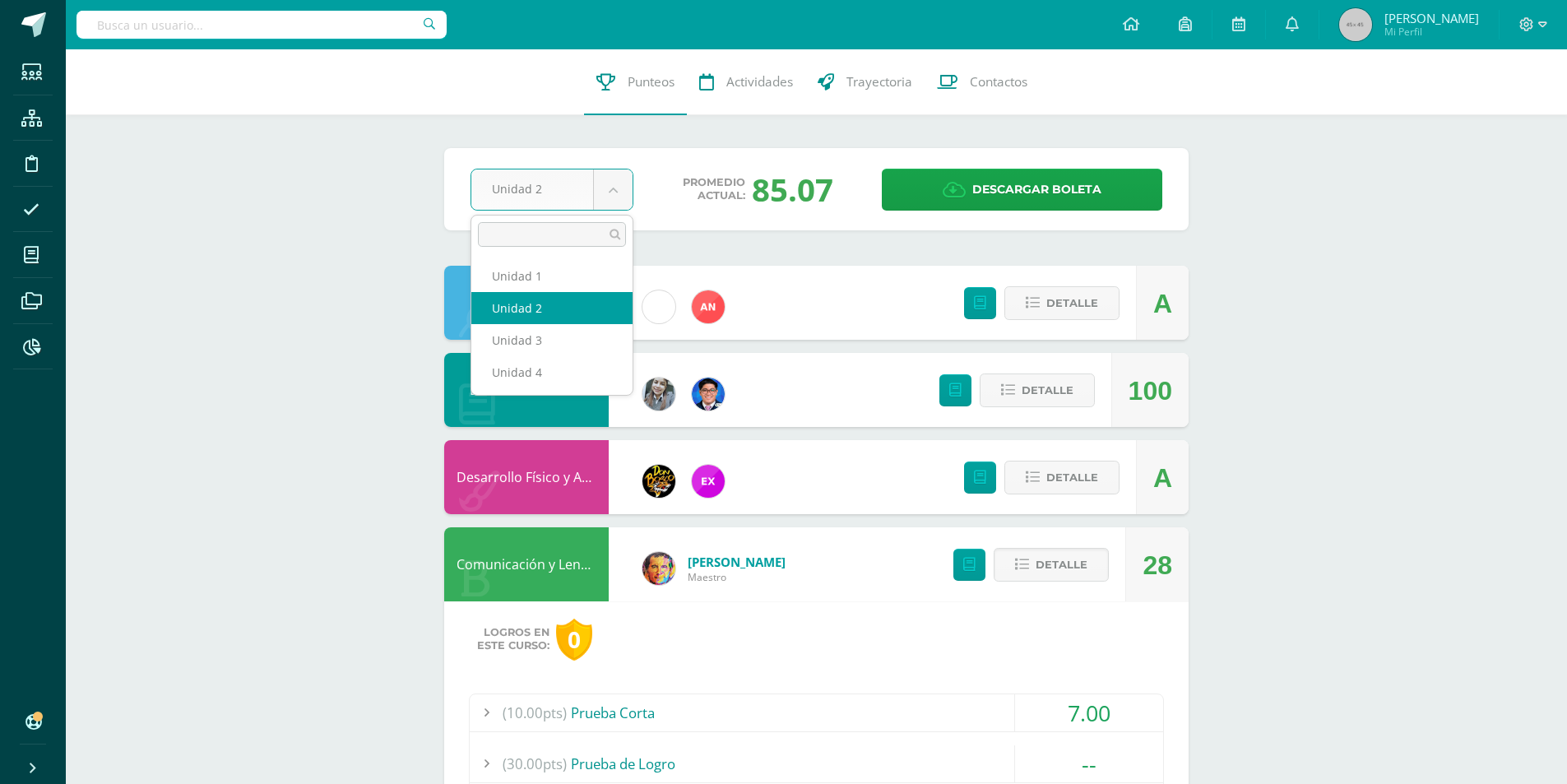
drag, startPoint x: 556, startPoint y: 333, endPoint x: 600, endPoint y: 332, distance: 44.0
select select "Unidad 3"
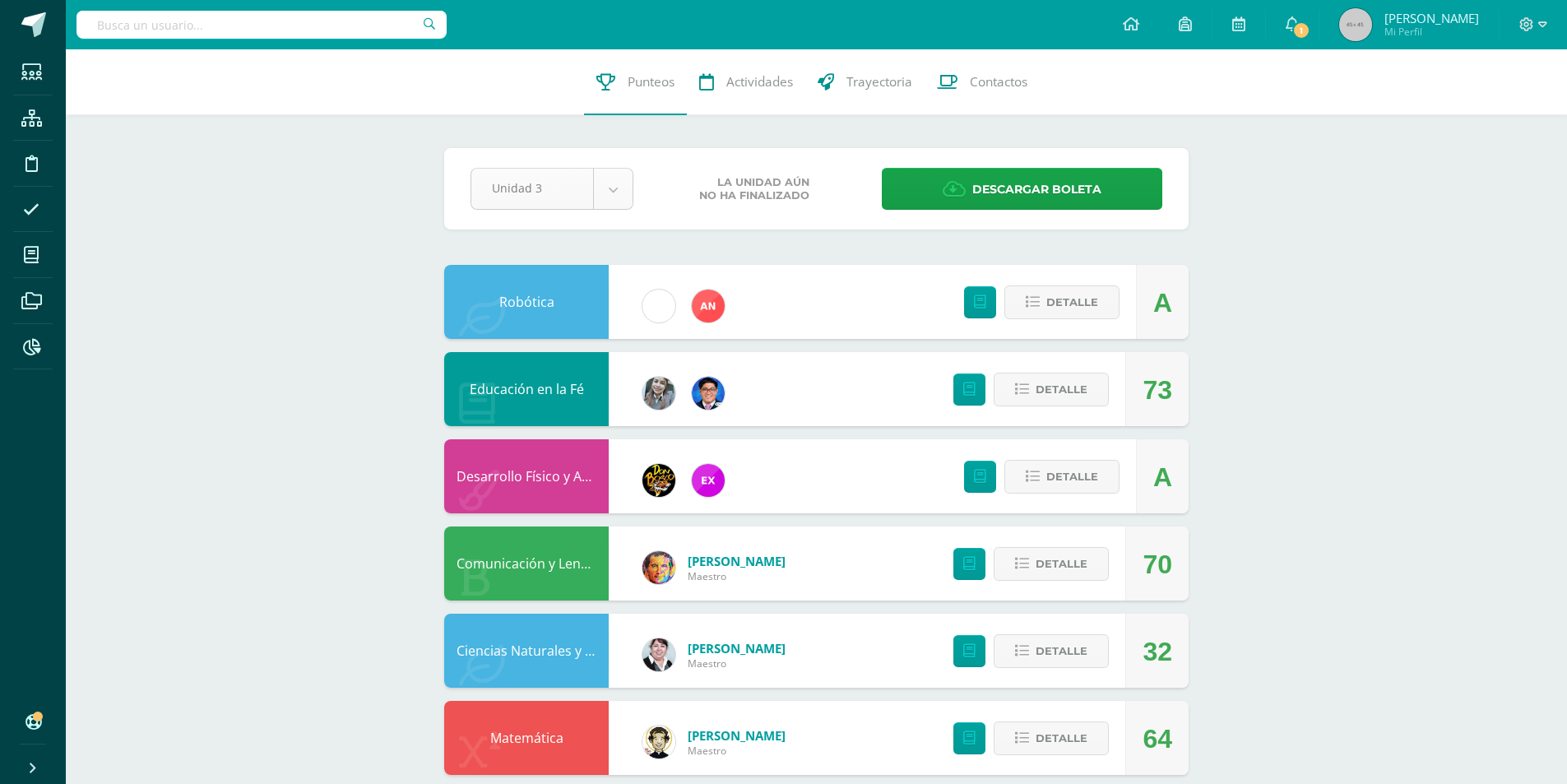
click at [513, 176] on body "Estudiantes Estructura Disciplina Asistencia Mis cursos Archivos Reportes Sopor…" at bounding box center [784, 796] width 1567 height 1592
click at [938, 183] on body "Estudiantes Estructura Disciplina Asistencia Mis cursos Archivos Reportes Sopor…" at bounding box center [784, 796] width 1567 height 1592
click at [965, 192] on icon at bounding box center [953, 189] width 23 height 19
click at [394, 30] on input "text" at bounding box center [262, 24] width 370 height 28
type input "e"
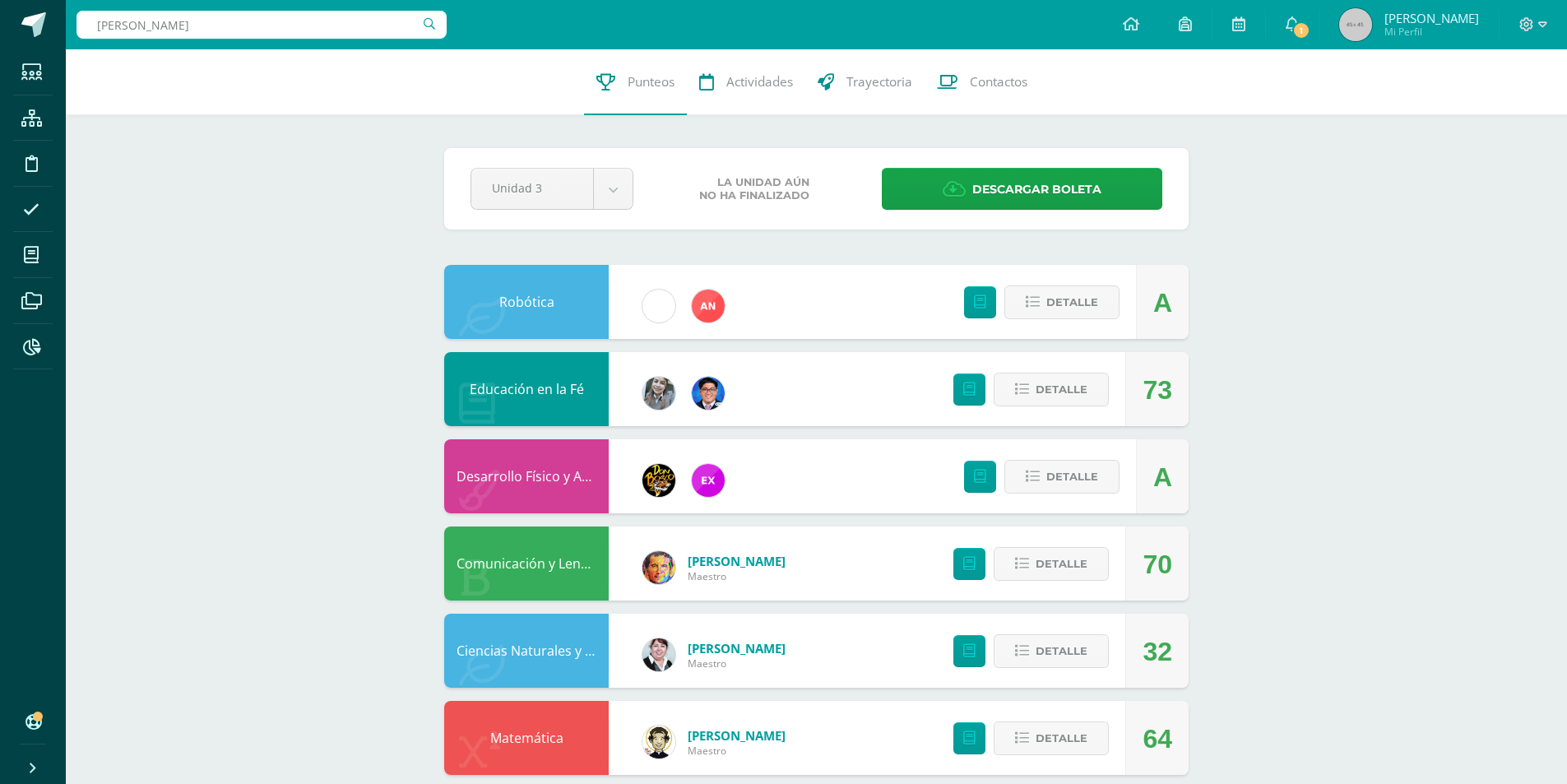
type input "[PERSON_NAME]"
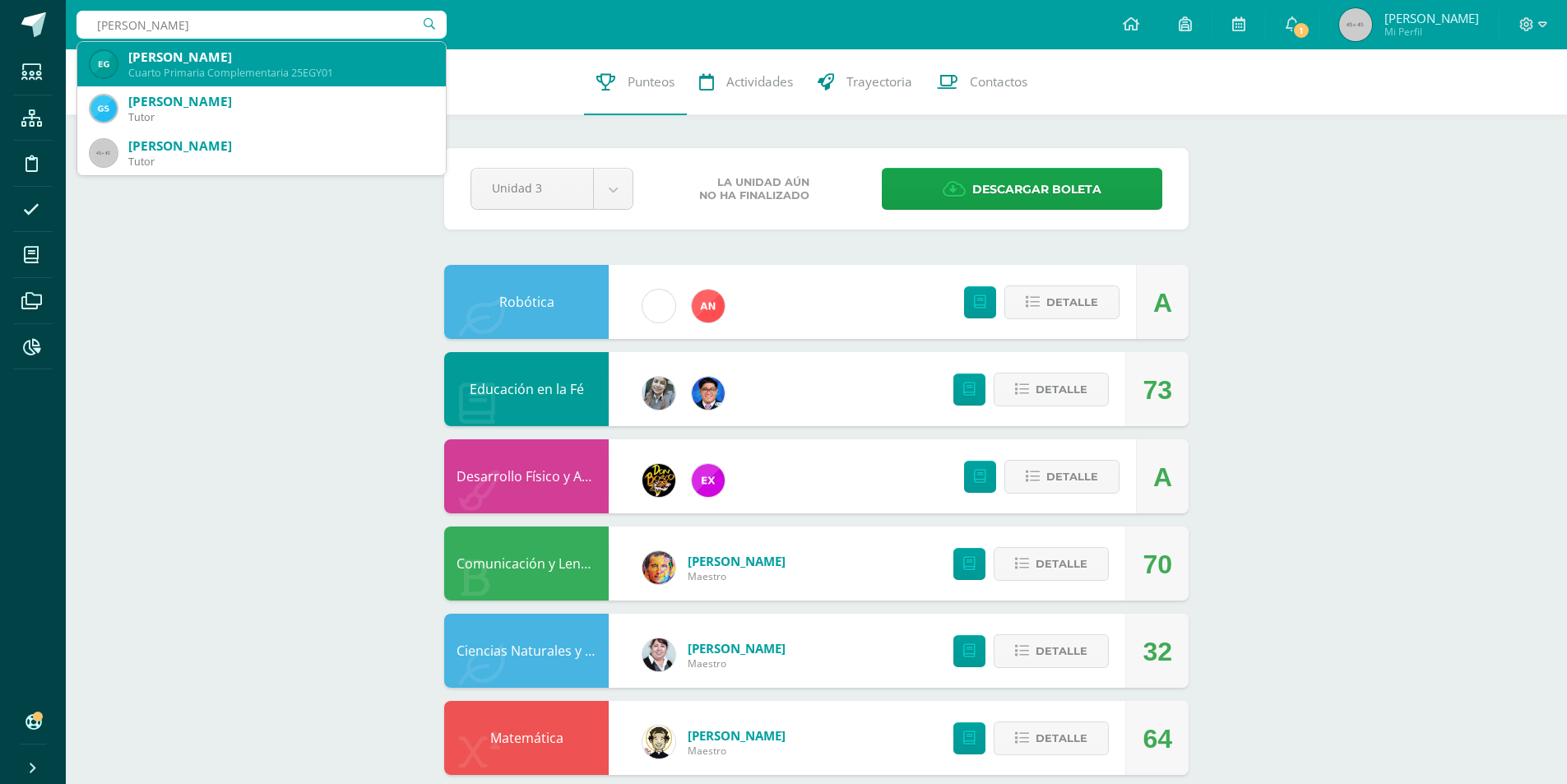
click at [321, 62] on div "[PERSON_NAME]" at bounding box center [281, 57] width 305 height 18
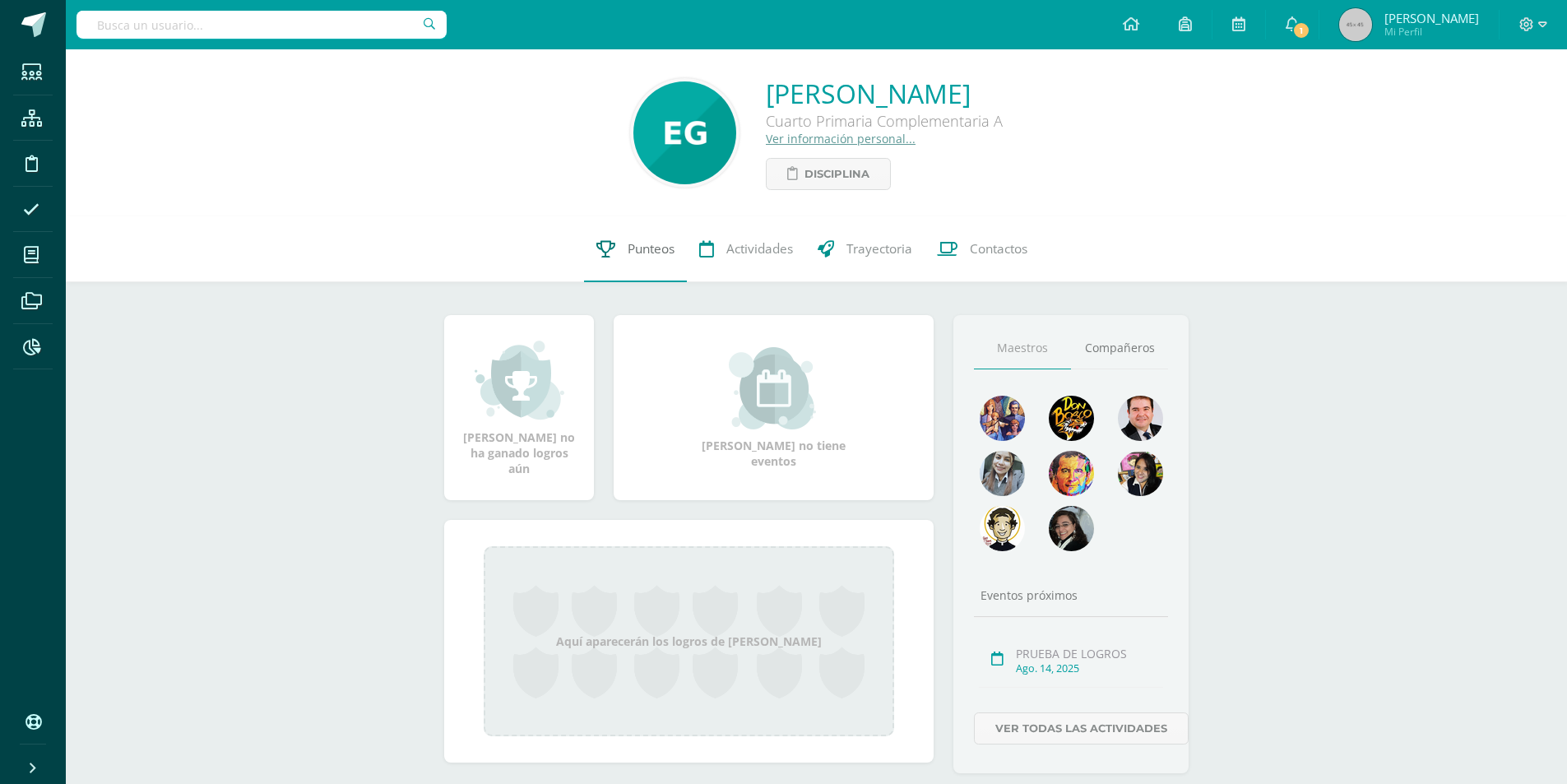
click at [644, 242] on span "Punteos" at bounding box center [651, 248] width 47 height 18
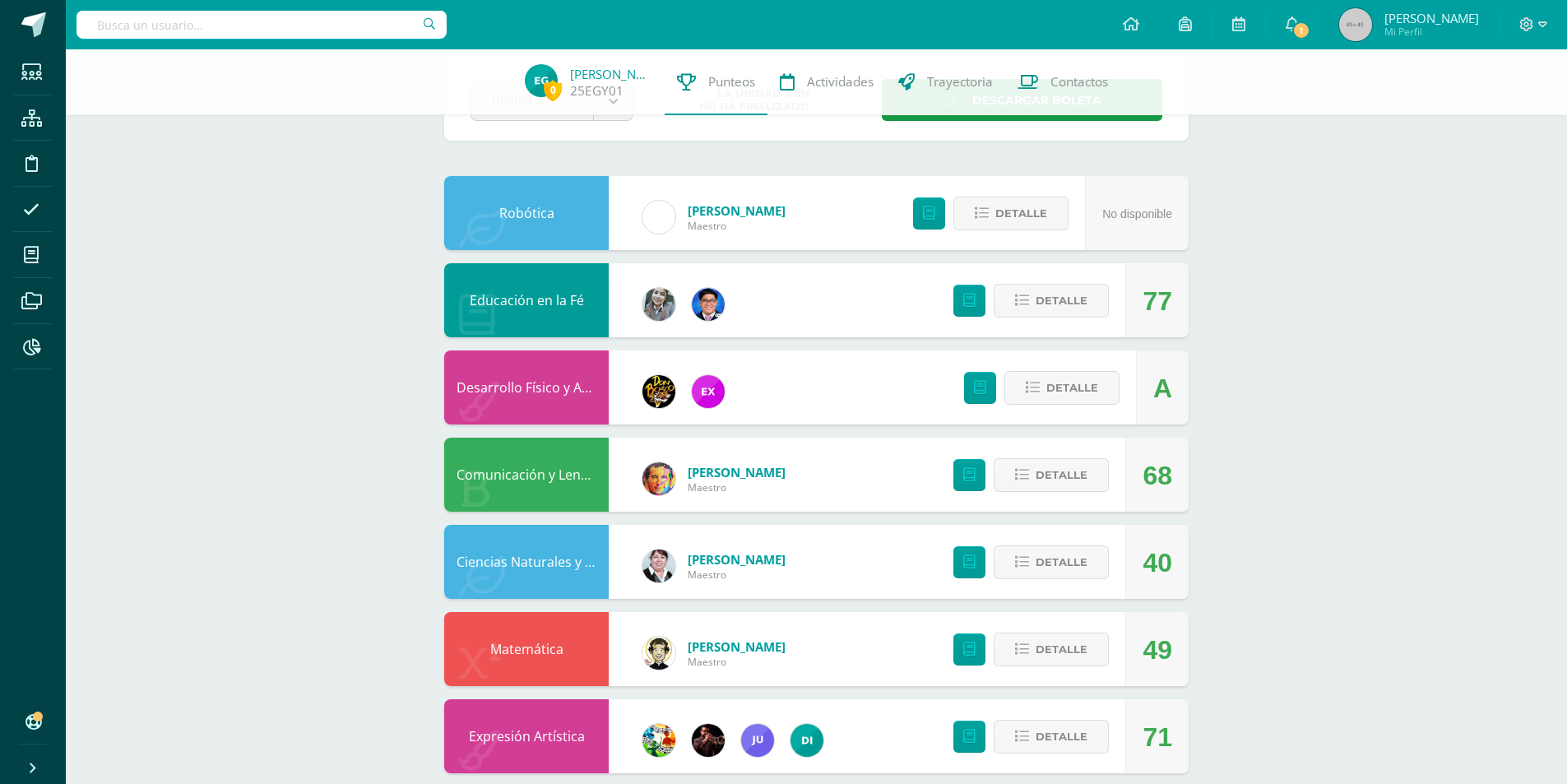
scroll to position [165, 0]
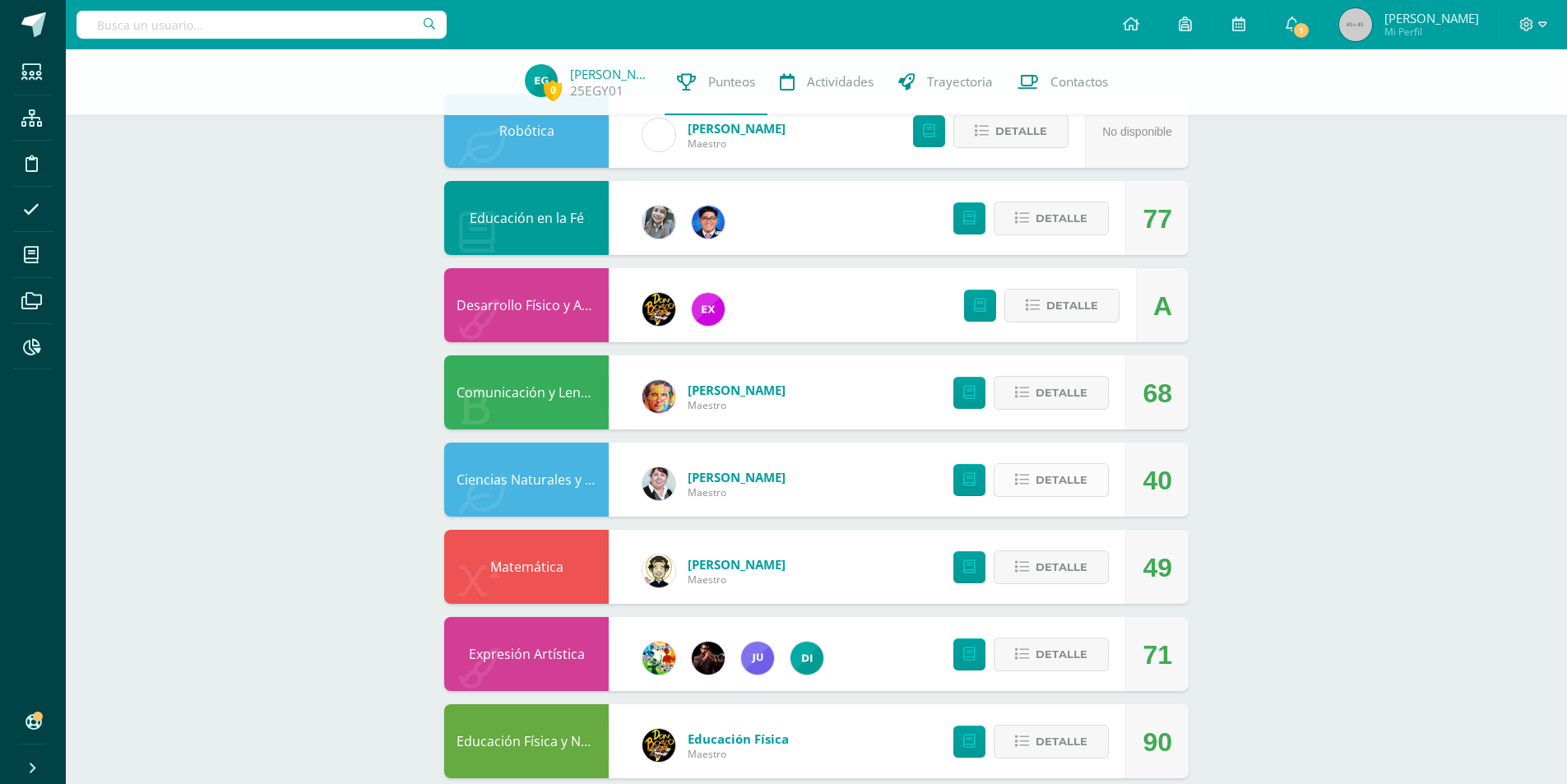
click at [1057, 487] on span "Detalle" at bounding box center [1062, 479] width 52 height 30
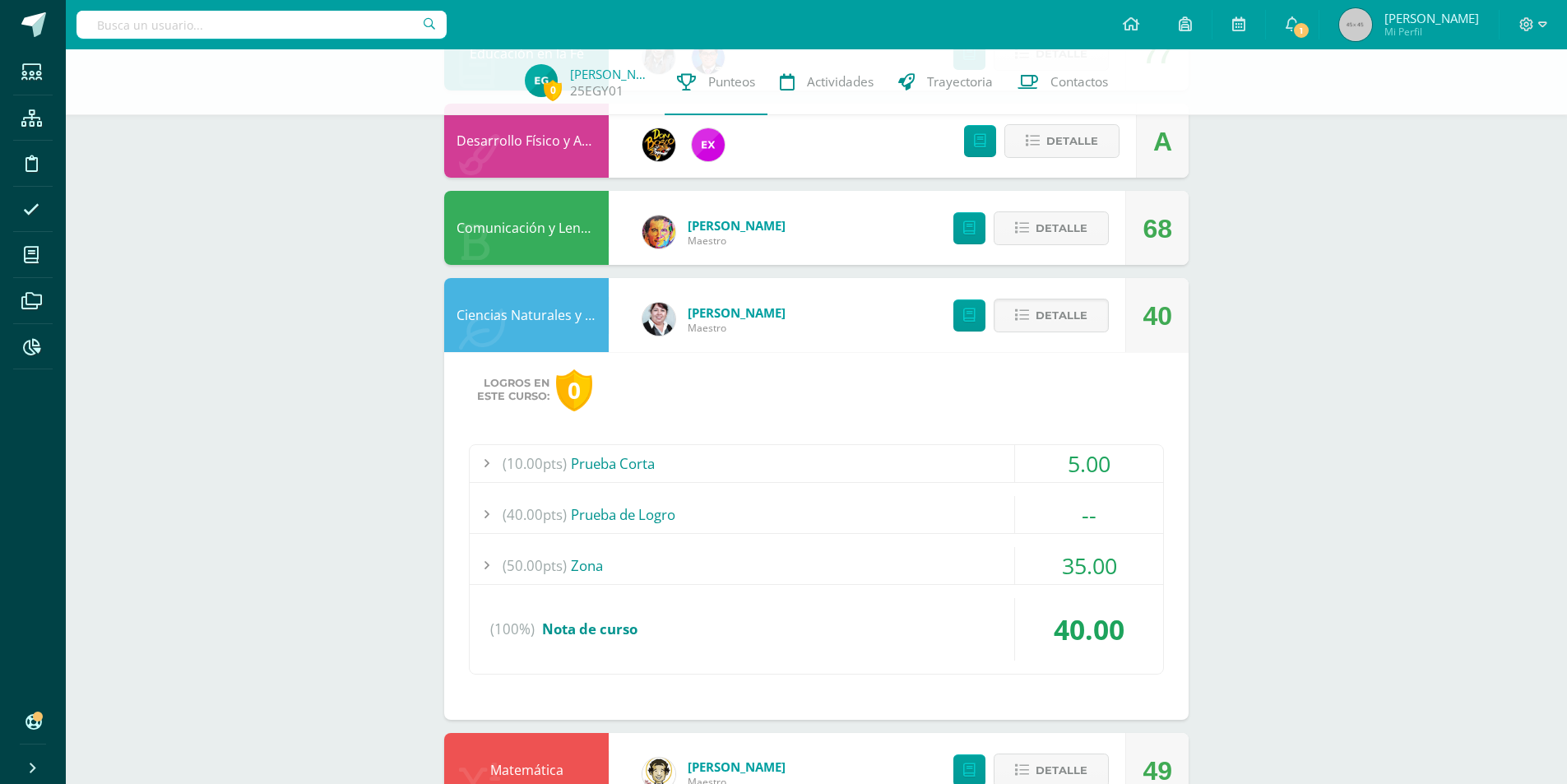
scroll to position [246, 0]
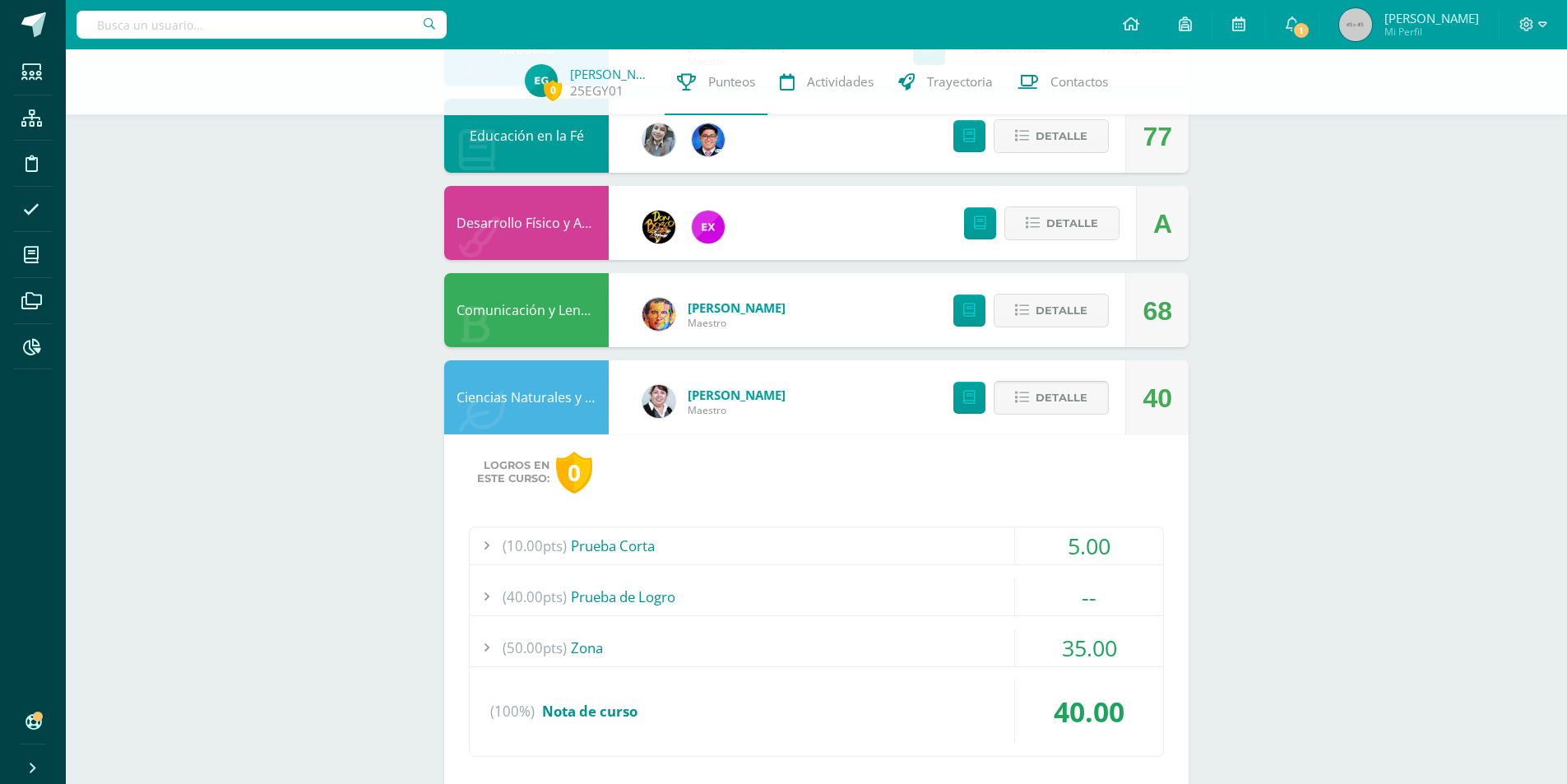
click at [1057, 396] on span "Detalle" at bounding box center [1062, 398] width 52 height 30
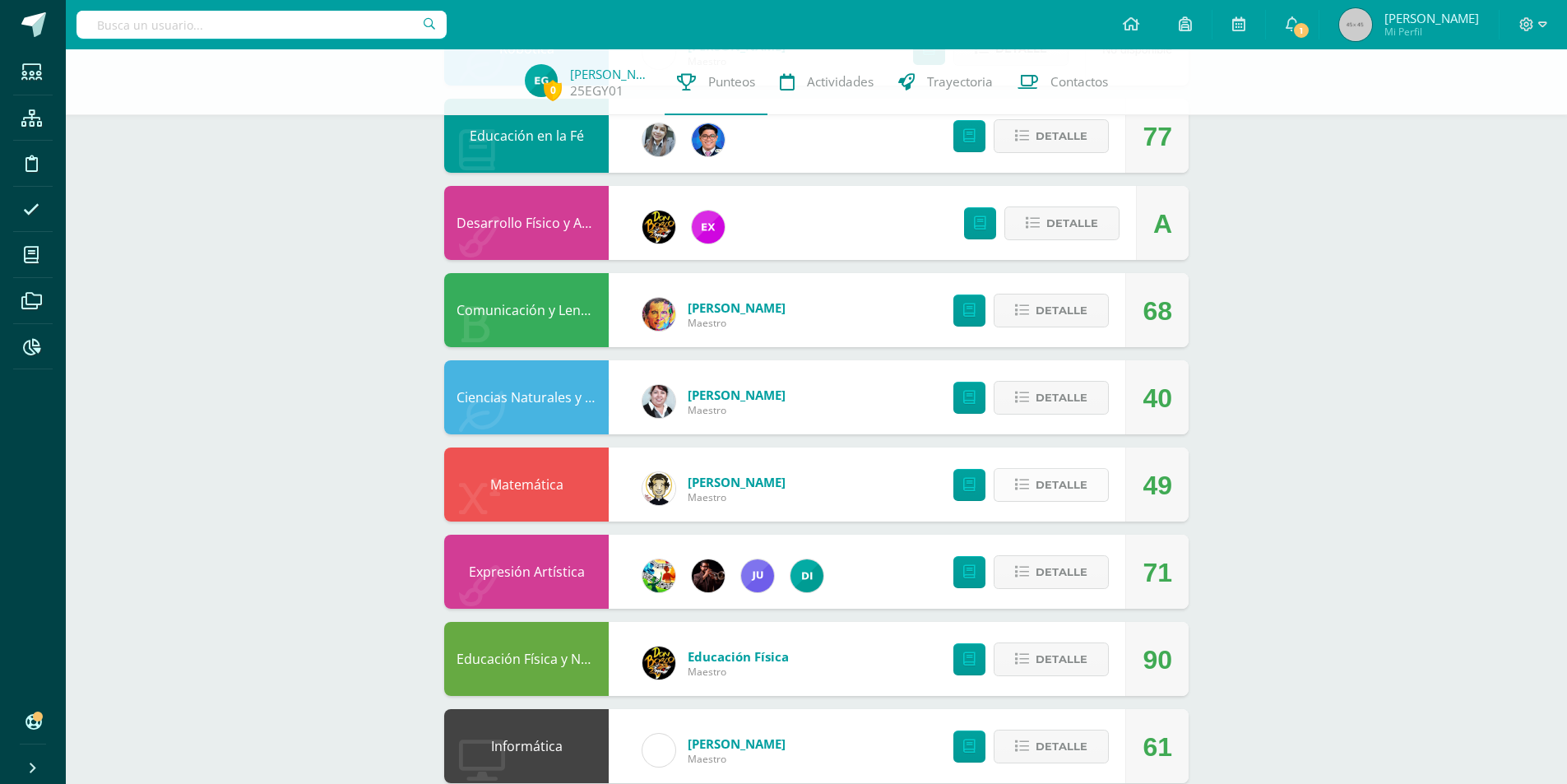
click at [1080, 482] on span "Detalle" at bounding box center [1062, 485] width 52 height 30
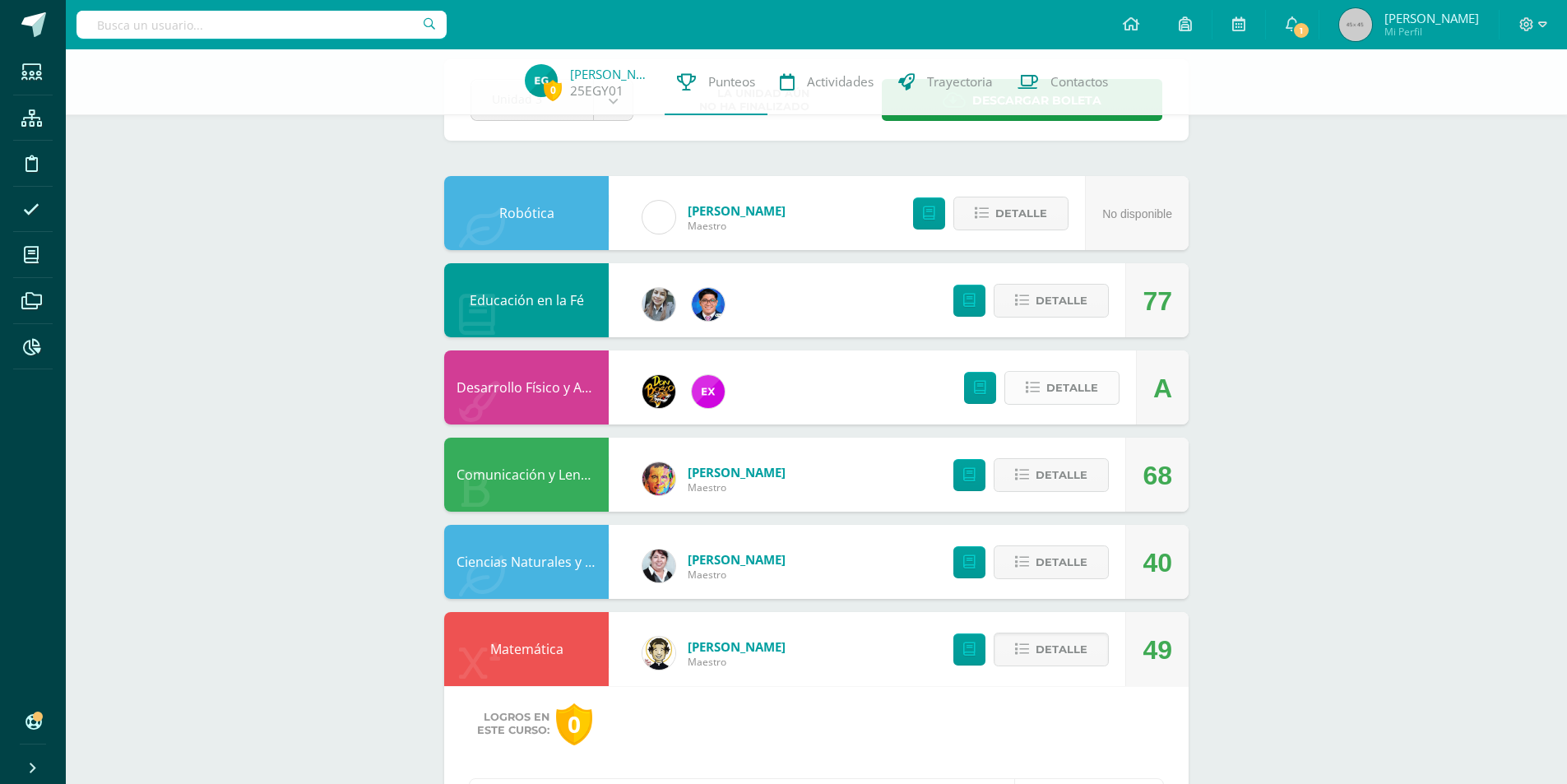
scroll to position [0, 0]
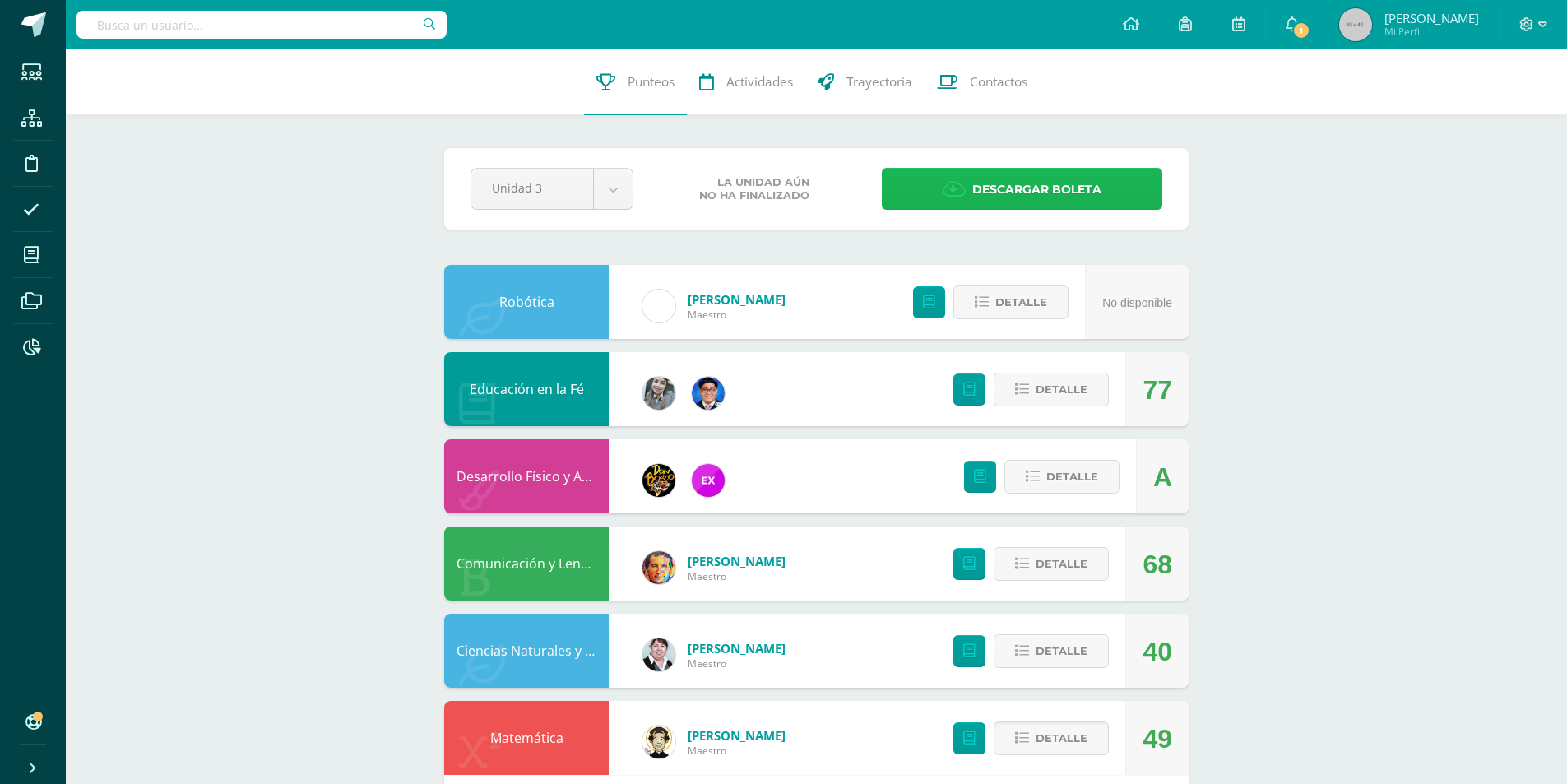
click at [976, 170] on span "Descargar boleta" at bounding box center [1037, 189] width 129 height 40
